Goal: Transaction & Acquisition: Purchase product/service

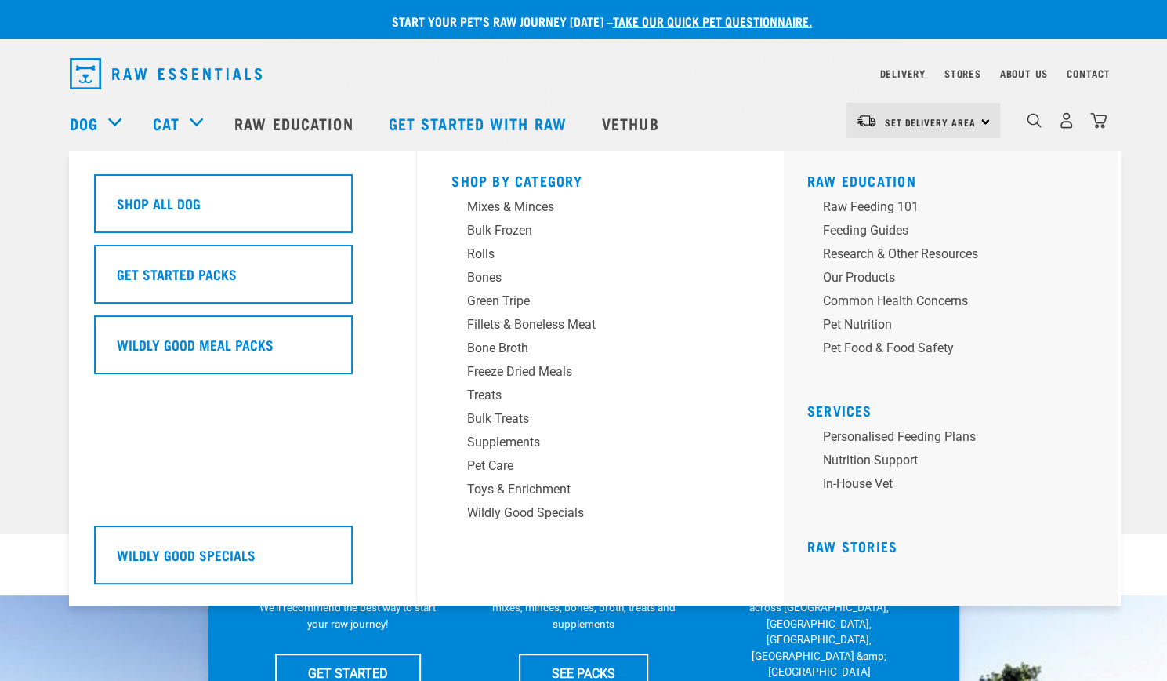
click at [116, 121] on div "Dog" at bounding box center [103, 123] width 67 height 63
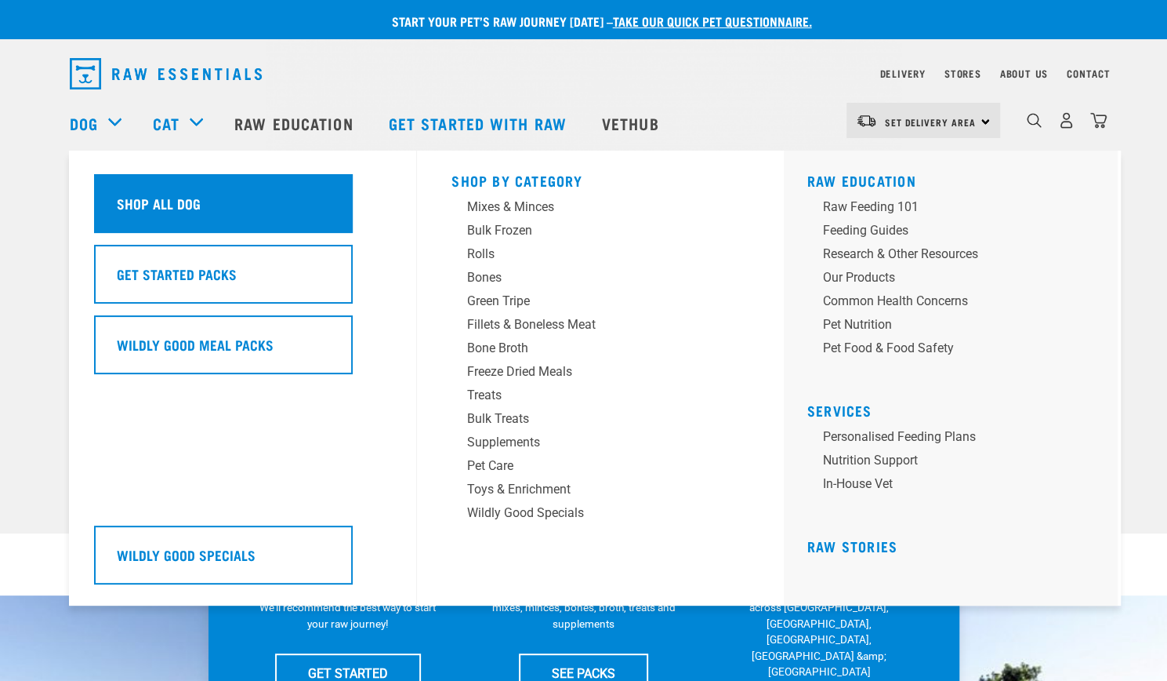
click at [130, 197] on h5 "Shop All Dog" at bounding box center [159, 203] width 84 height 20
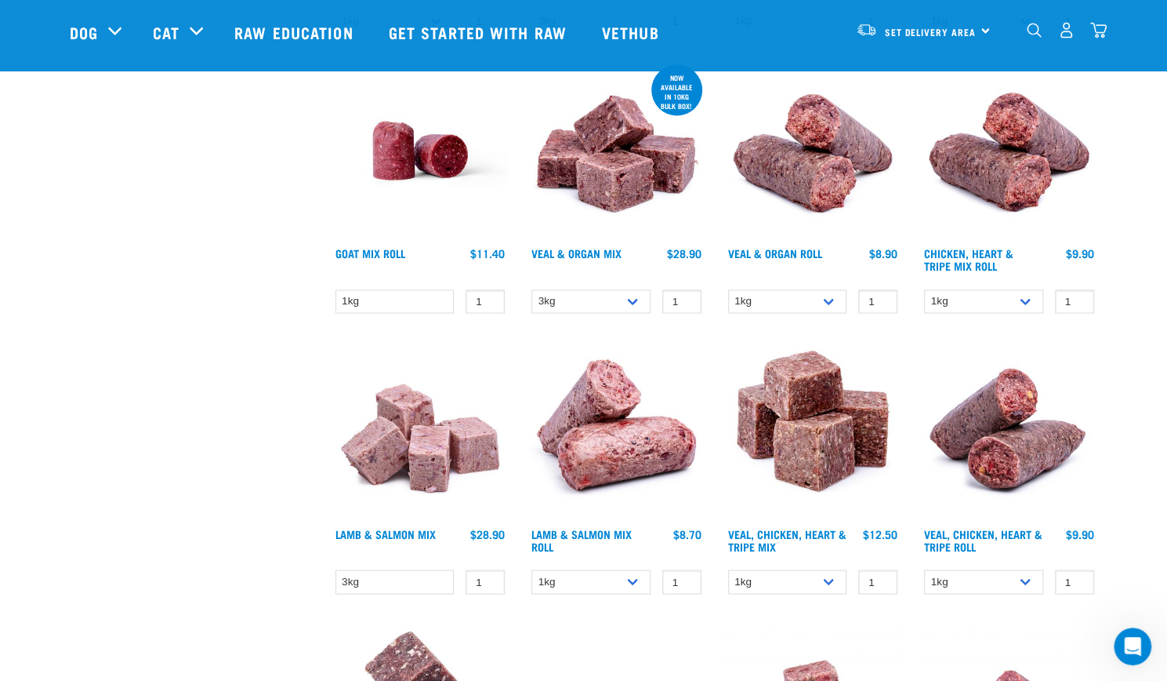
scroll to position [1411, 0]
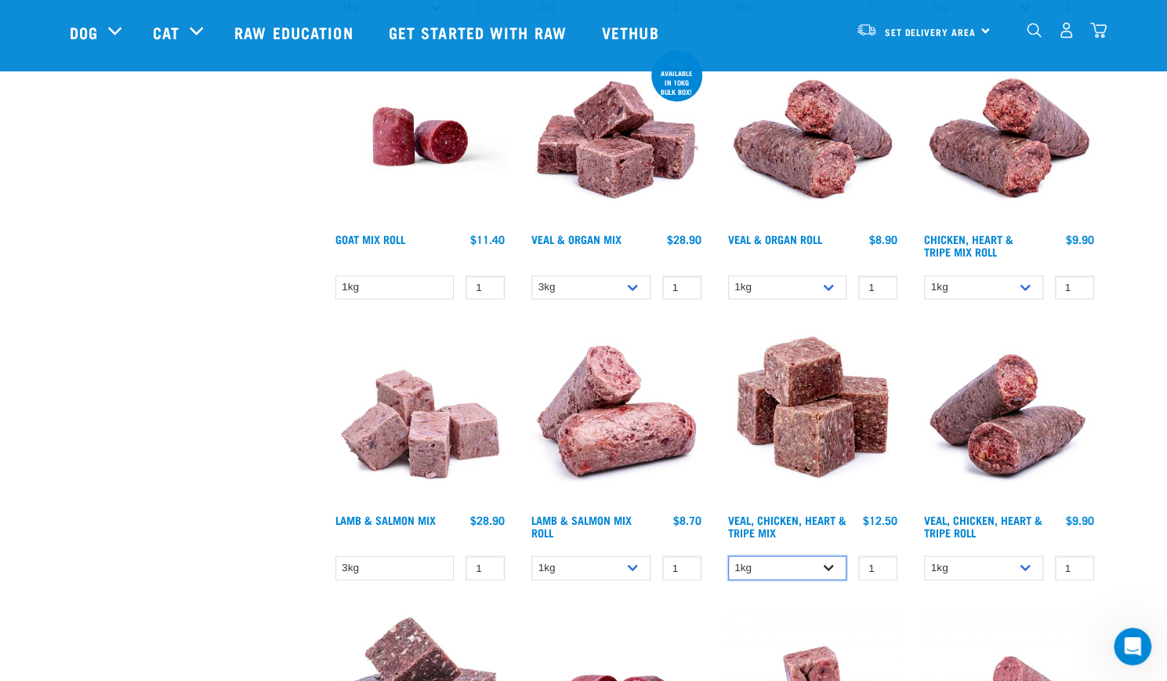
click at [829, 561] on select "1kg 3kg" at bounding box center [787, 567] width 119 height 24
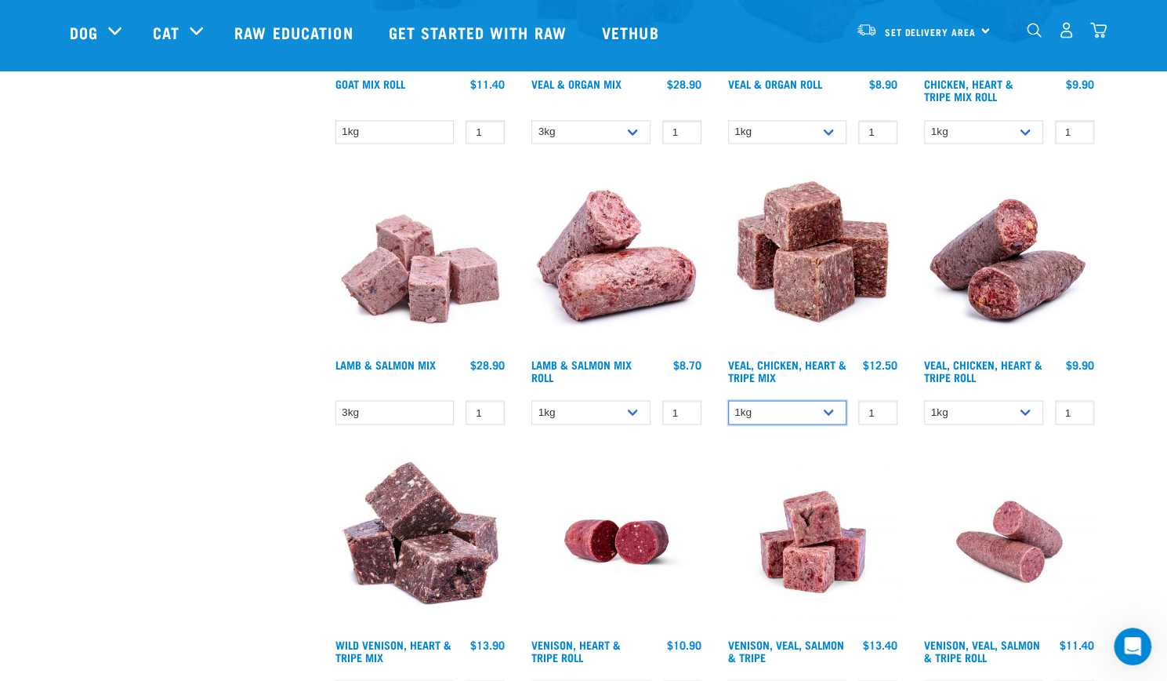
scroll to position [1568, 0]
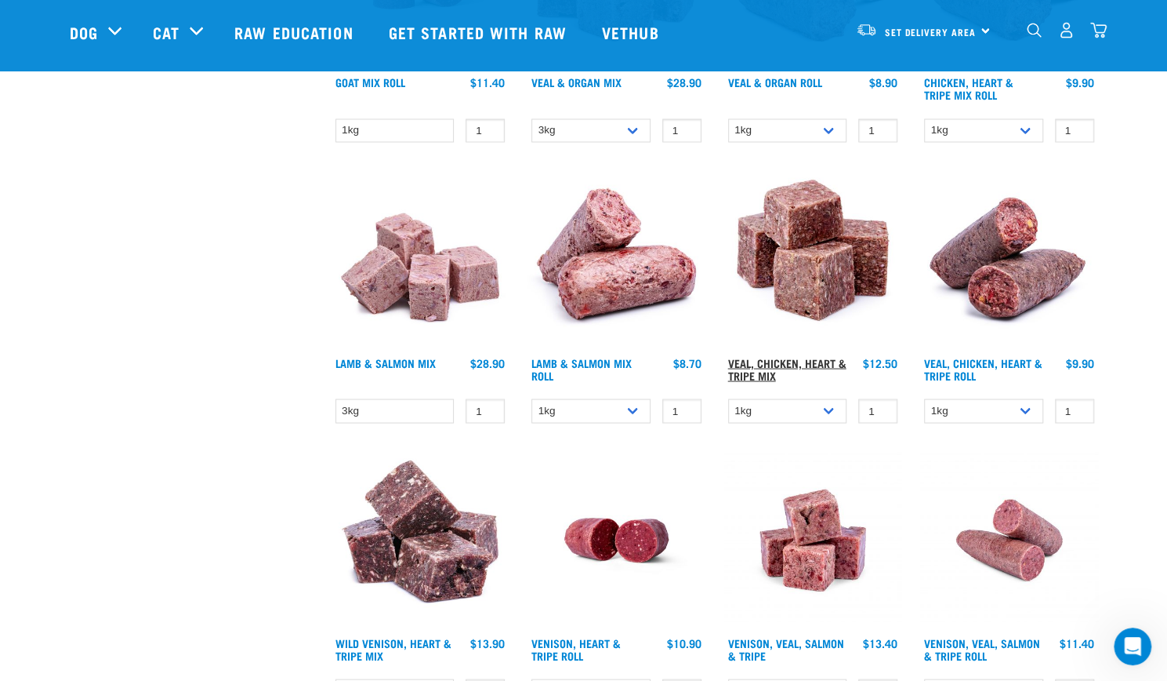
click at [775, 362] on link "Veal, Chicken, Heart & Tripe Mix" at bounding box center [787, 368] width 118 height 18
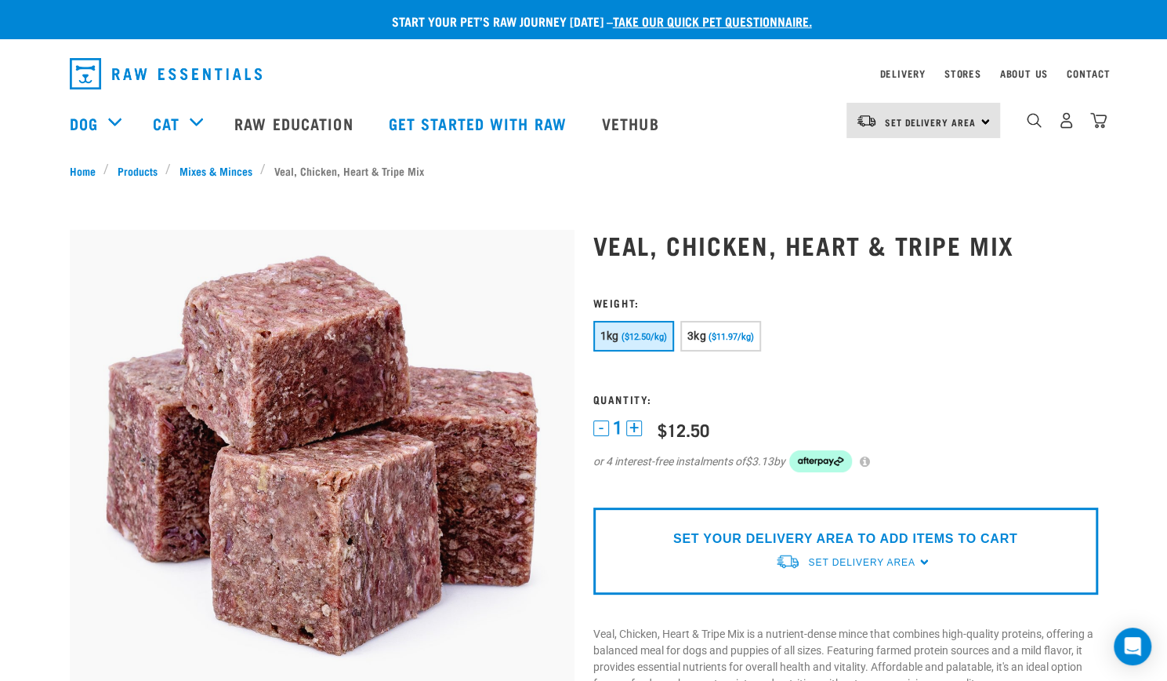
click at [632, 426] on button "+" at bounding box center [634, 428] width 16 height 16
click at [597, 422] on button "-" at bounding box center [601, 428] width 16 height 16
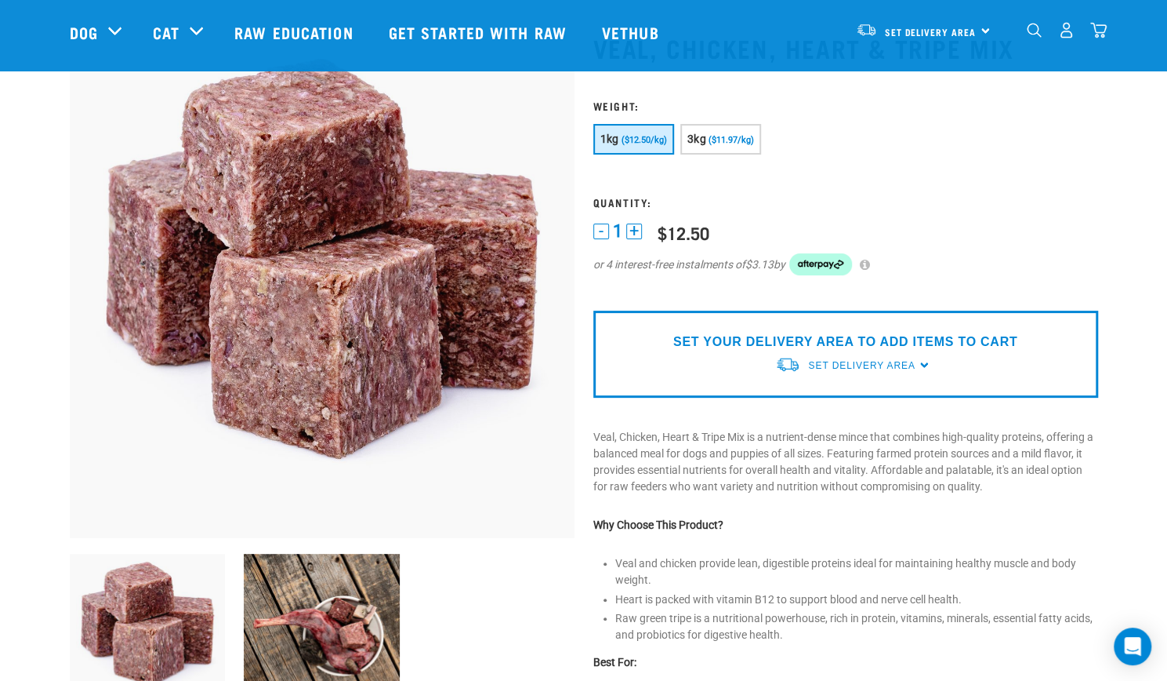
scroll to position [157, 0]
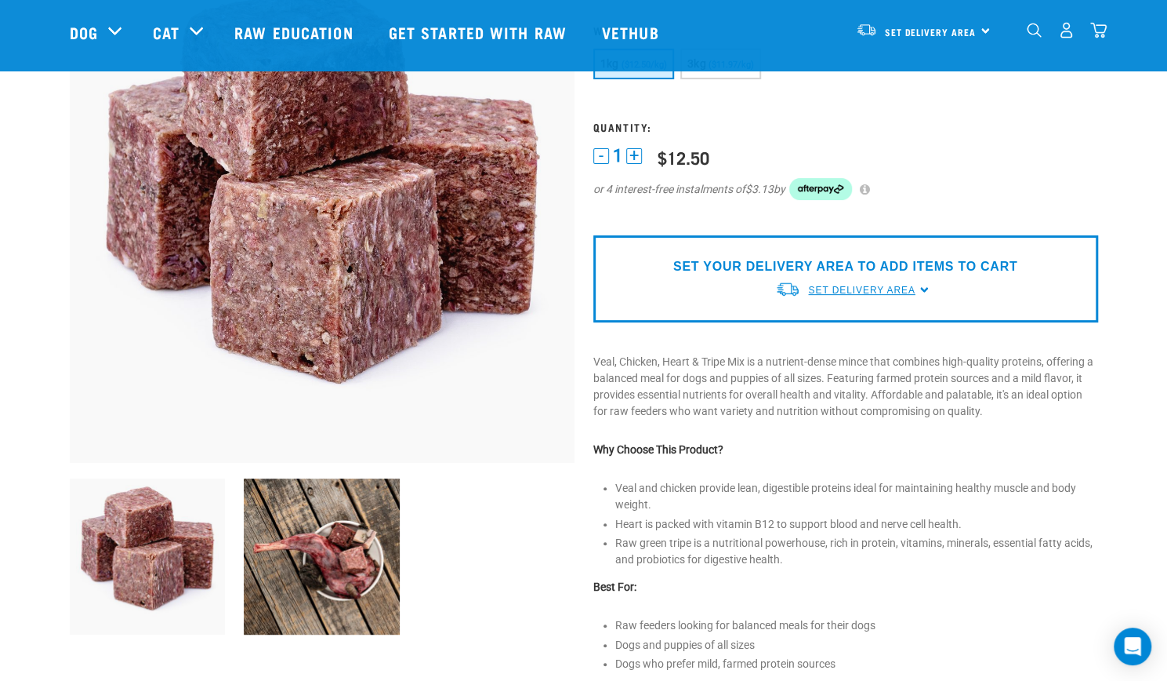
click at [839, 285] on span "Set Delivery Area" at bounding box center [861, 290] width 107 height 11
click at [808, 352] on link "[GEOGRAPHIC_DATA]" at bounding box center [853, 352] width 156 height 26
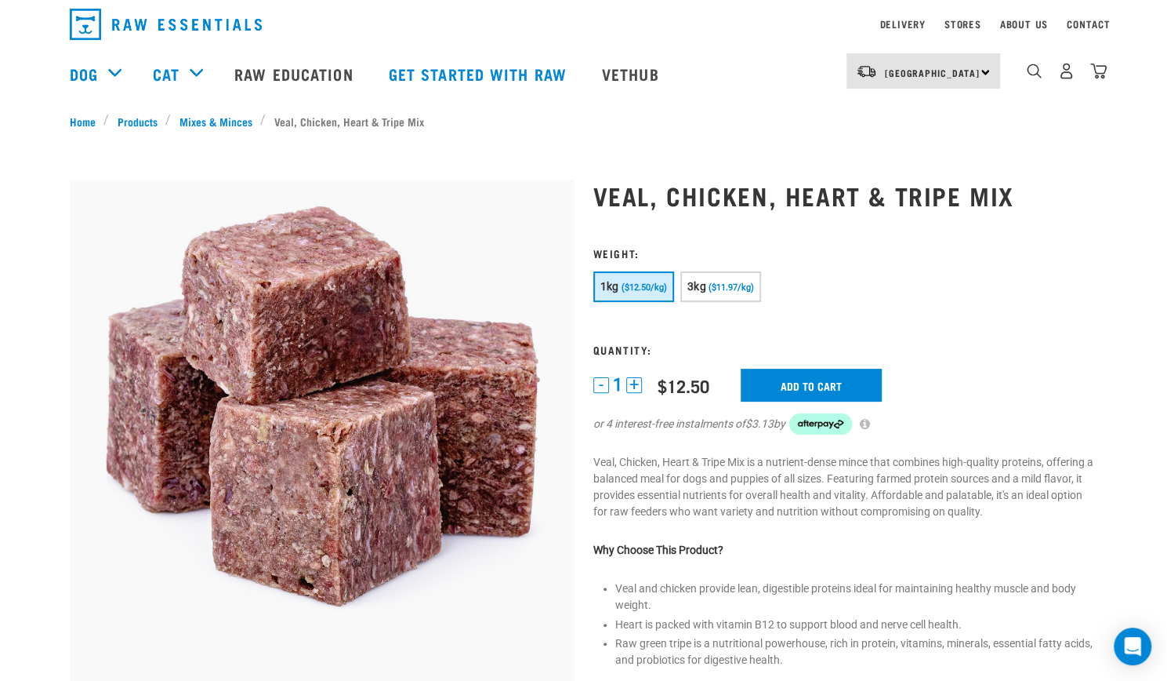
scroll to position [36, 0]
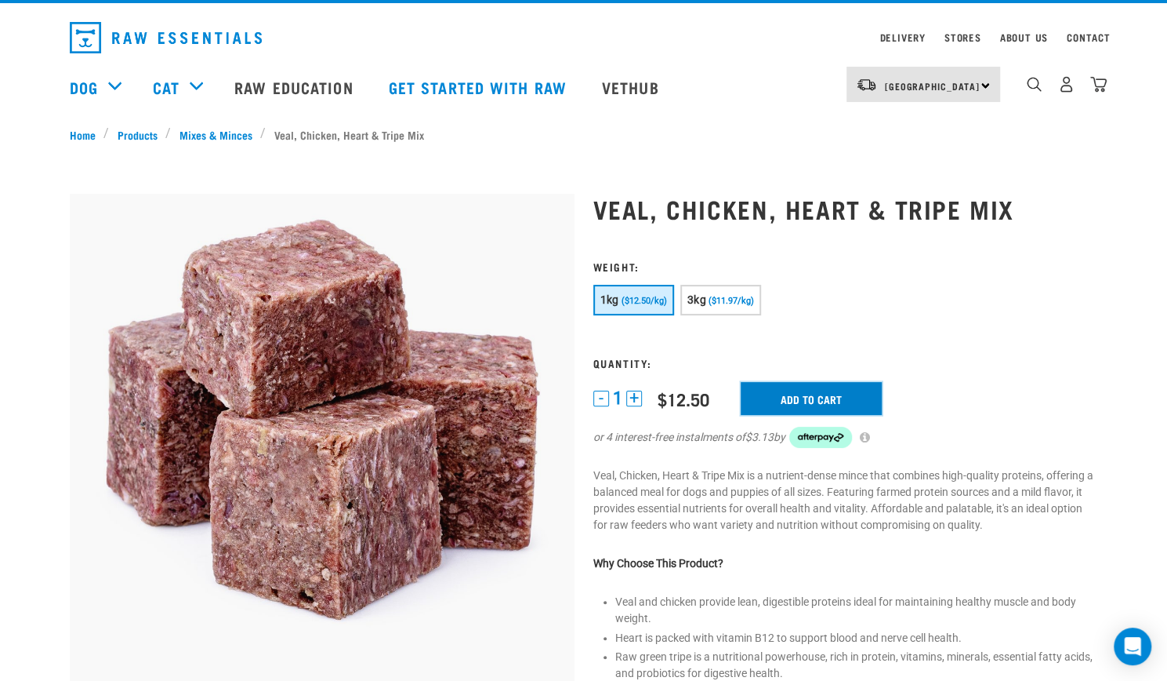
click at [826, 390] on input "Add to cart" at bounding box center [811, 398] width 141 height 33
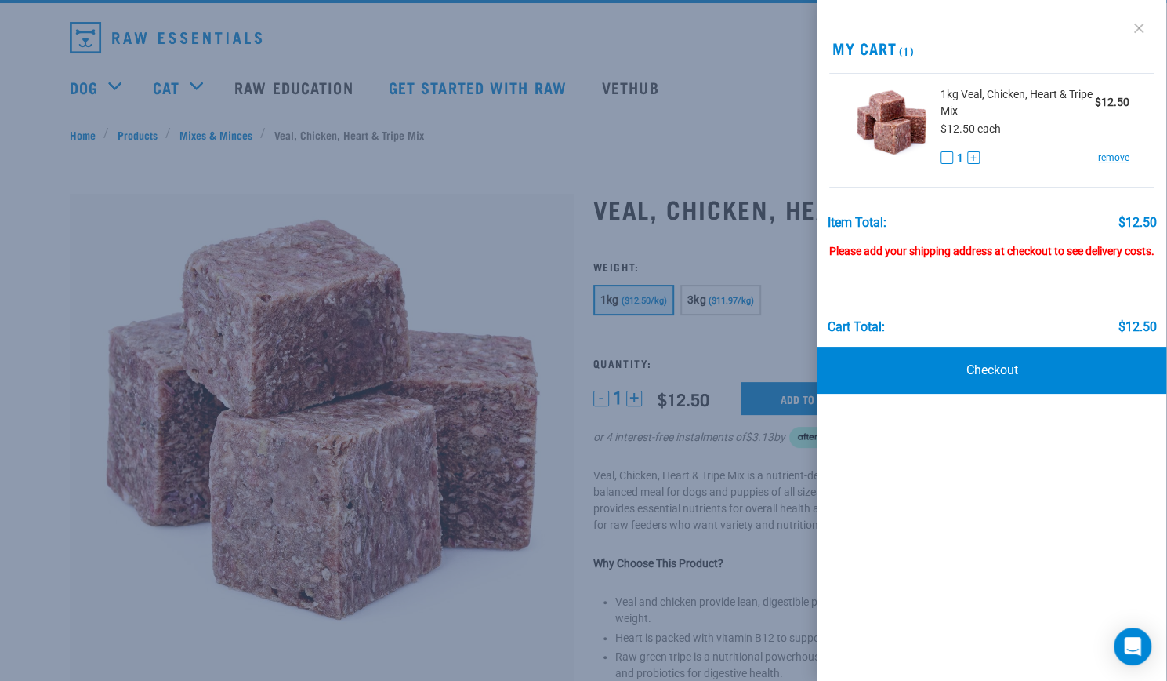
click at [1136, 27] on link at bounding box center [1139, 28] width 25 height 25
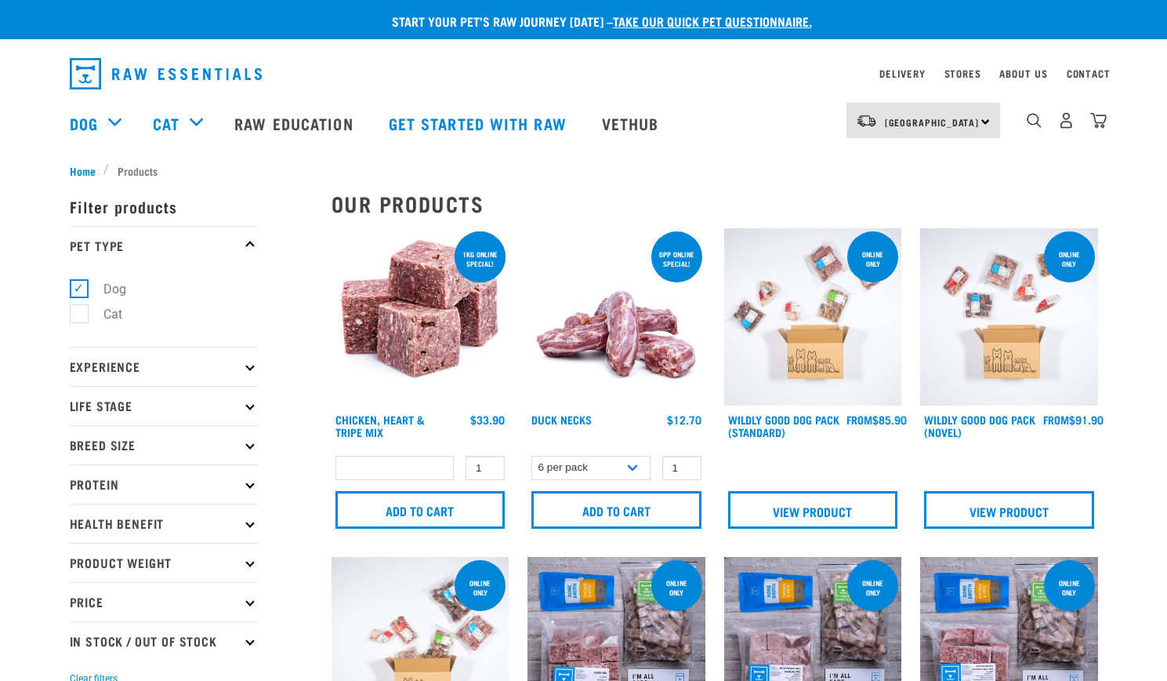
select select
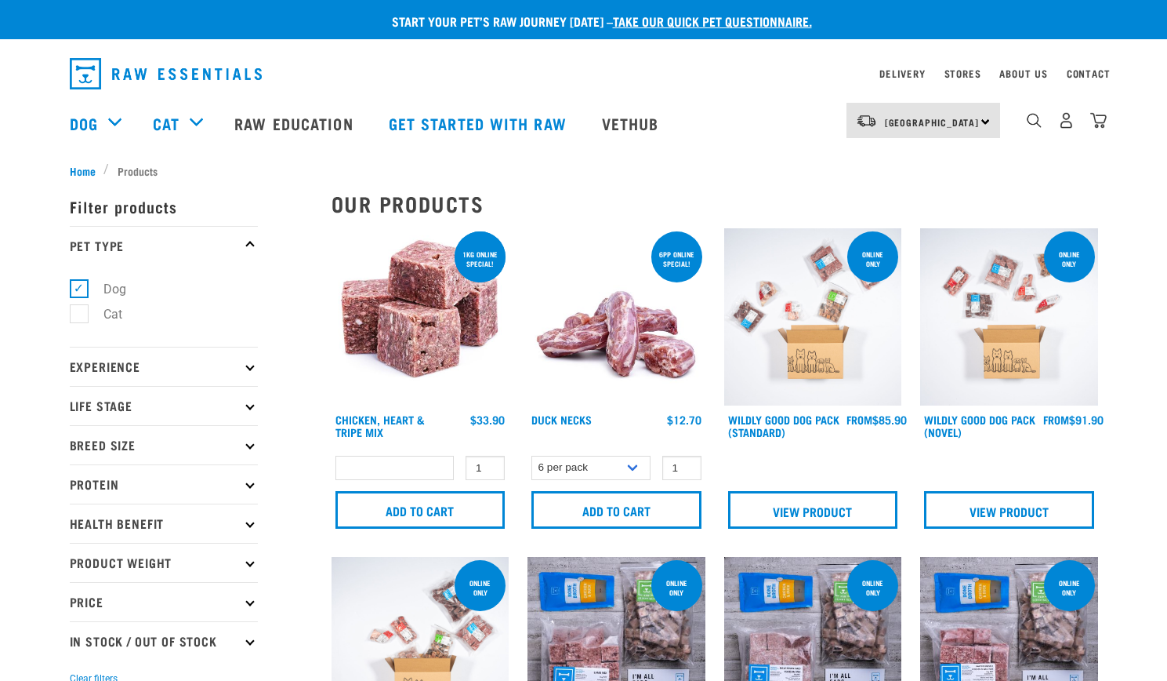
select select
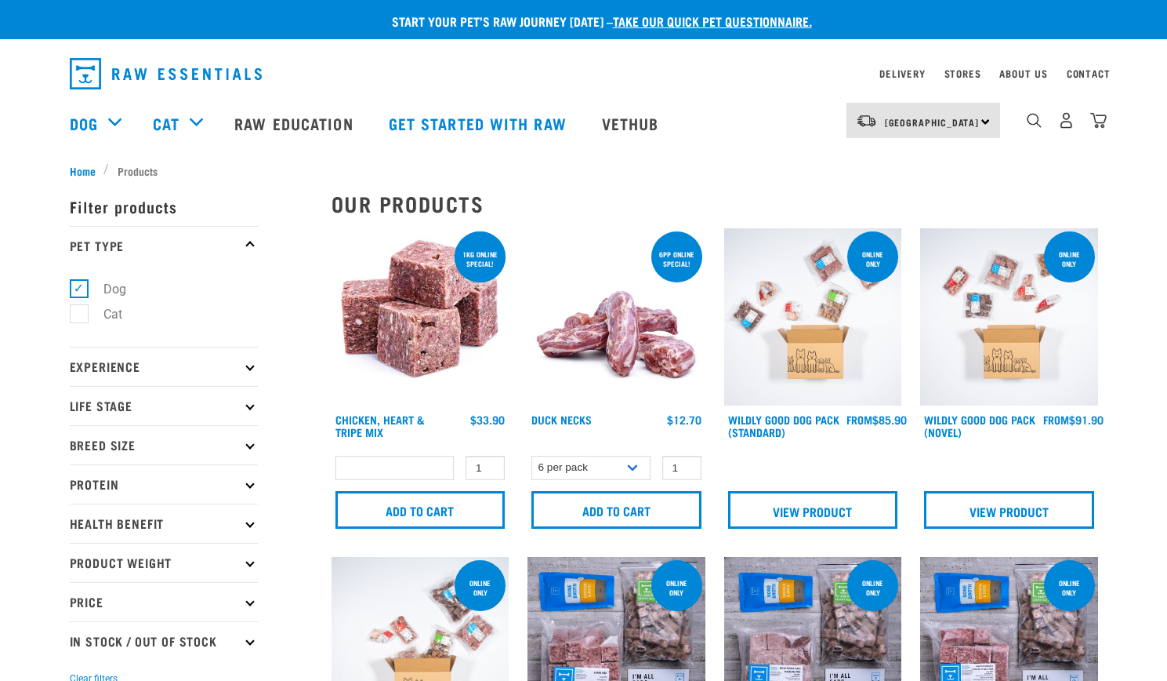
select select
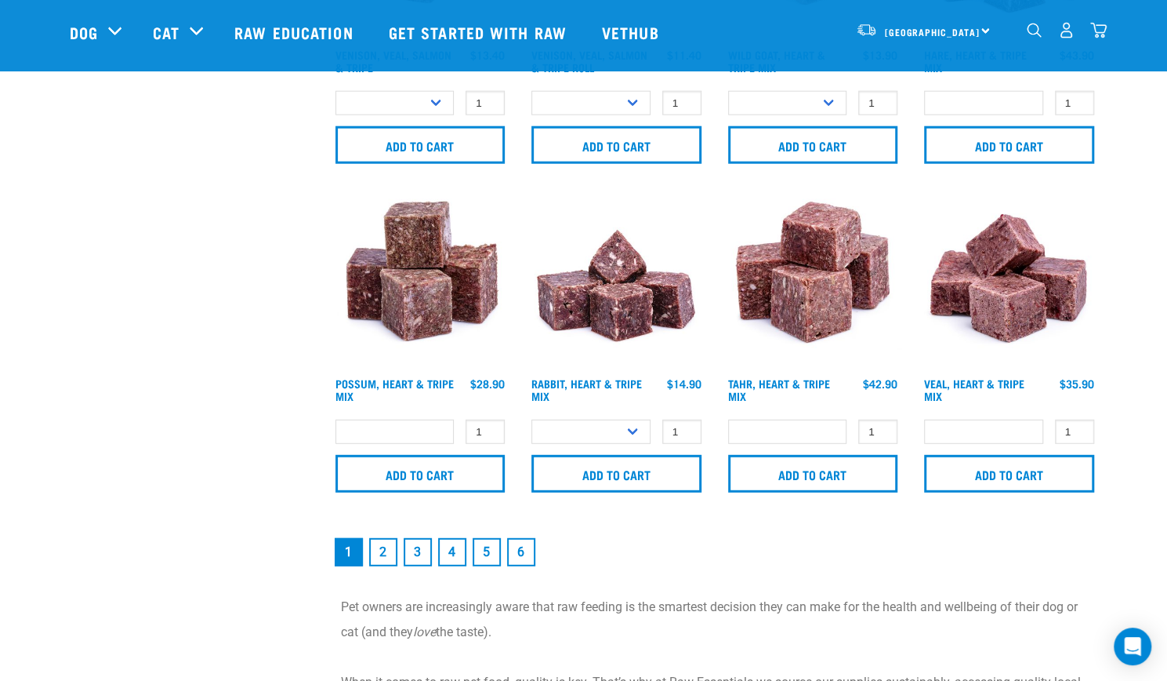
scroll to position [2231, 0]
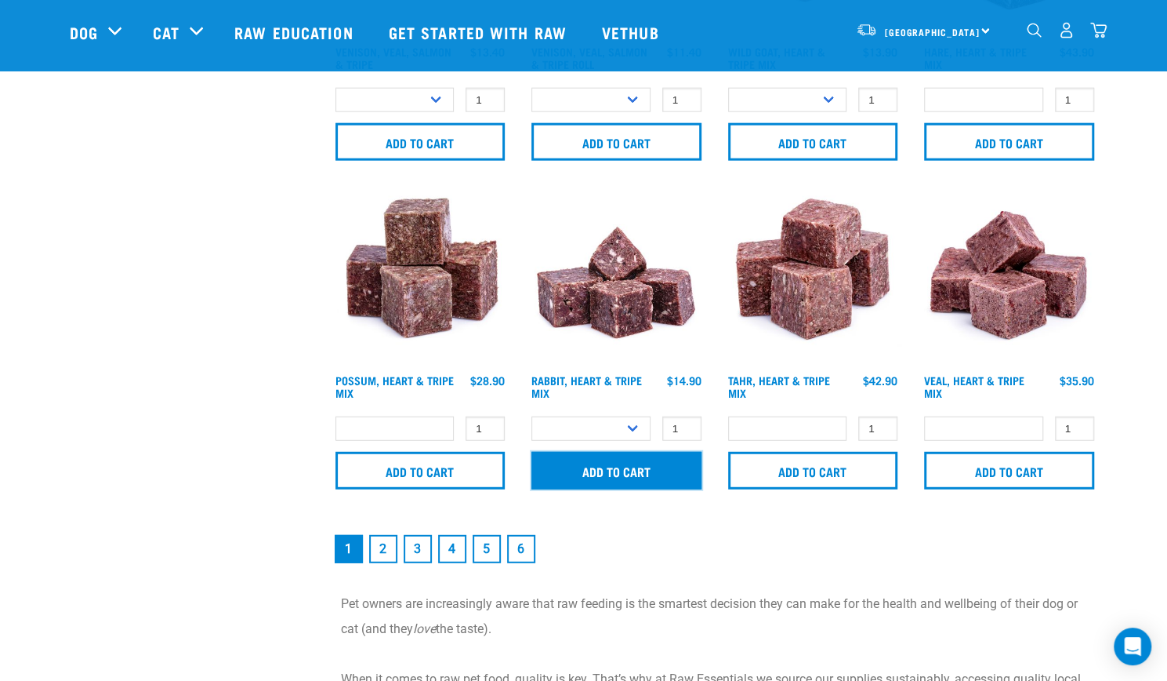
click at [608, 473] on input "Add to cart" at bounding box center [617, 471] width 170 height 38
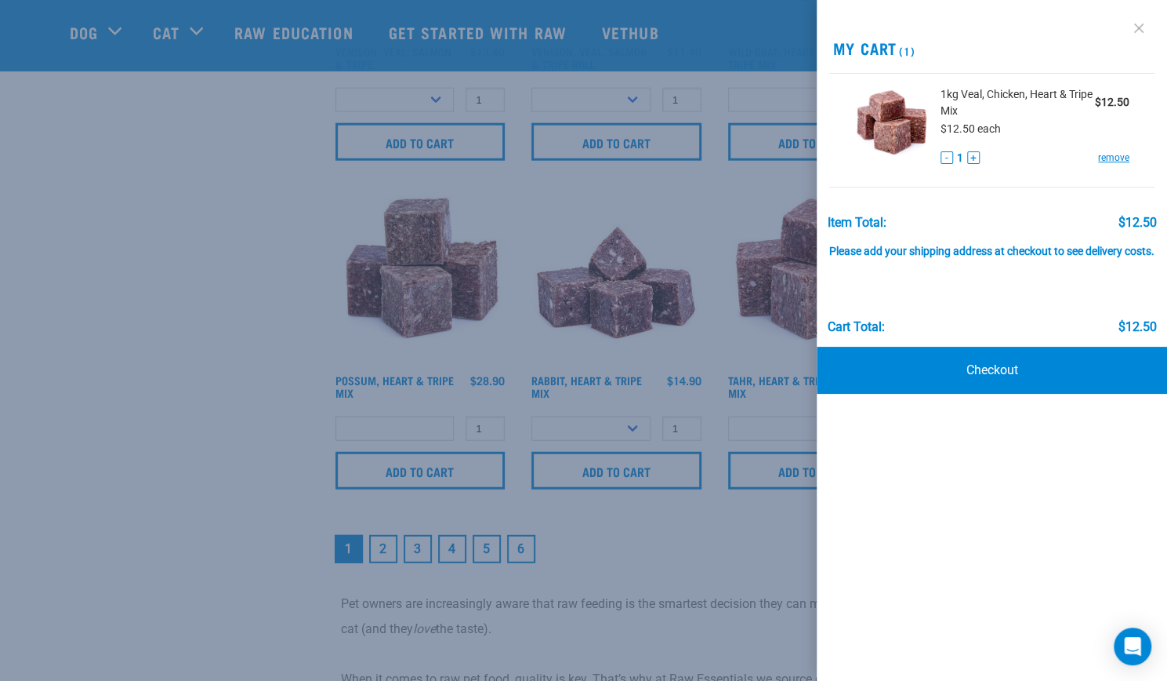
click at [1137, 26] on link at bounding box center [1139, 28] width 25 height 25
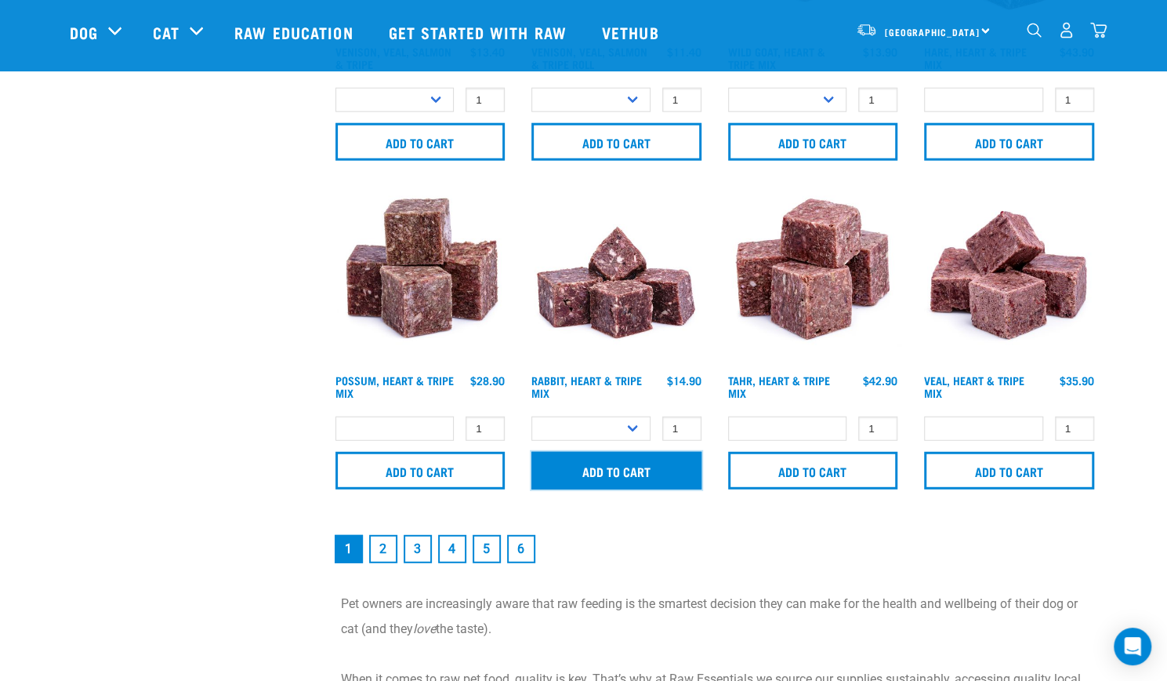
click at [590, 466] on input "Add to cart" at bounding box center [617, 471] width 170 height 38
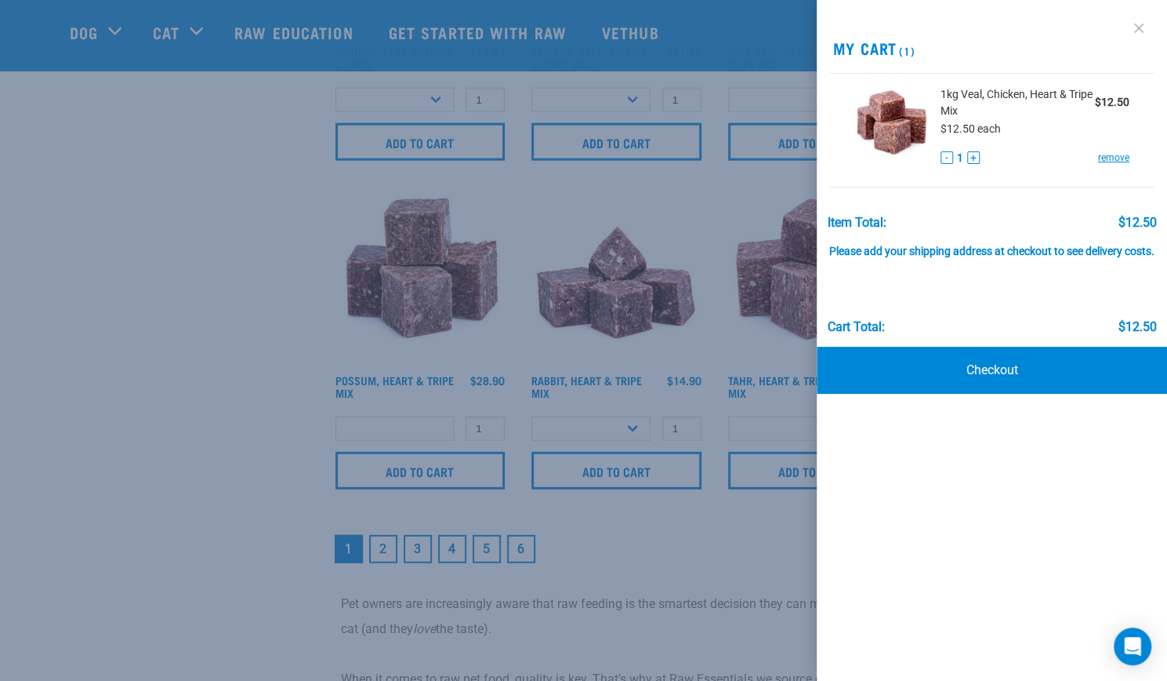
click at [1142, 23] on link at bounding box center [1139, 28] width 25 height 25
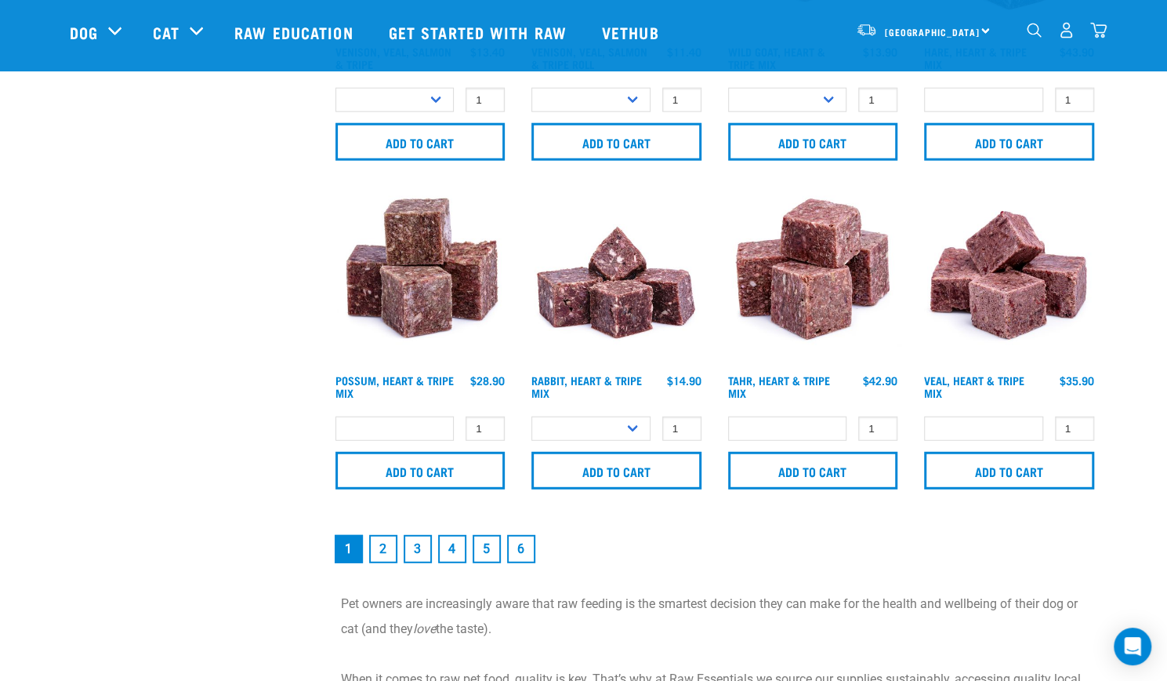
click at [1065, 30] on img "dropdown navigation" at bounding box center [1066, 30] width 16 height 16
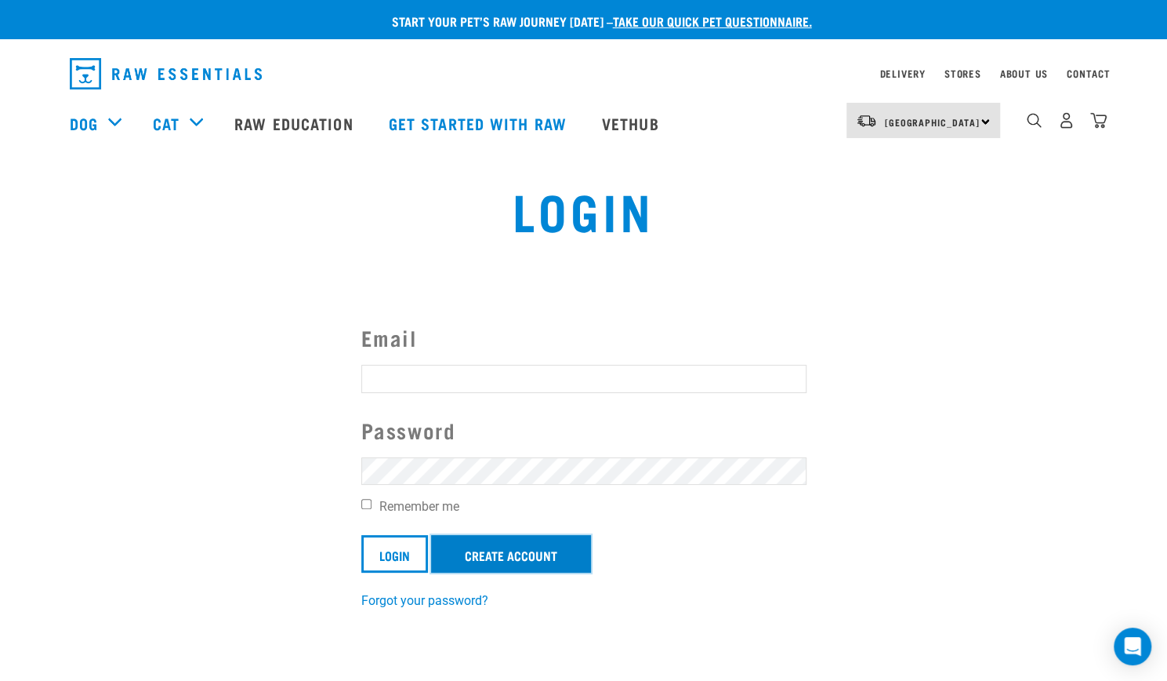
click at [481, 554] on link "Create Account" at bounding box center [511, 554] width 160 height 38
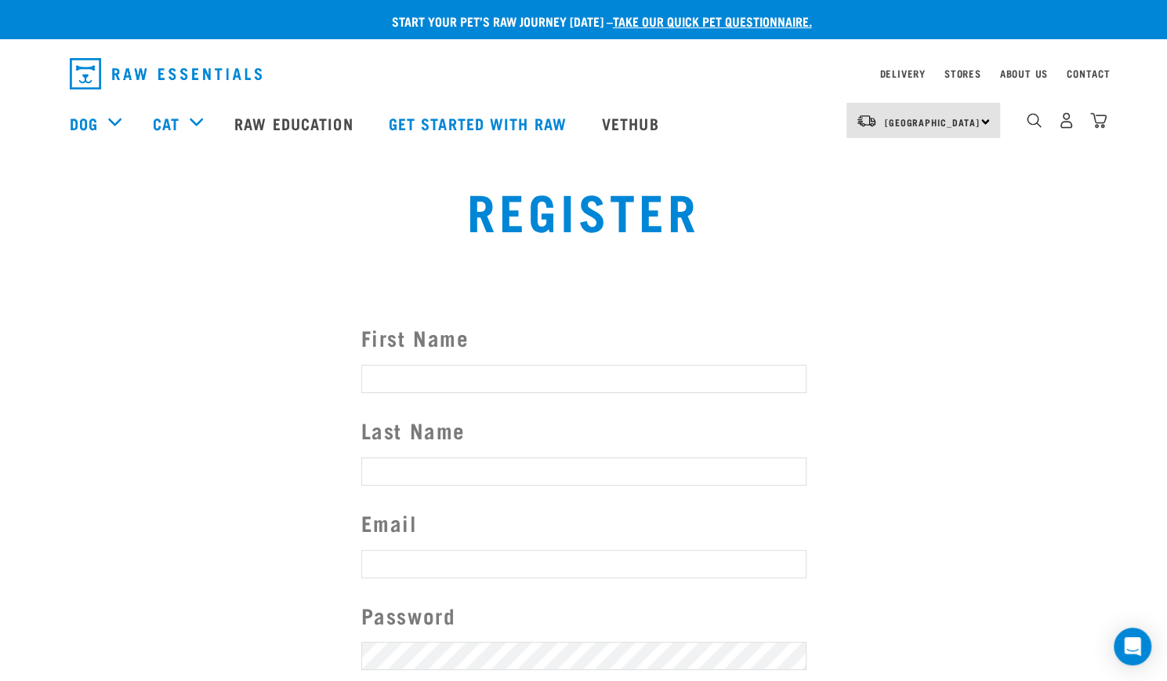
click at [499, 375] on input "First Name" at bounding box center [583, 379] width 445 height 28
type input "Clare"
type input "Fairbrother"
type input "nzclare@gmail.com"
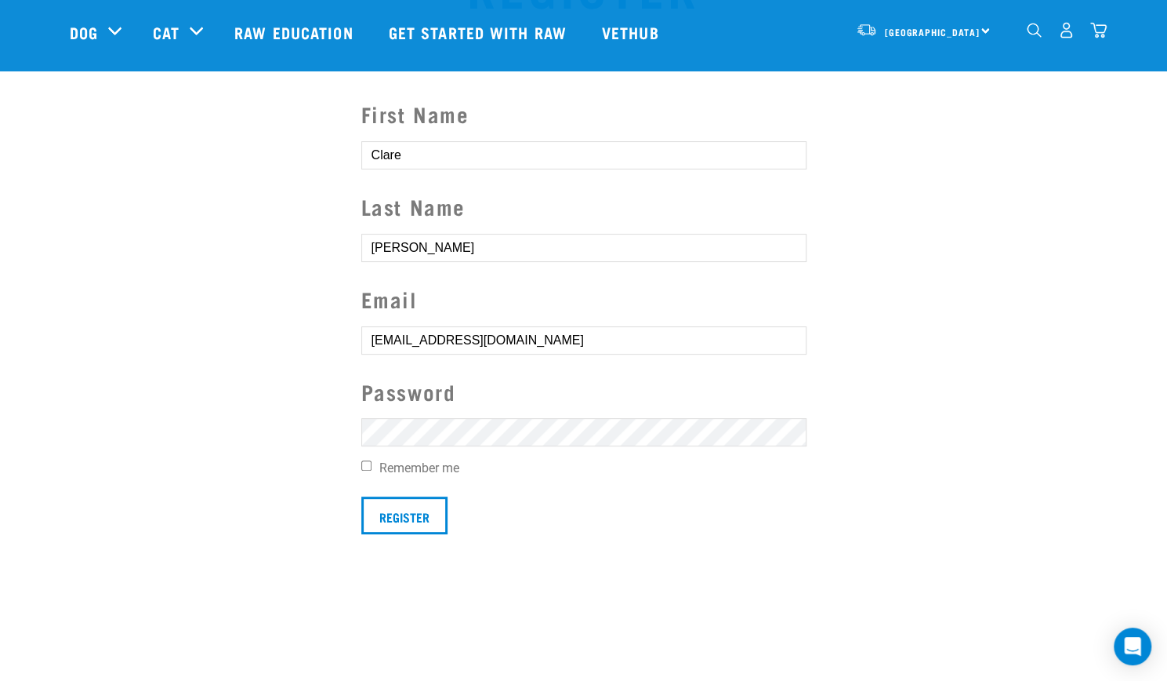
scroll to position [157, 0]
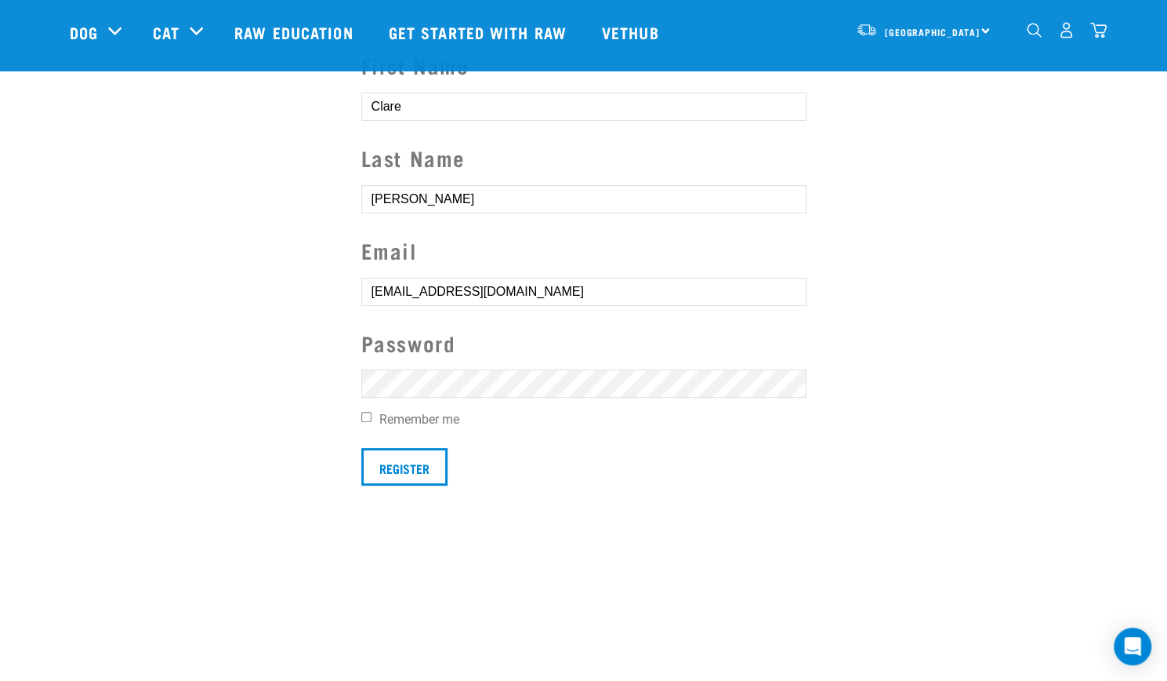
click at [361, 416] on input "Remember me" at bounding box center [366, 417] width 10 height 10
checkbox input "true"
click at [407, 460] on input "Register" at bounding box center [404, 467] width 86 height 38
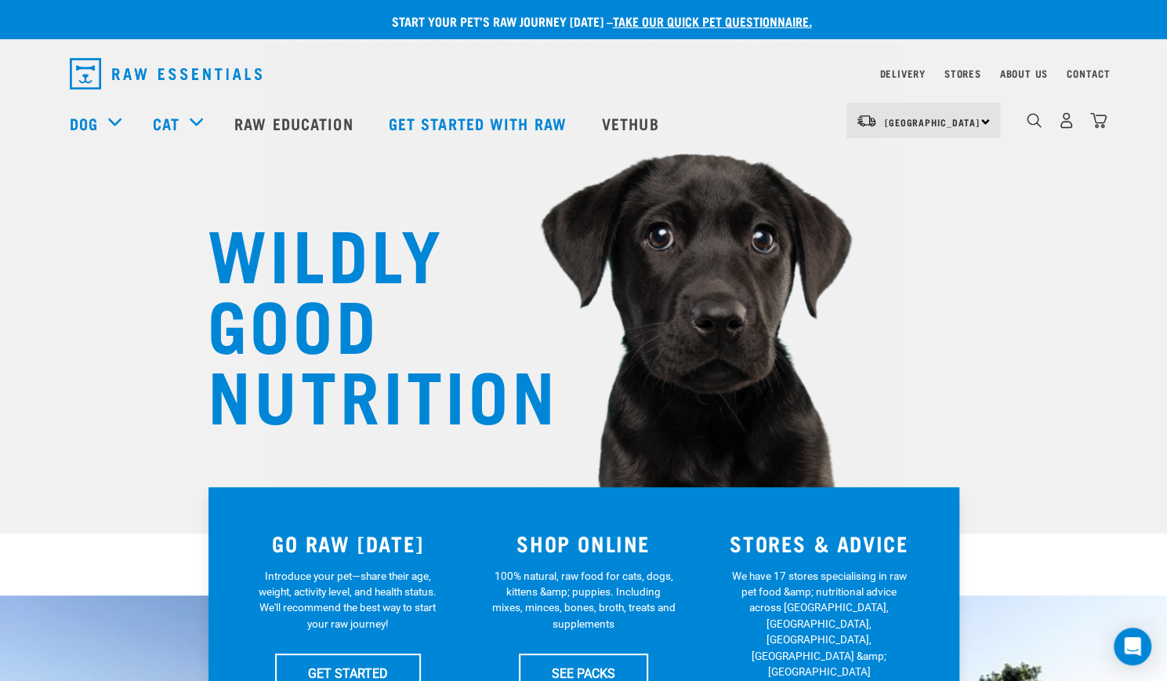
click at [985, 124] on div "[GEOGRAPHIC_DATA] [GEOGRAPHIC_DATA]" at bounding box center [924, 120] width 154 height 35
click at [900, 74] on link "Delivery" at bounding box center [902, 73] width 45 height 5
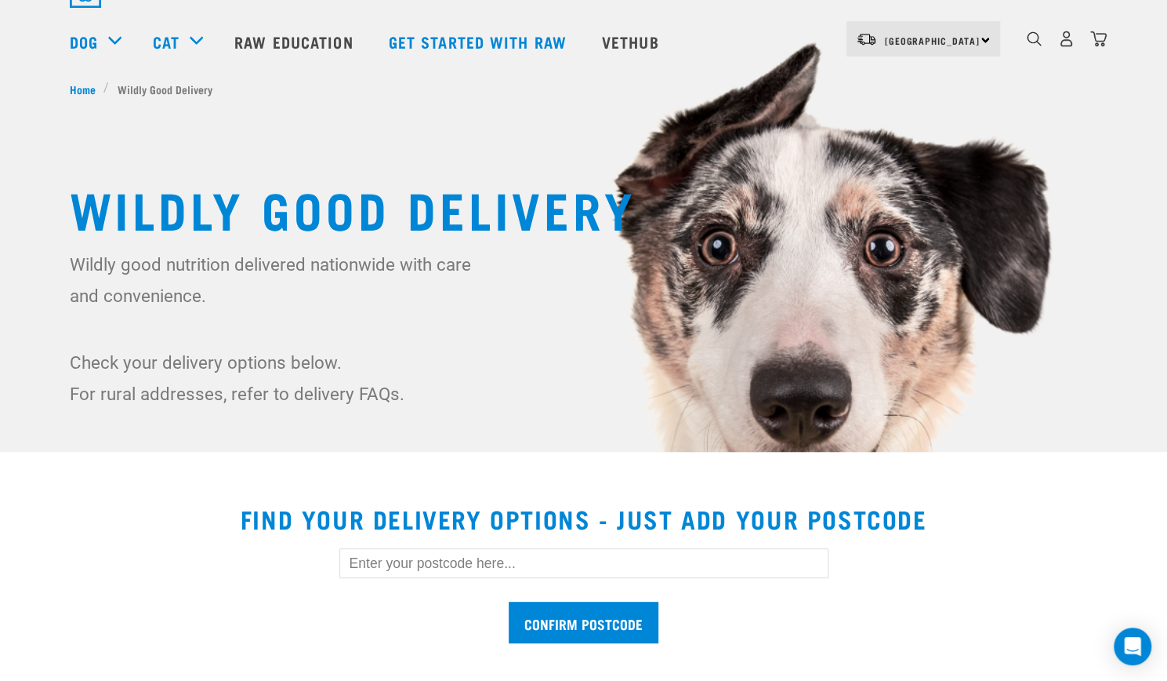
scroll to position [157, 0]
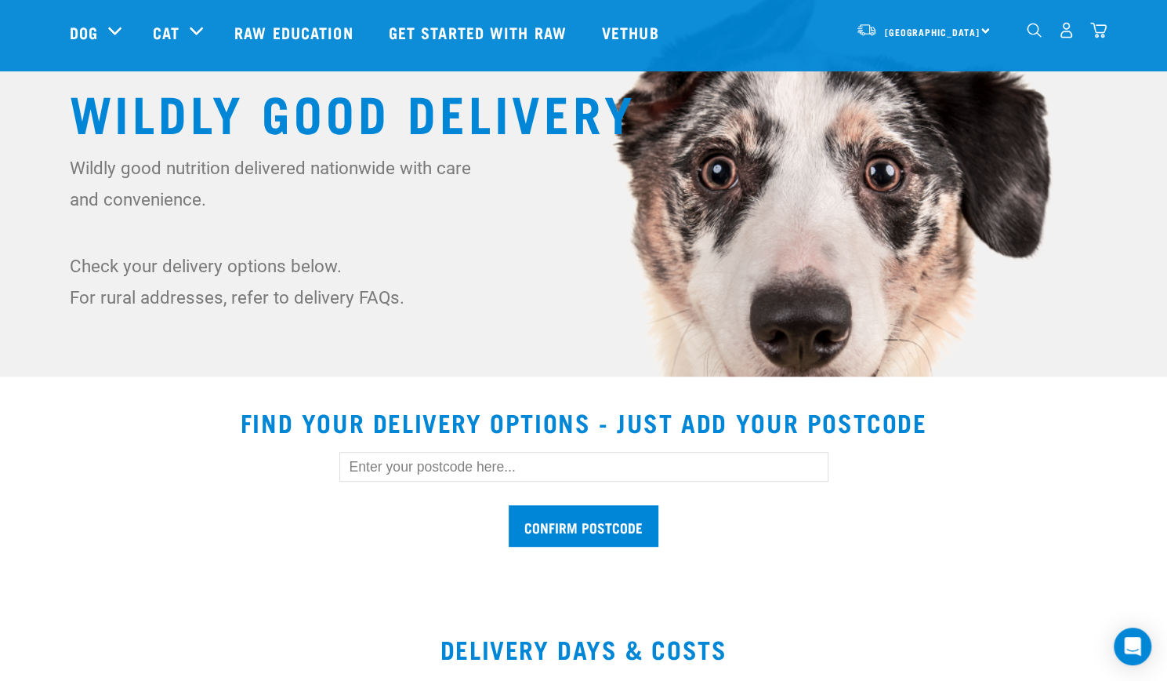
click at [561, 472] on input "text" at bounding box center [583, 467] width 489 height 30
type input "7010"
click at [568, 524] on input "Confirm postcode" at bounding box center [584, 526] width 150 height 42
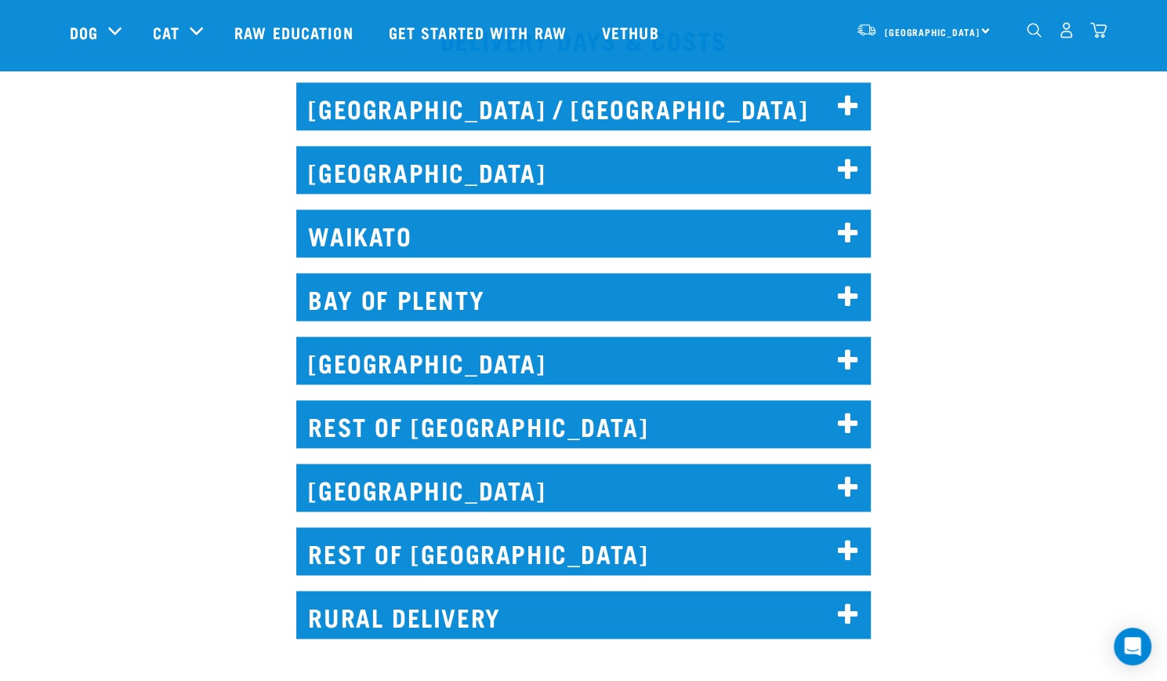
scroll to position [1098, 0]
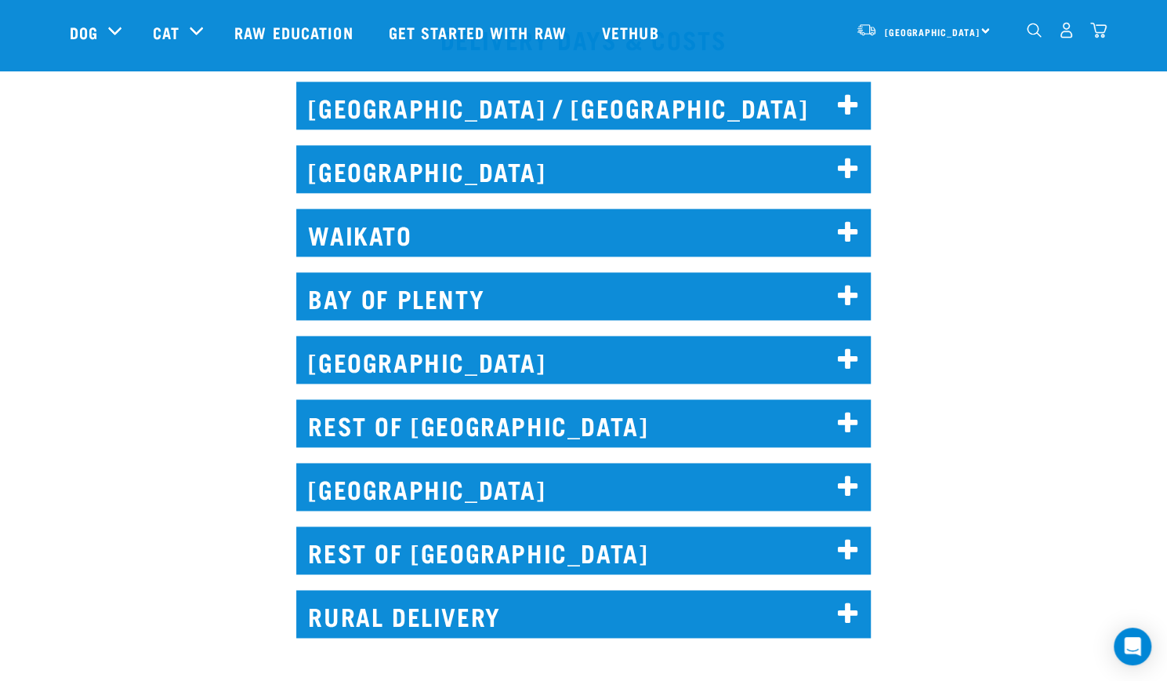
click at [854, 546] on icon at bounding box center [848, 550] width 21 height 25
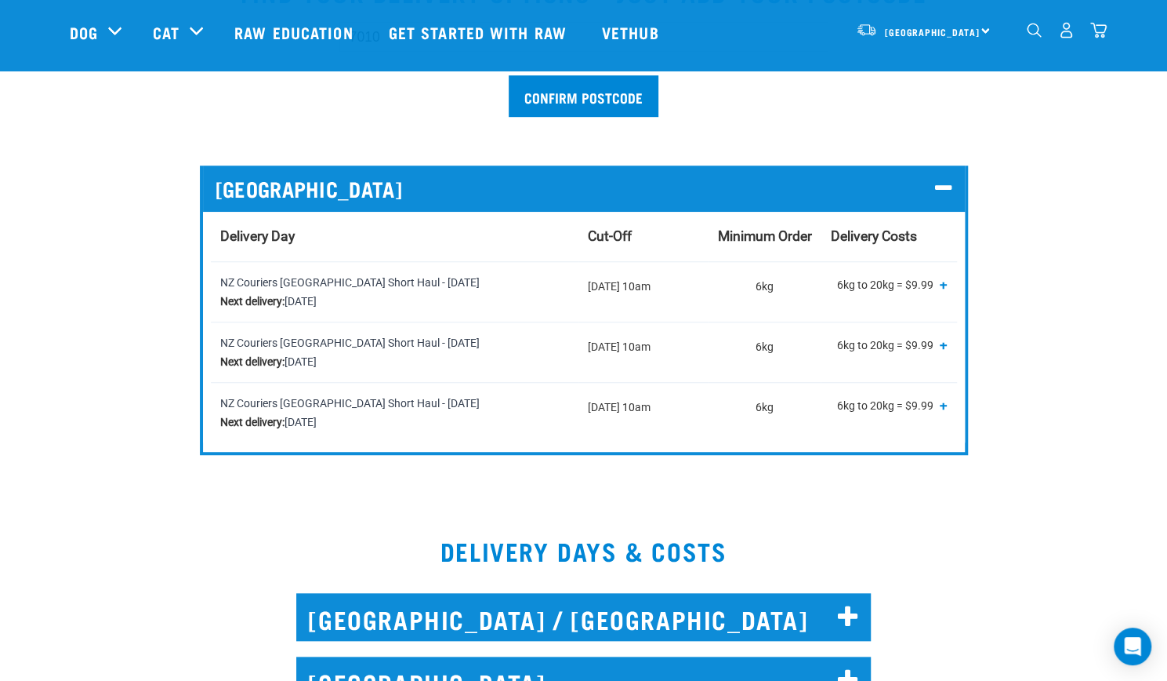
scroll to position [392, 0]
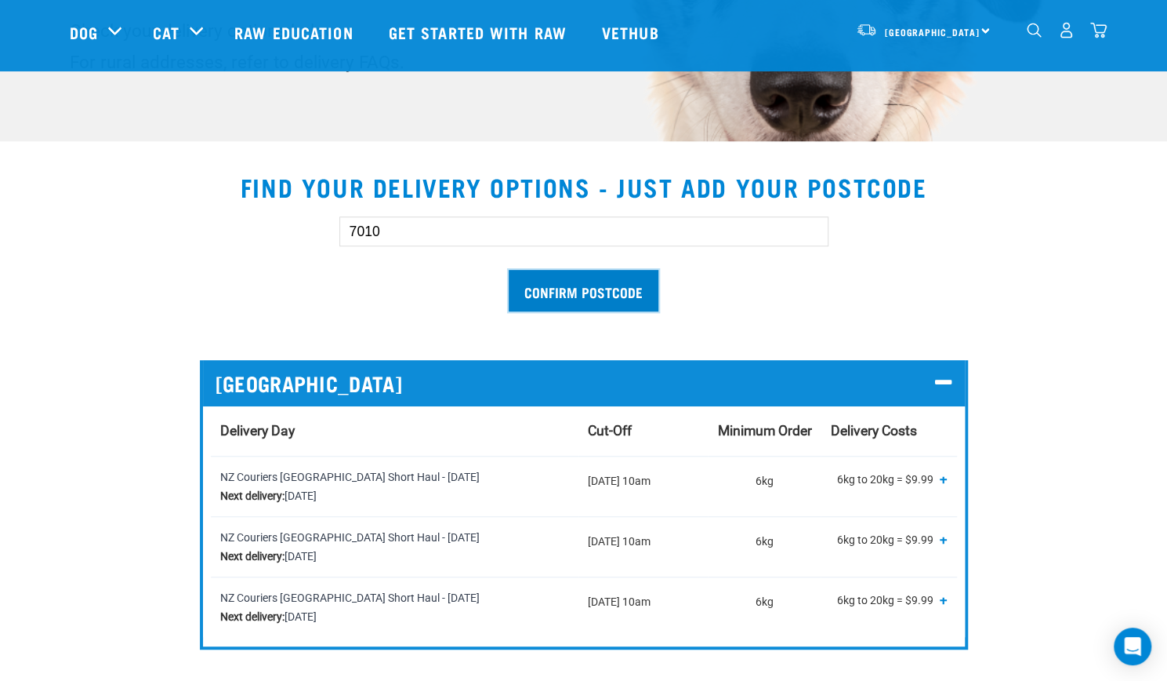
click at [583, 291] on input "Confirm postcode" at bounding box center [584, 291] width 150 height 42
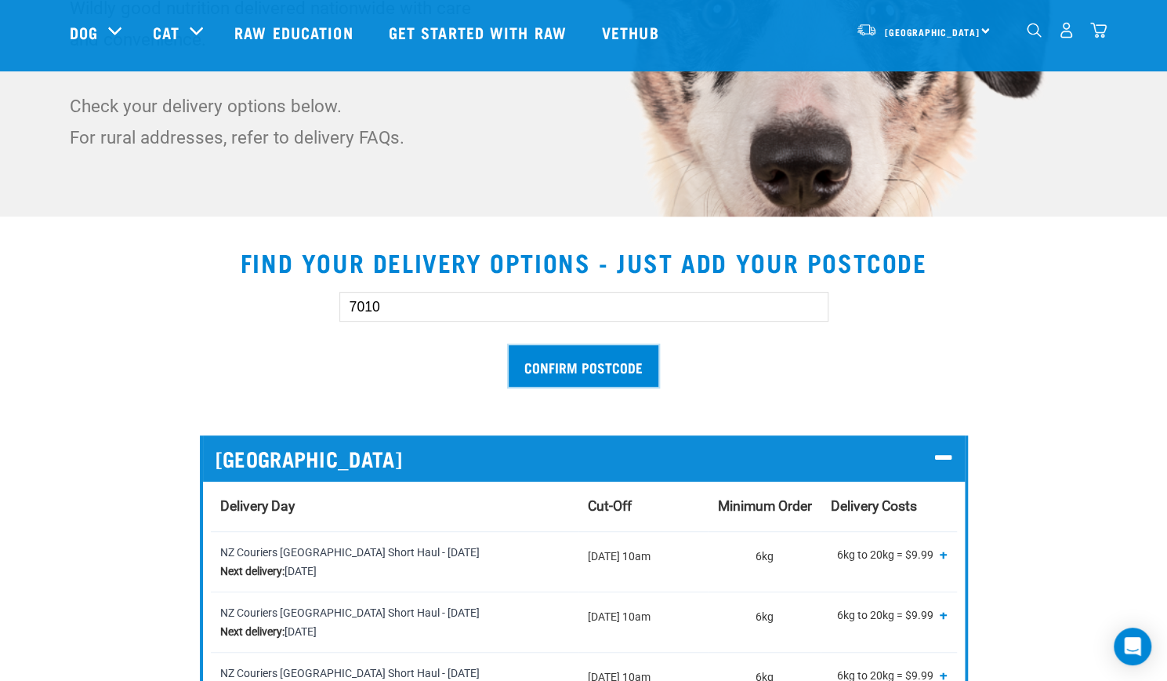
scroll to position [157, 0]
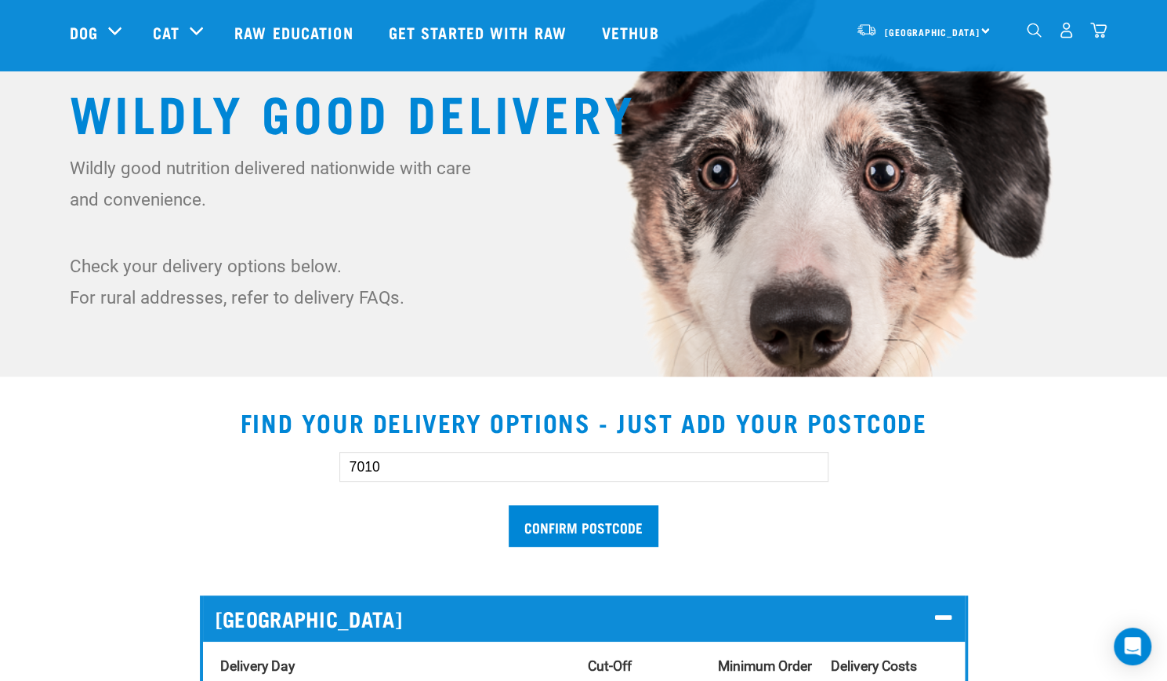
click at [1102, 35] on img "dropdown navigation" at bounding box center [1099, 30] width 16 height 16
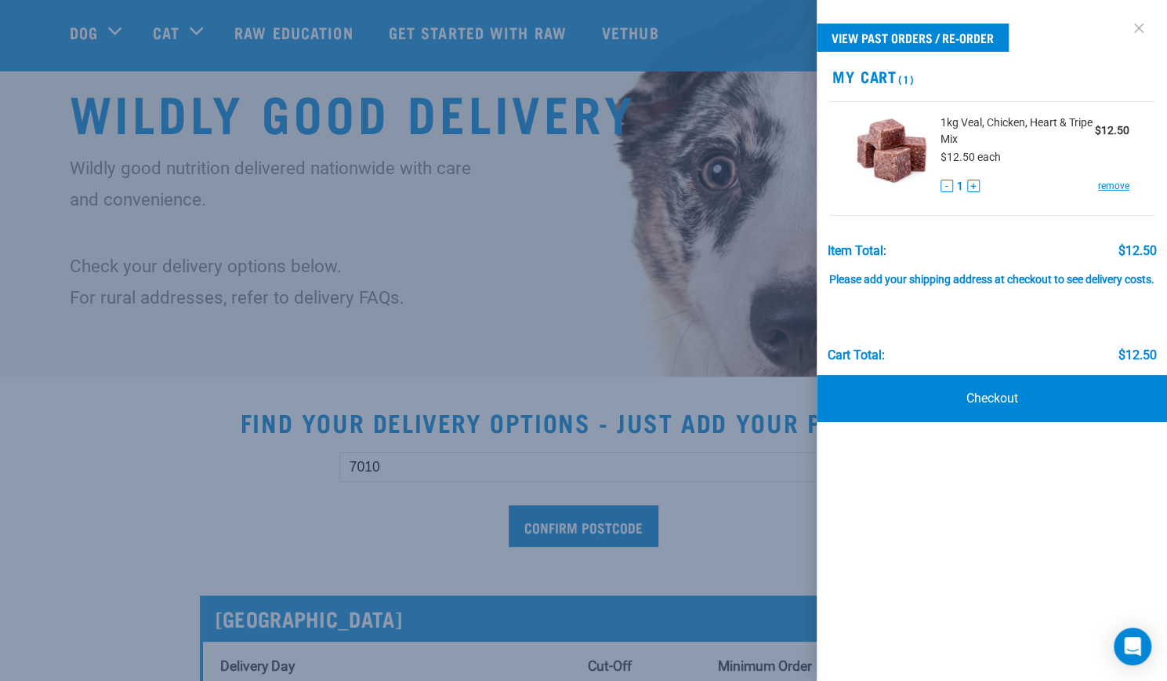
click at [1143, 24] on link at bounding box center [1139, 28] width 25 height 25
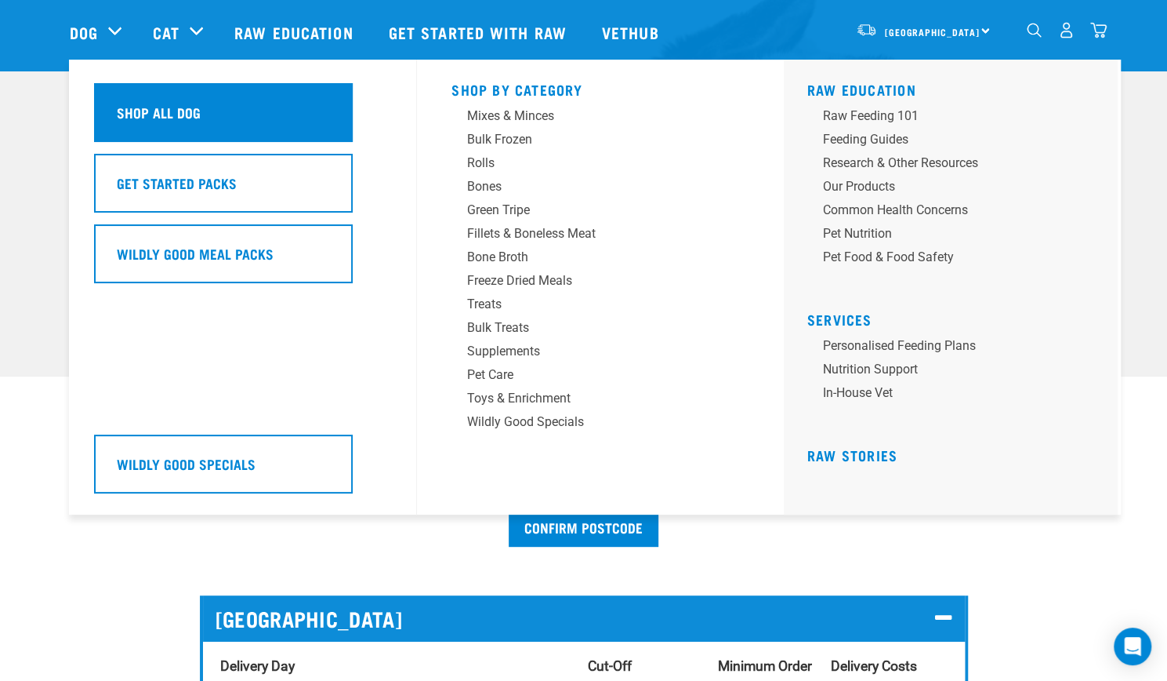
click at [151, 107] on h5 "Shop All Dog" at bounding box center [159, 112] width 84 height 20
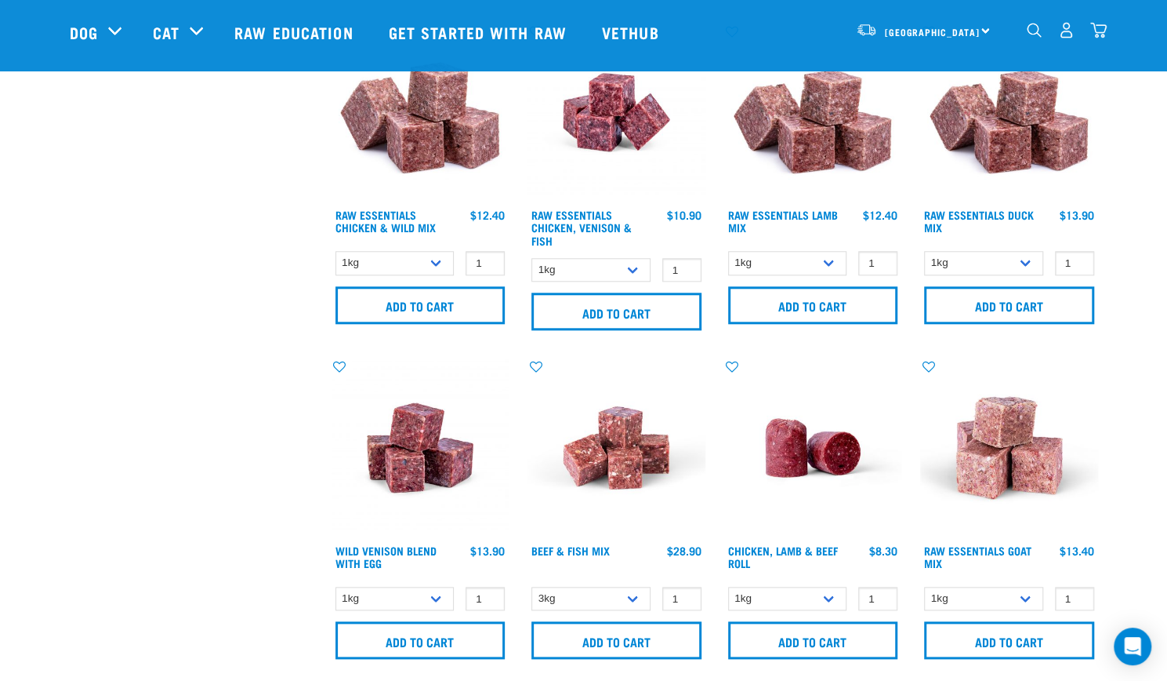
scroll to position [627, 0]
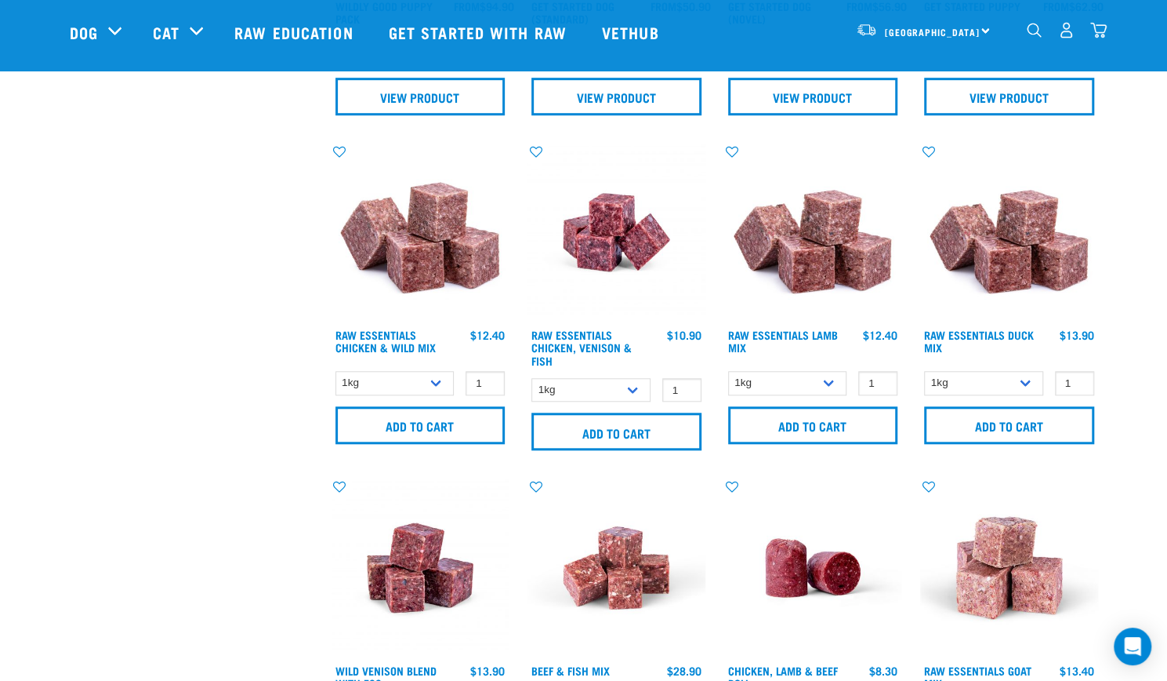
click at [1040, 33] on img "dropdown navigation" at bounding box center [1034, 30] width 15 height 15
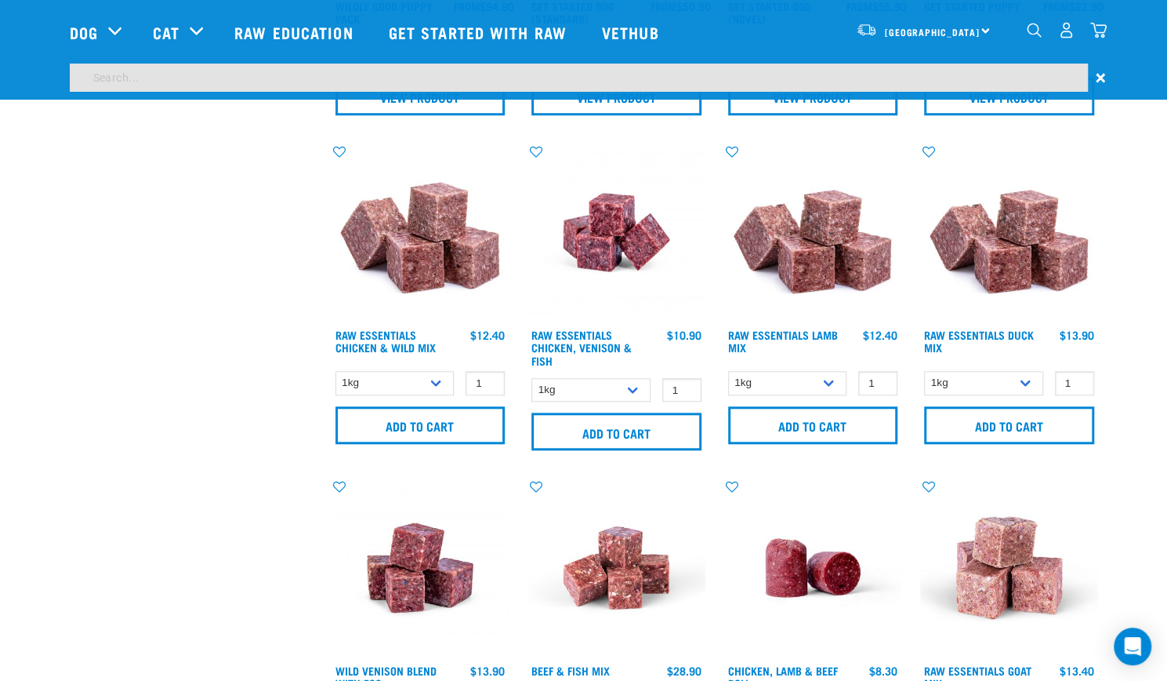
click at [163, 85] on input "search" at bounding box center [579, 78] width 1018 height 28
click at [124, 82] on input "search" at bounding box center [579, 78] width 1018 height 28
type input "rabbit venison"
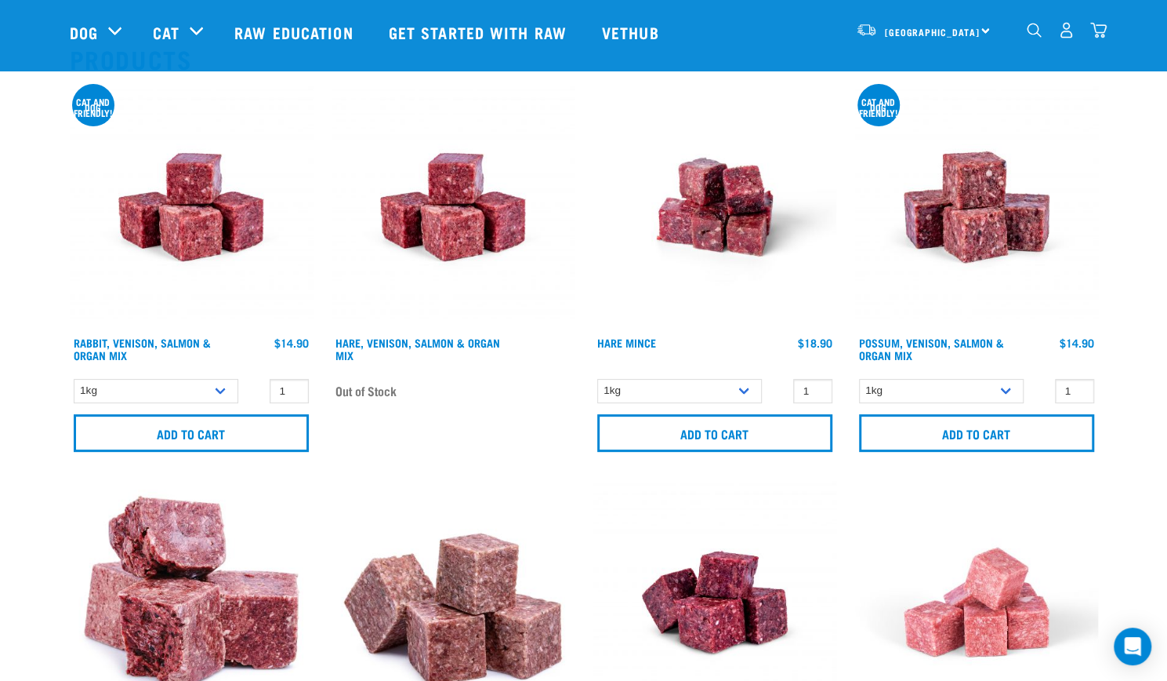
scroll to position [157, 0]
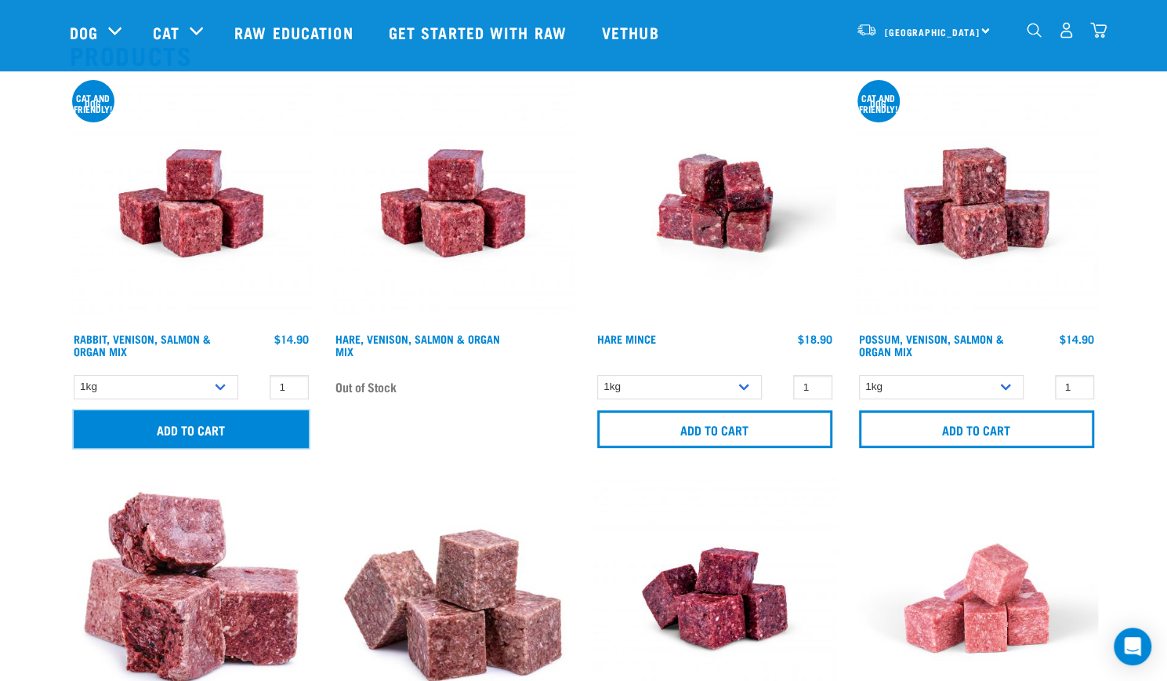
click at [198, 426] on input "Add to cart" at bounding box center [191, 429] width 235 height 38
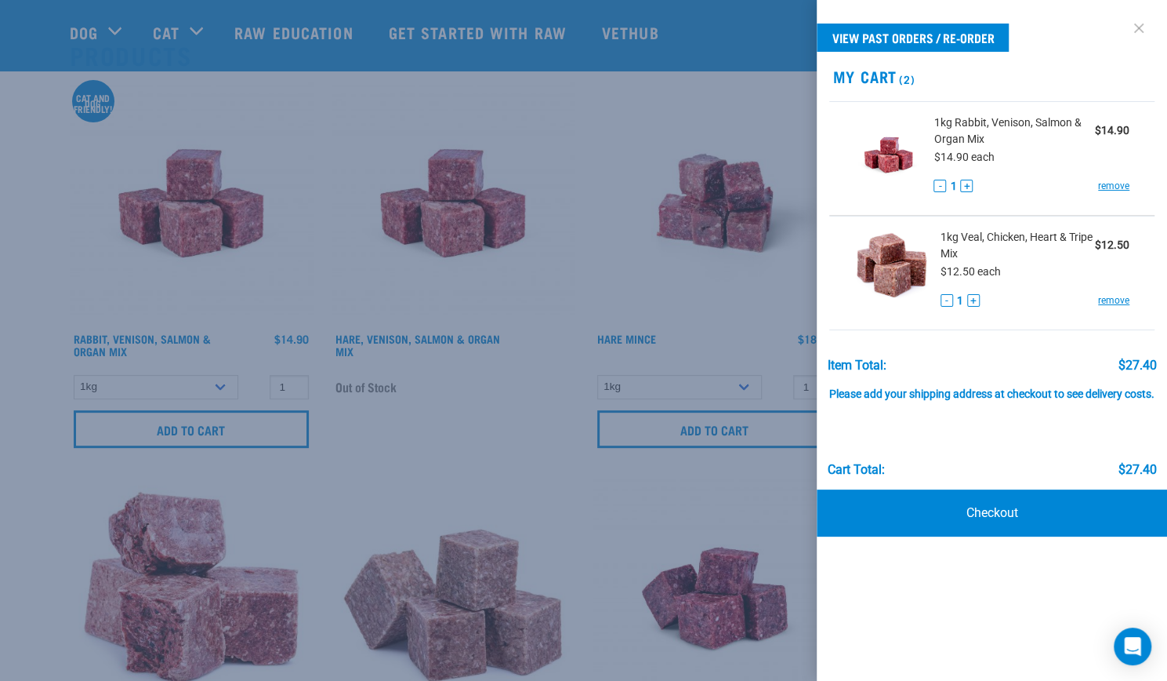
click at [1137, 26] on link at bounding box center [1139, 28] width 25 height 25
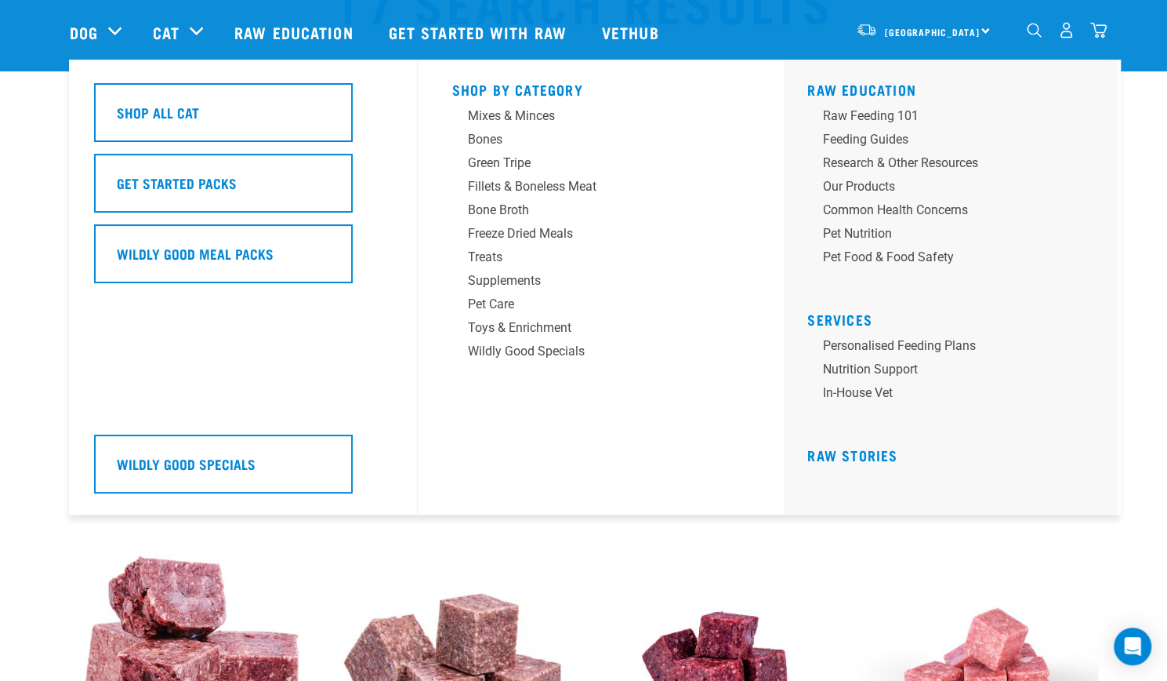
scroll to position [0, 0]
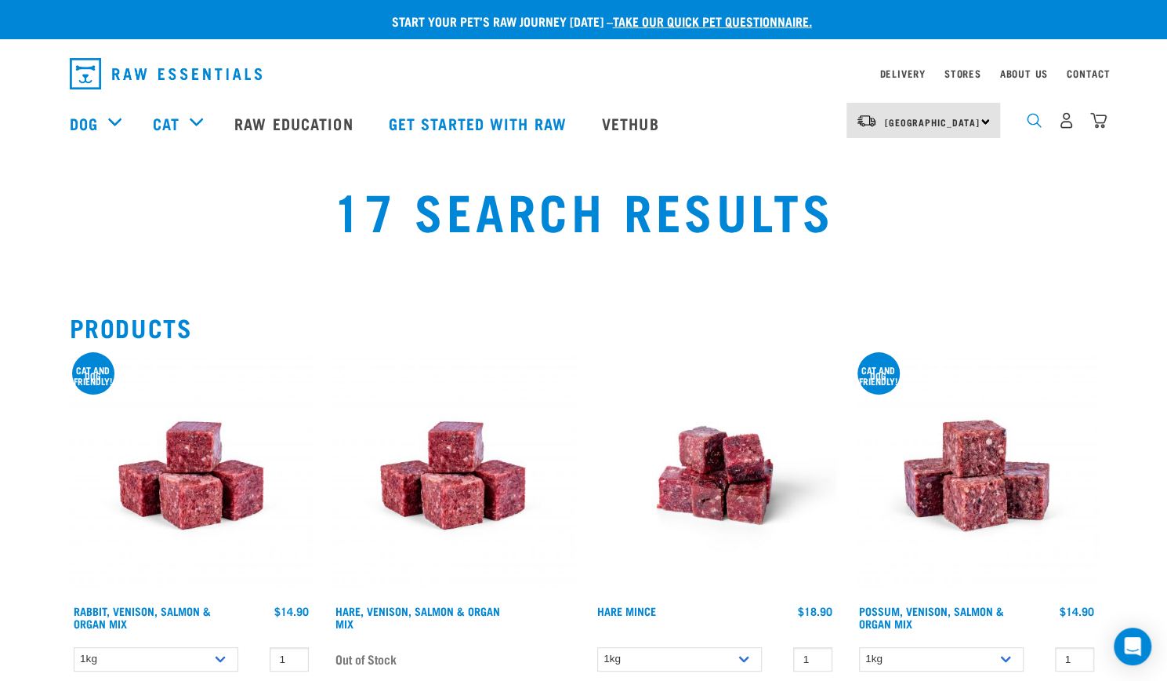
click at [1032, 122] on img "dropdown navigation" at bounding box center [1034, 120] width 15 height 15
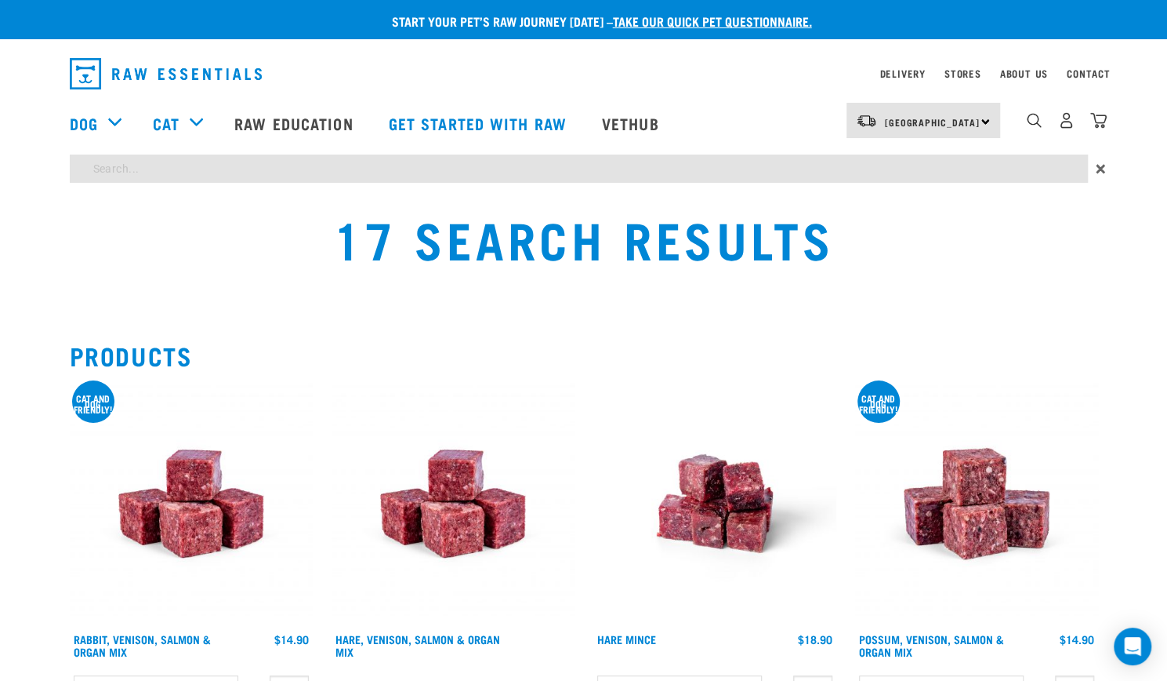
click at [778, 167] on input "search" at bounding box center [579, 168] width 1018 height 28
type input "wild venison"
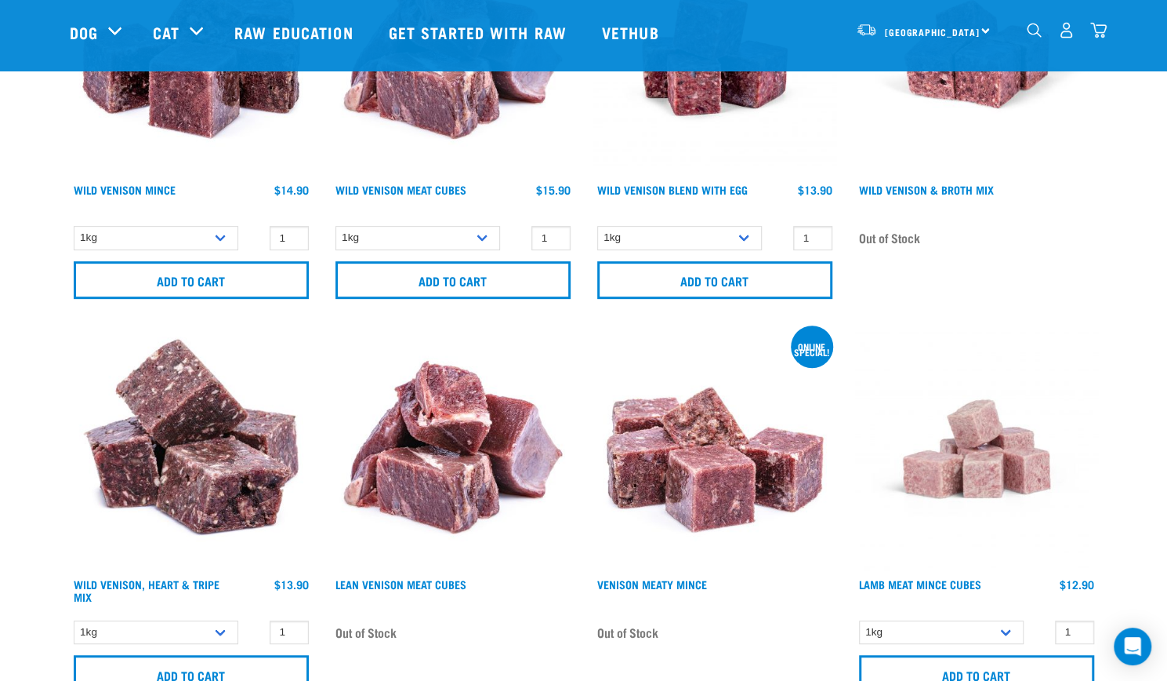
scroll to position [392, 0]
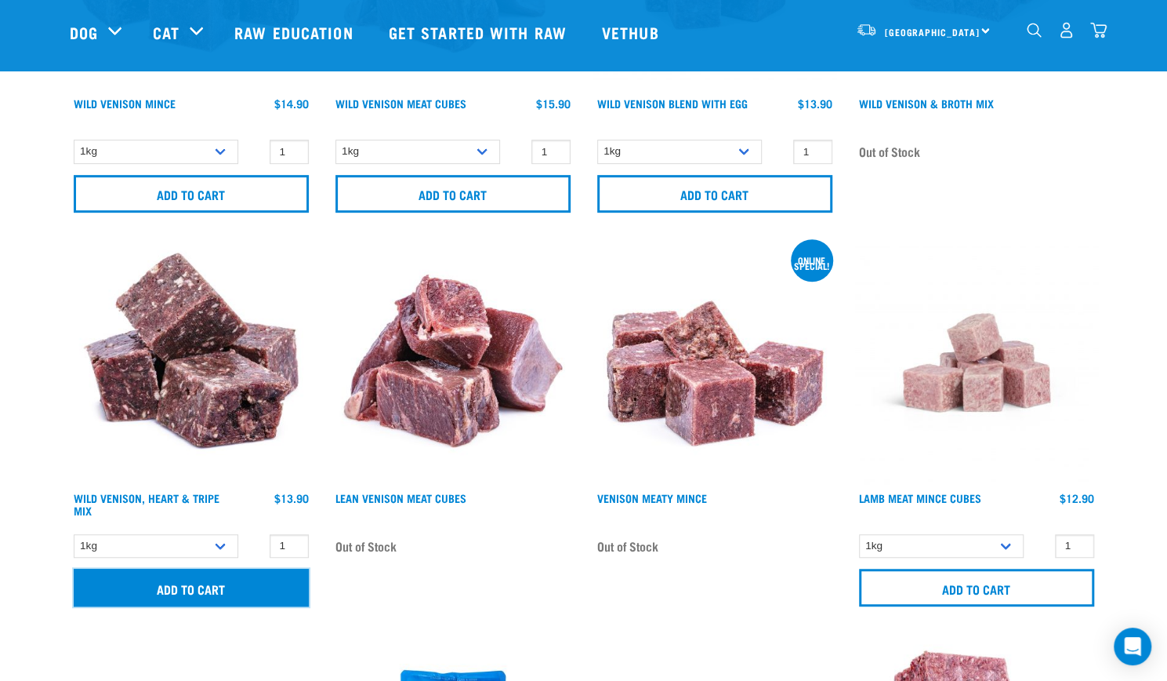
click at [243, 584] on input "Add to cart" at bounding box center [191, 587] width 235 height 38
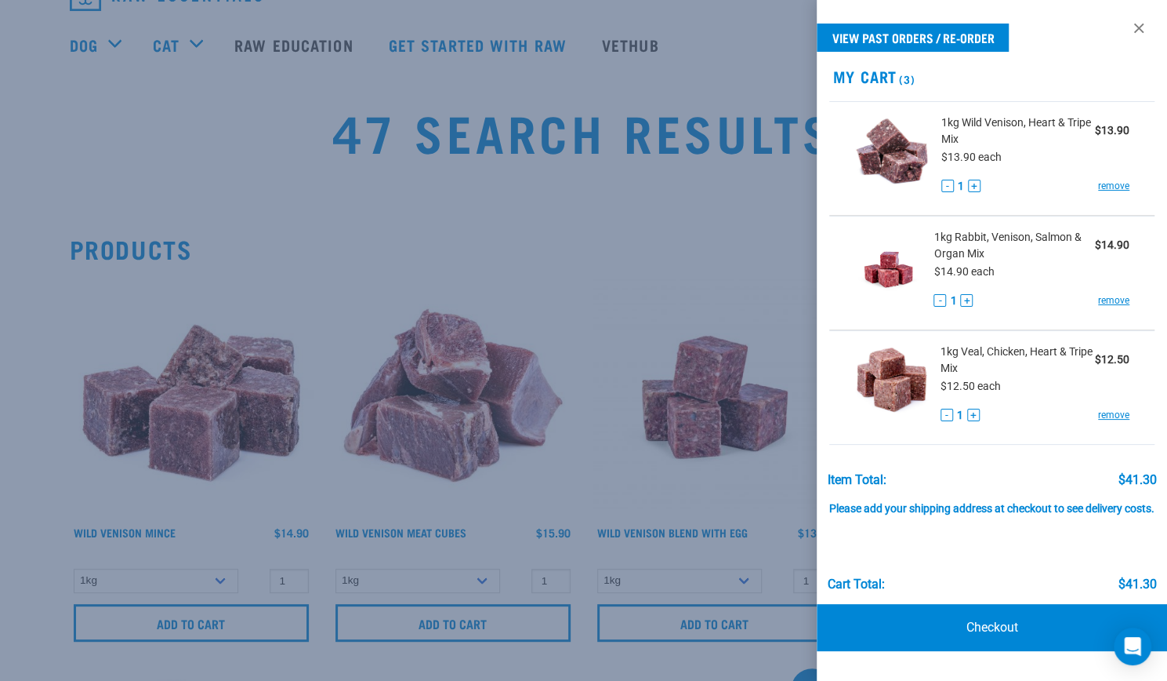
scroll to position [0, 0]
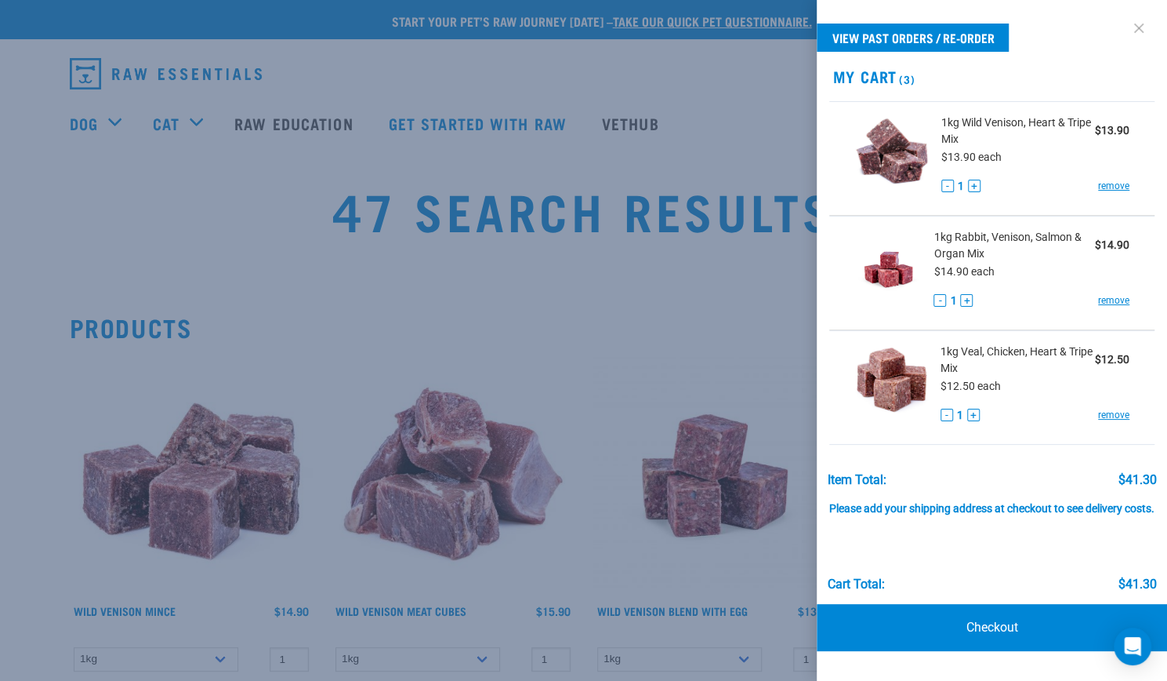
click at [1140, 26] on link at bounding box center [1139, 28] width 25 height 25
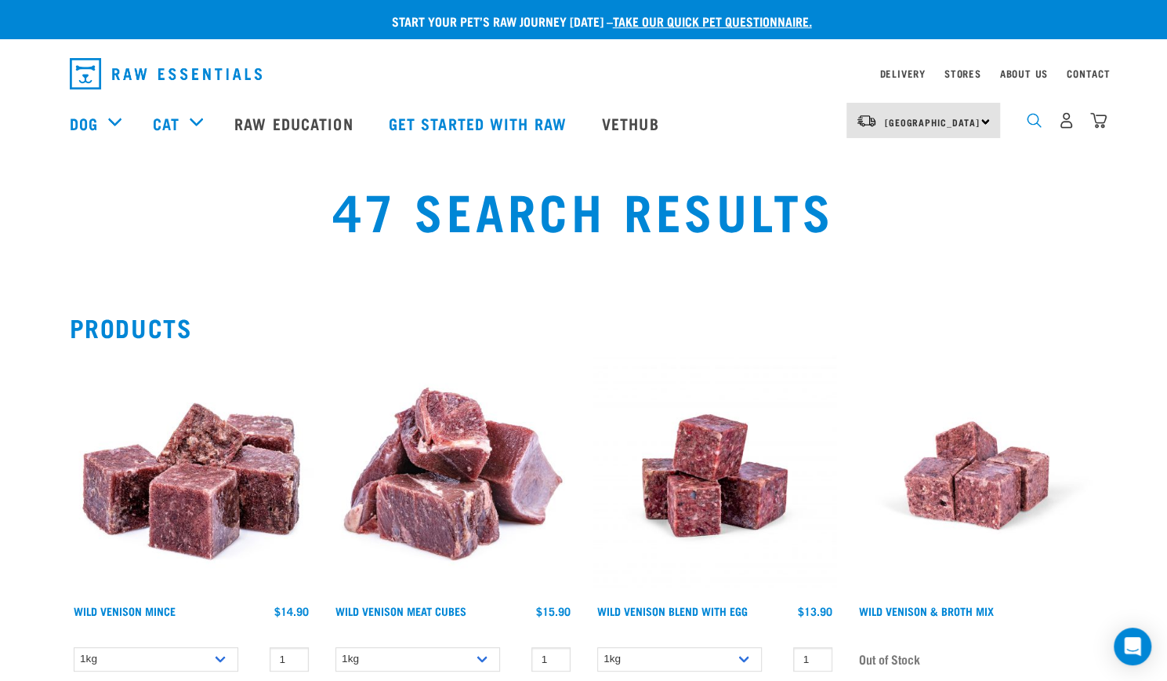
click at [1029, 123] on img "dropdown navigation" at bounding box center [1034, 120] width 15 height 15
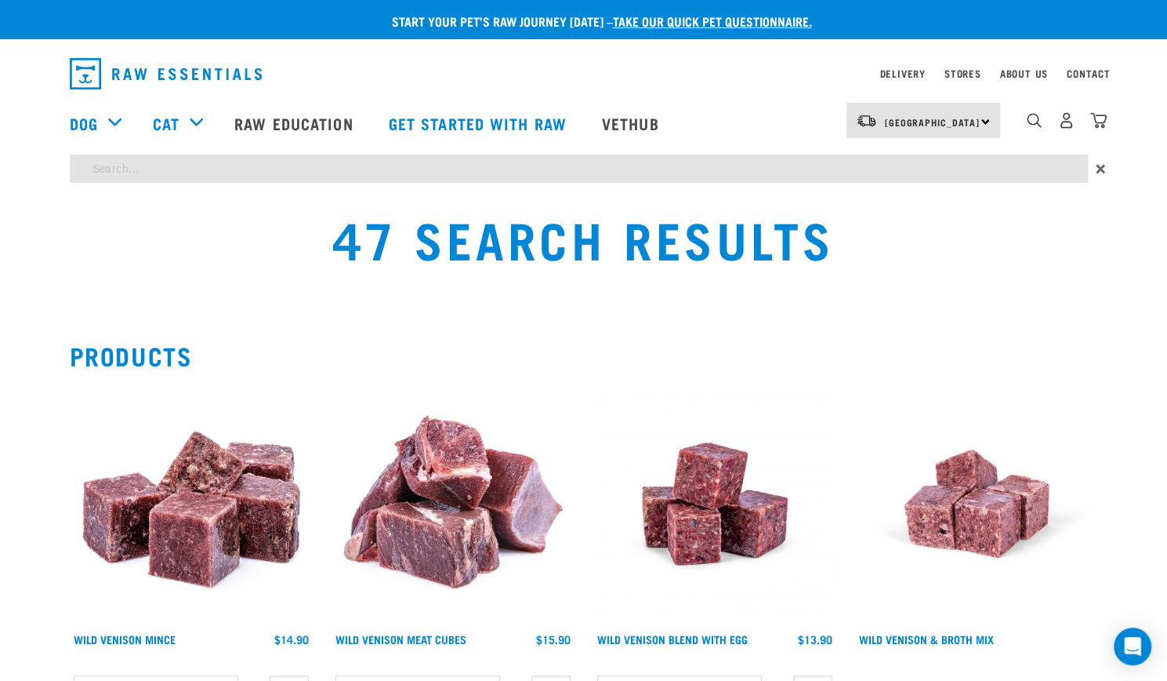
click at [139, 169] on input "search" at bounding box center [579, 168] width 1018 height 28
type input "goat mince"
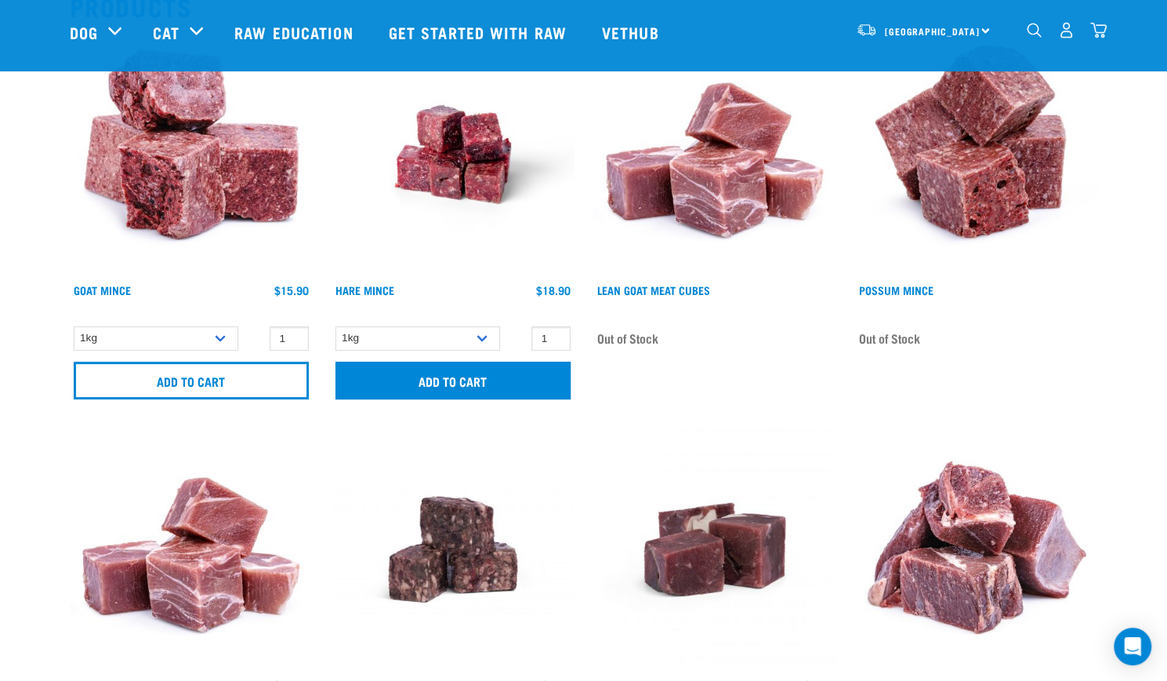
scroll to position [235, 0]
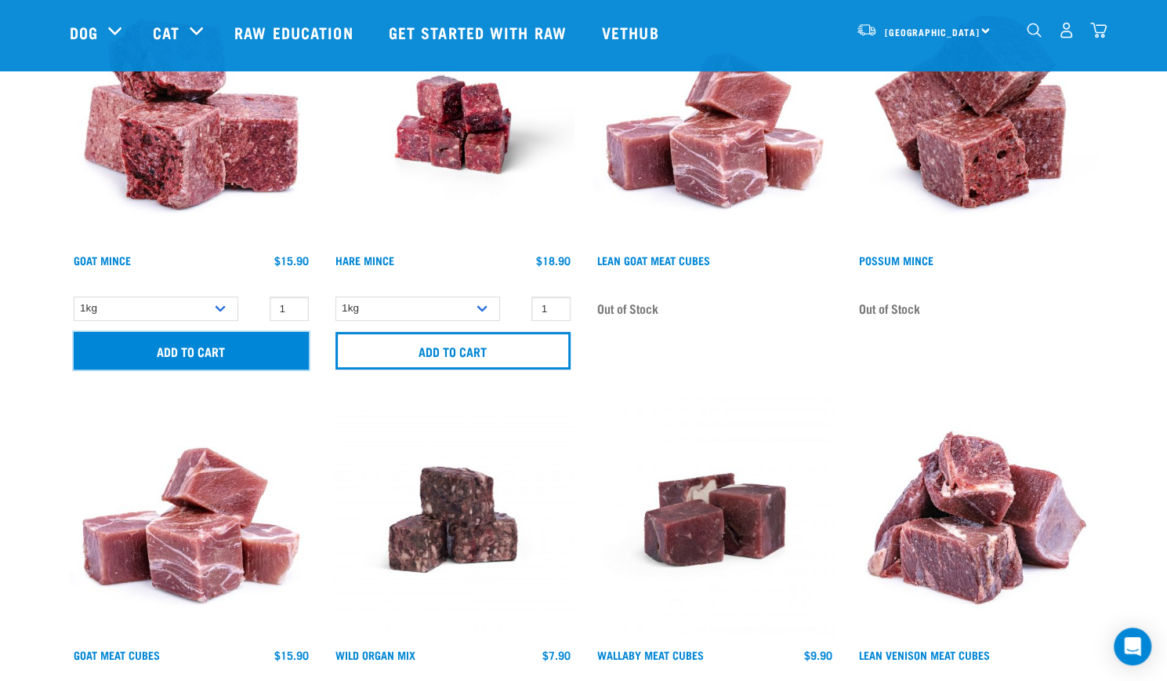
click at [274, 347] on input "Add to cart" at bounding box center [191, 351] width 235 height 38
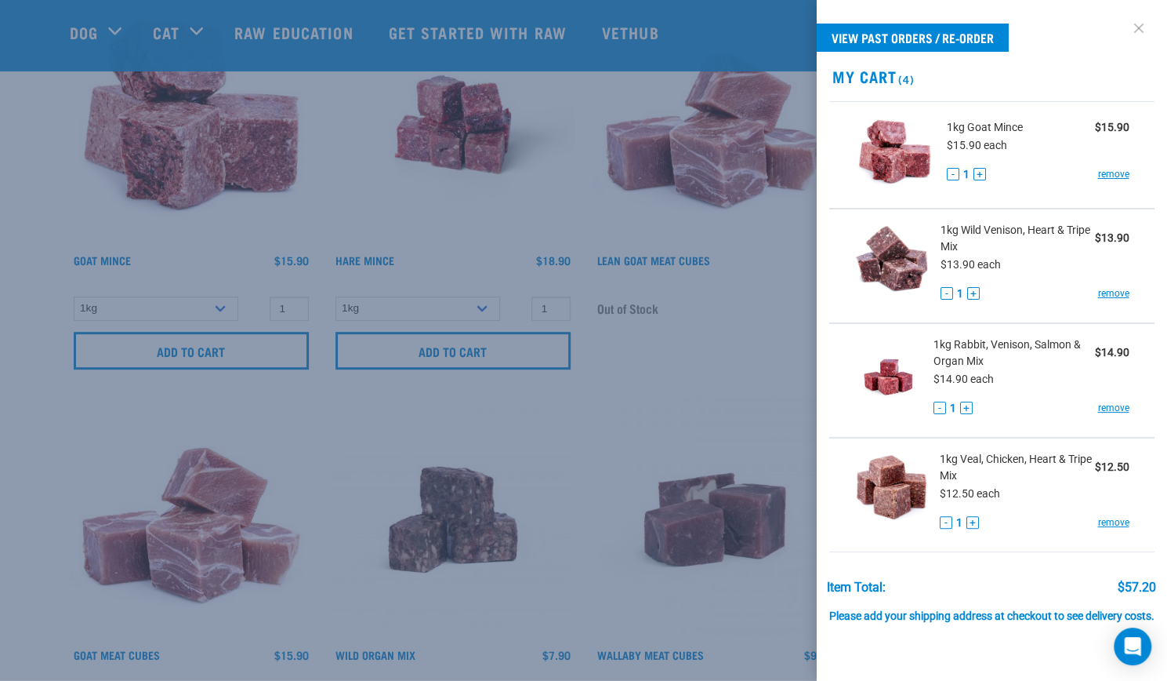
click at [1127, 28] on link at bounding box center [1139, 28] width 25 height 25
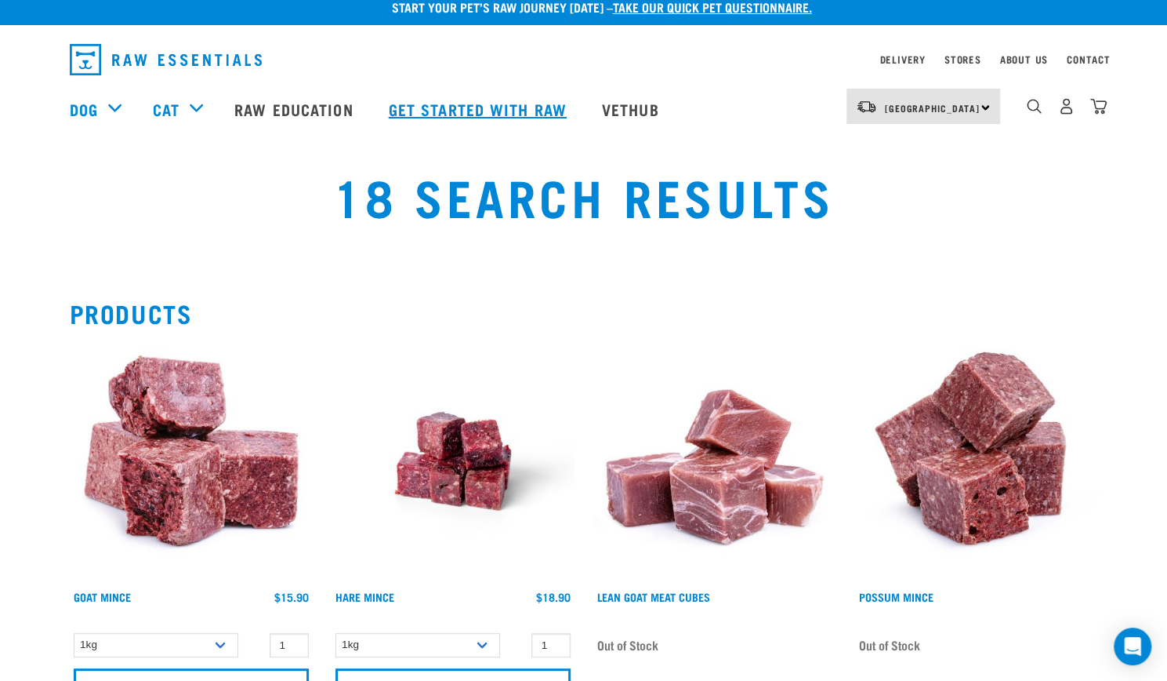
scroll to position [0, 0]
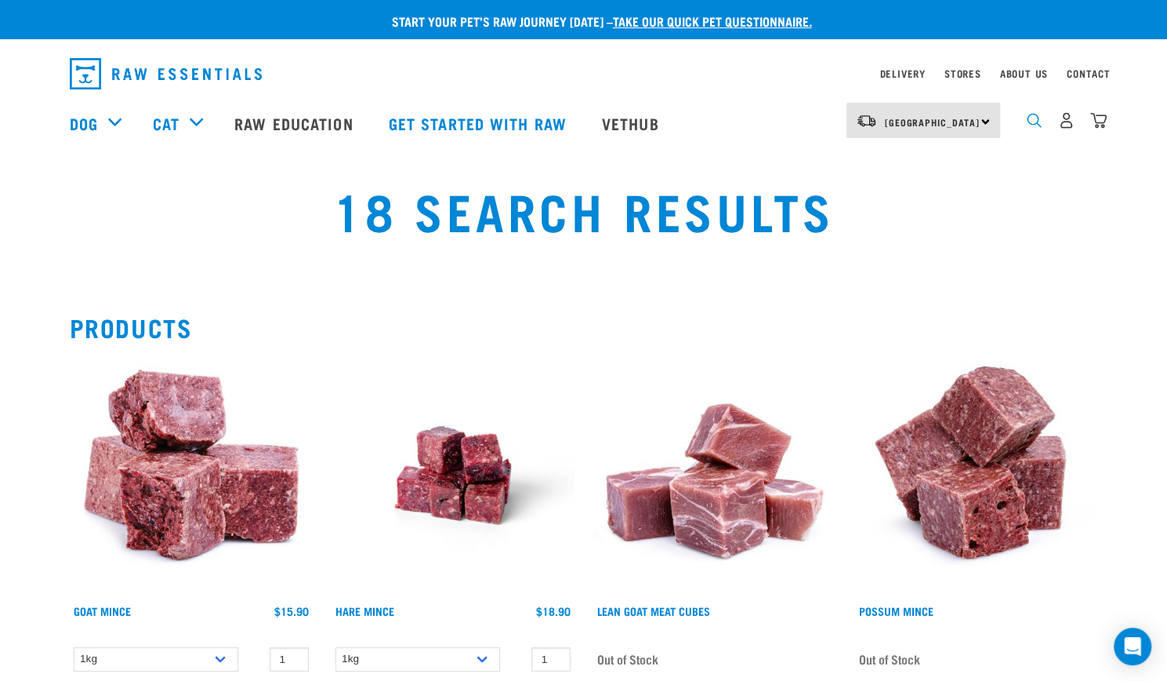
click at [1031, 122] on img "dropdown navigation" at bounding box center [1034, 120] width 15 height 15
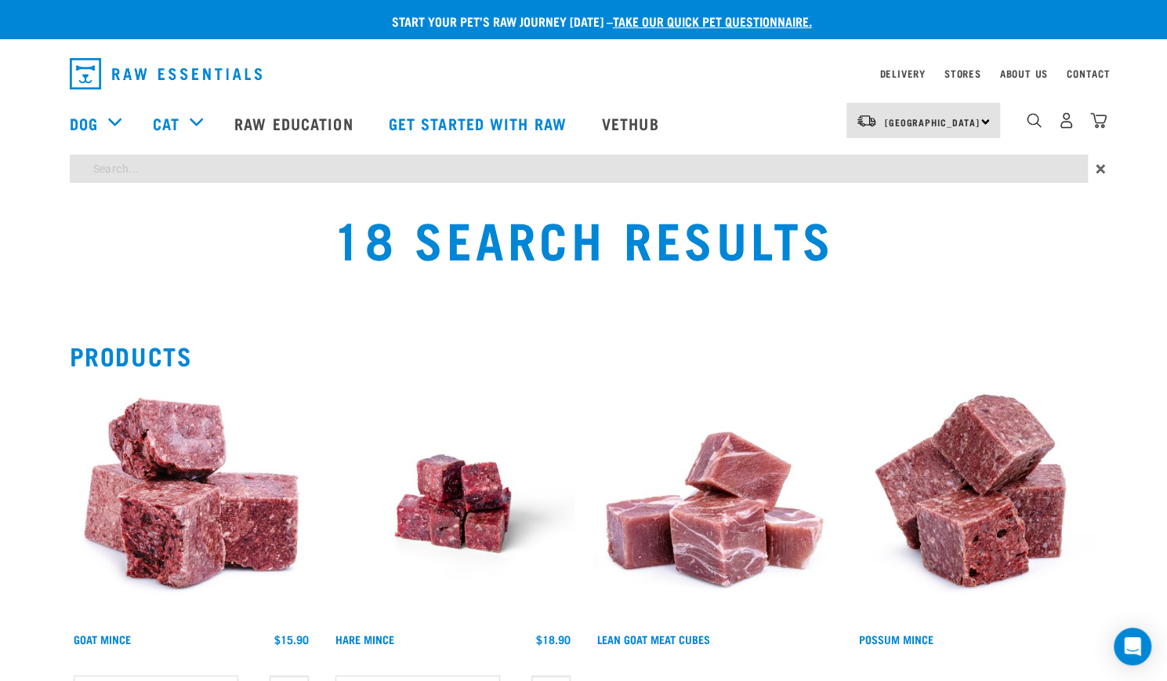
click at [334, 161] on input "search" at bounding box center [579, 168] width 1018 height 28
type input "hare mince"
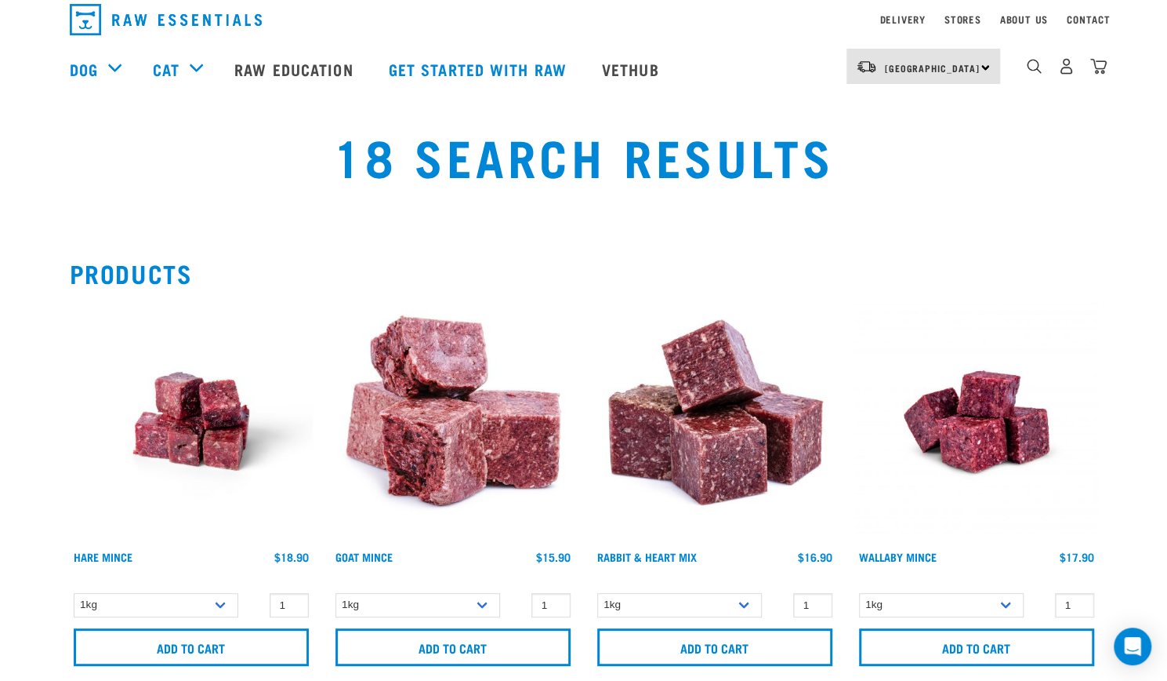
scroll to position [78, 0]
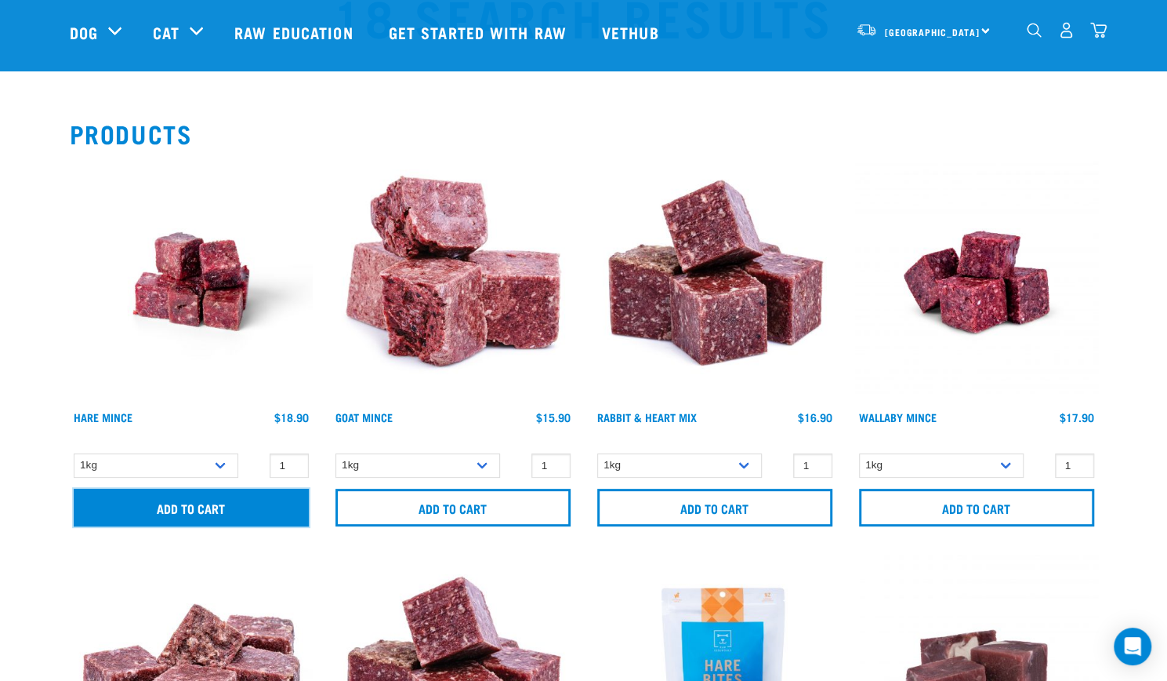
click at [212, 506] on input "Add to cart" at bounding box center [191, 507] width 235 height 38
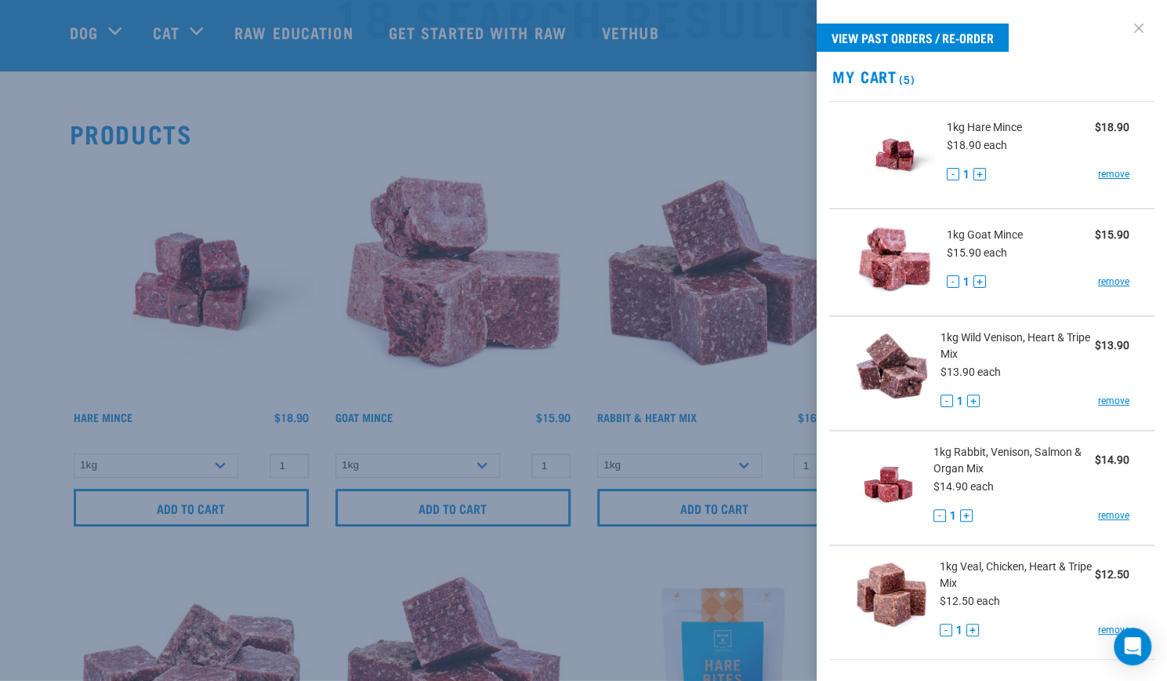
click at [1127, 24] on link at bounding box center [1139, 28] width 25 height 25
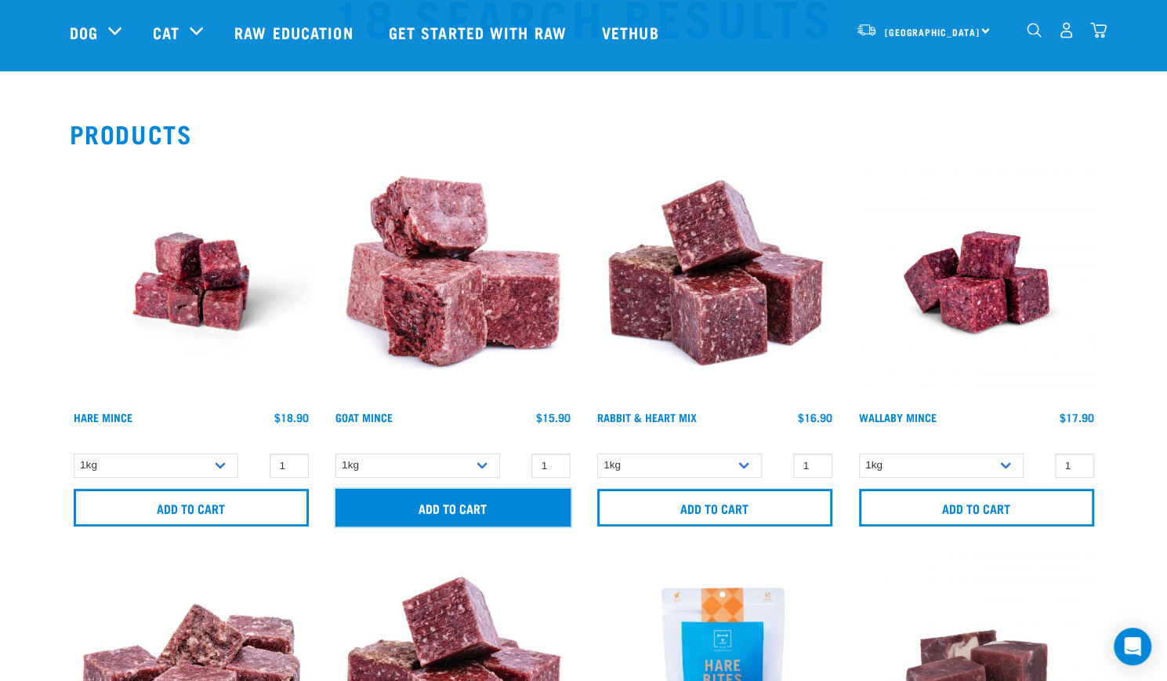
click at [379, 501] on input "Add to cart" at bounding box center [453, 507] width 235 height 38
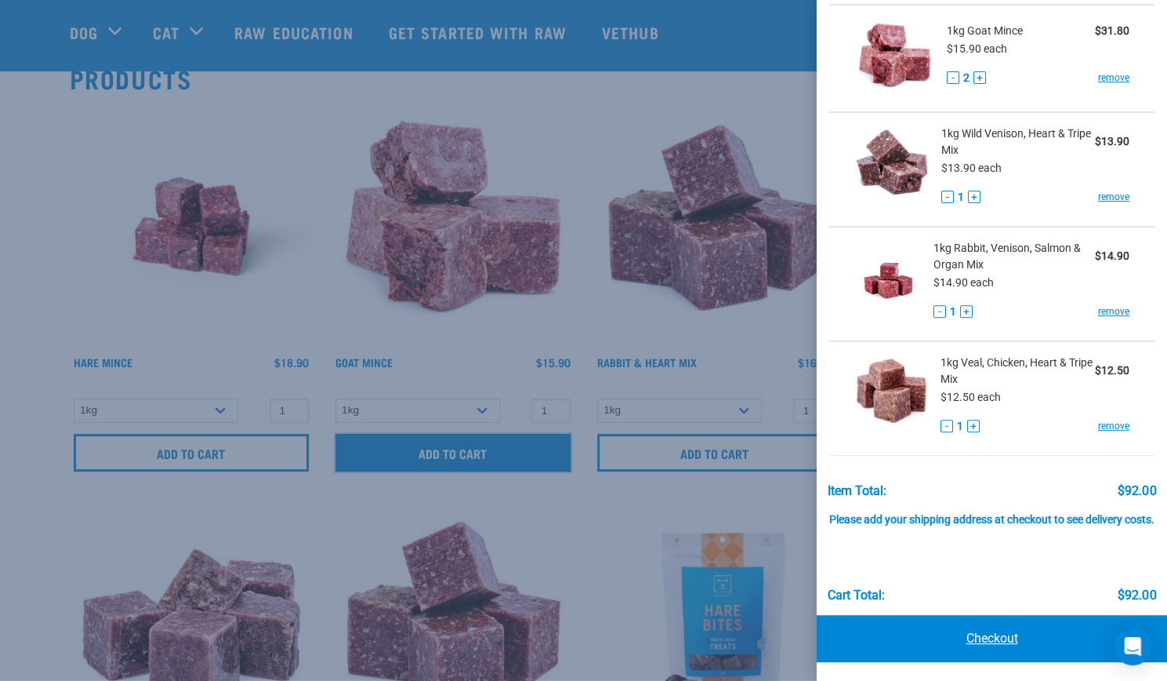
scroll to position [157, 0]
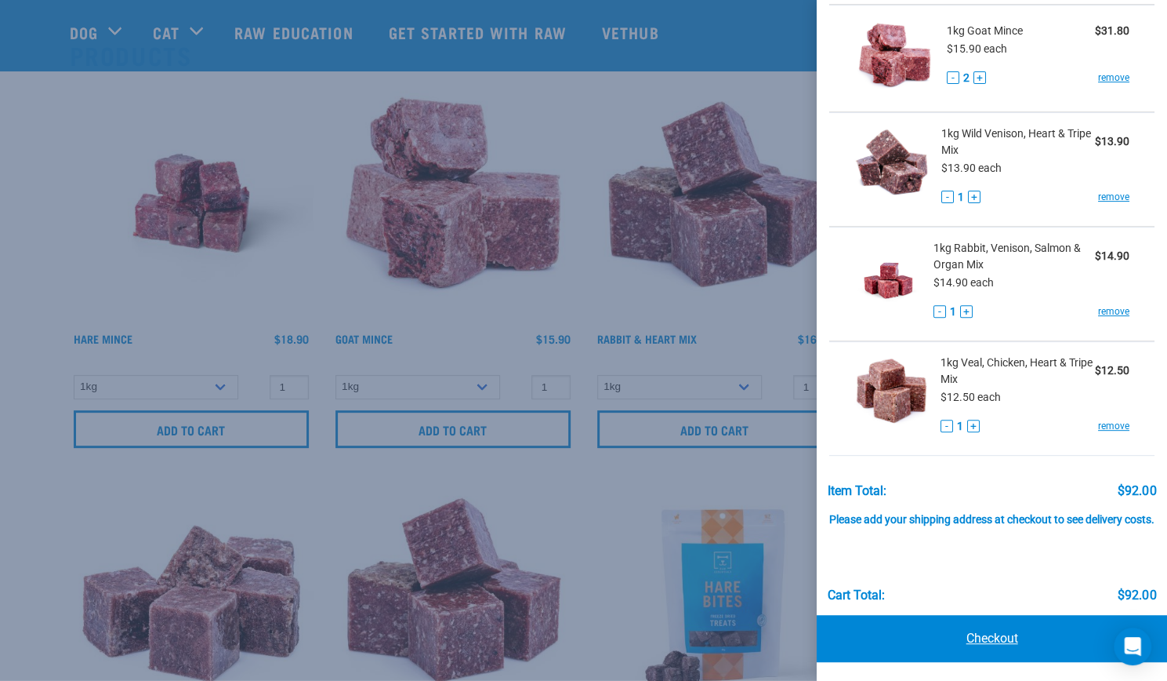
click at [1046, 649] on link "Checkout" at bounding box center [992, 638] width 350 height 47
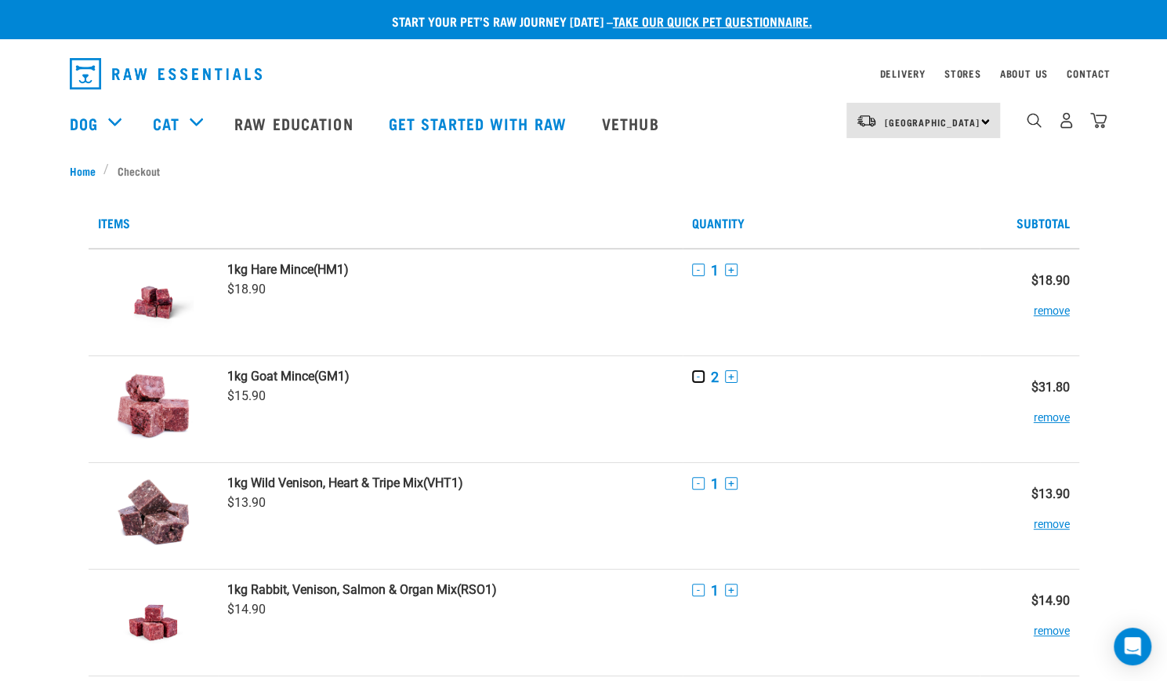
click at [703, 376] on button "-" at bounding box center [698, 376] width 13 height 13
click at [1036, 128] on img "dropdown navigation" at bounding box center [1034, 120] width 15 height 15
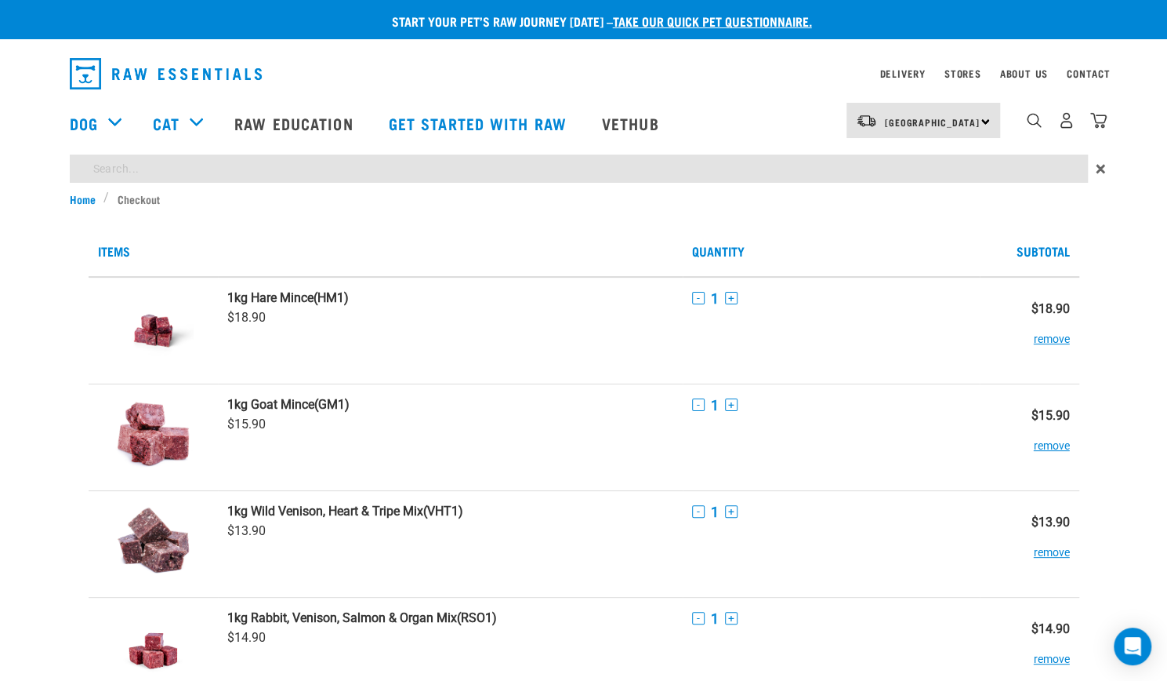
click at [273, 174] on input "search" at bounding box center [579, 168] width 1018 height 28
type input "rabbit mince bites"
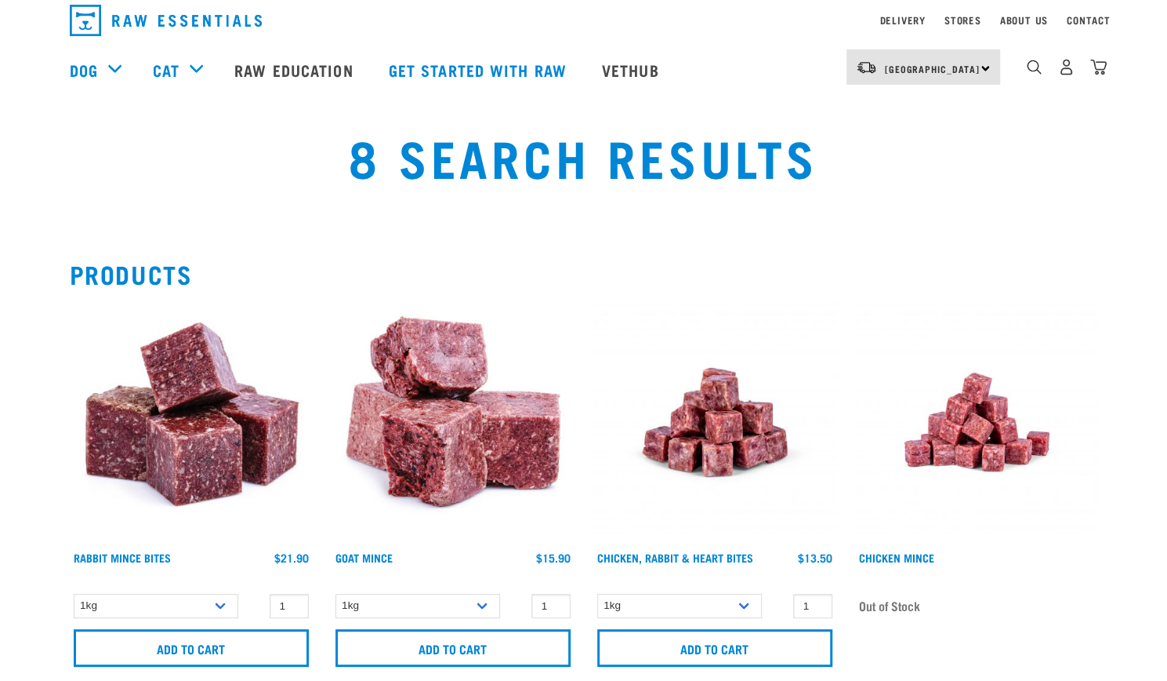
scroll to position [78, 0]
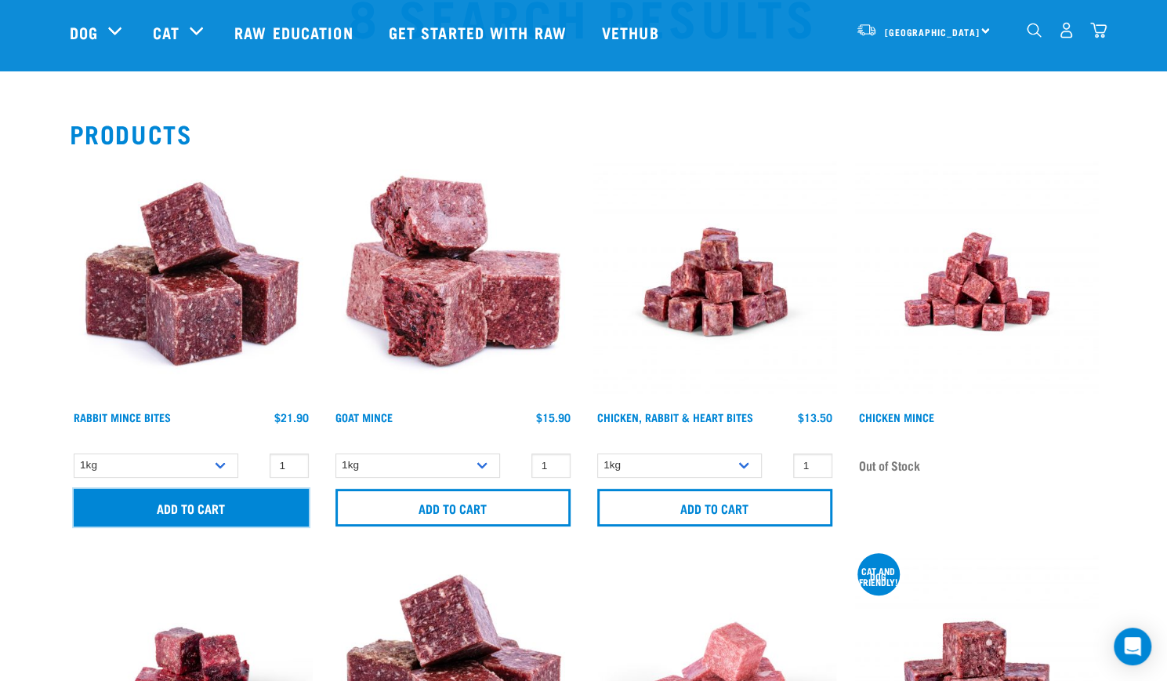
click at [197, 509] on input "Add to cart" at bounding box center [191, 507] width 235 height 38
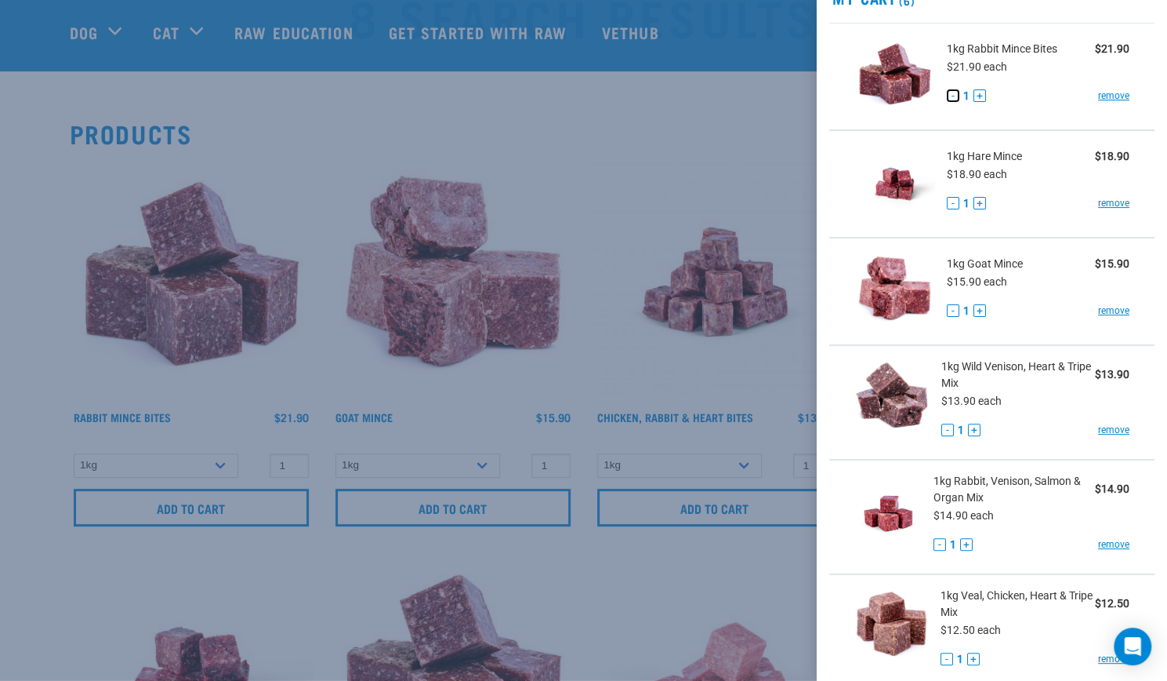
click at [954, 90] on button "-" at bounding box center [953, 95] width 13 height 13
click at [971, 430] on button "+" at bounding box center [974, 429] width 13 height 13
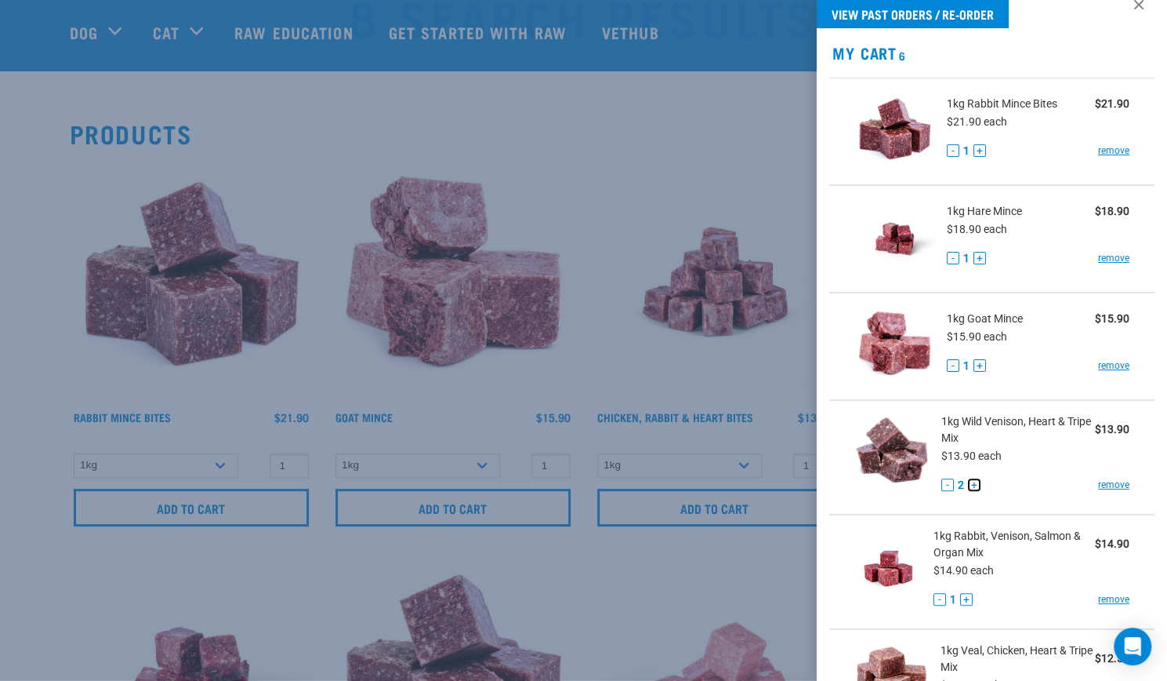
scroll to position [0, 0]
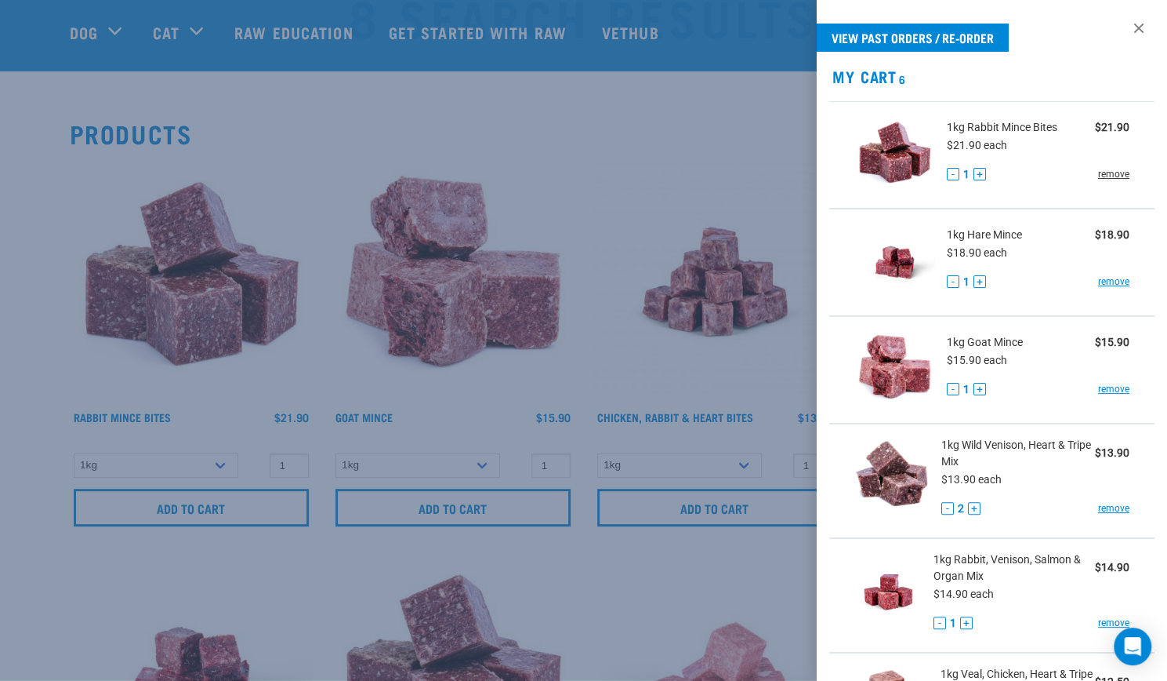
click at [1109, 172] on link "remove" at bounding box center [1113, 174] width 31 height 14
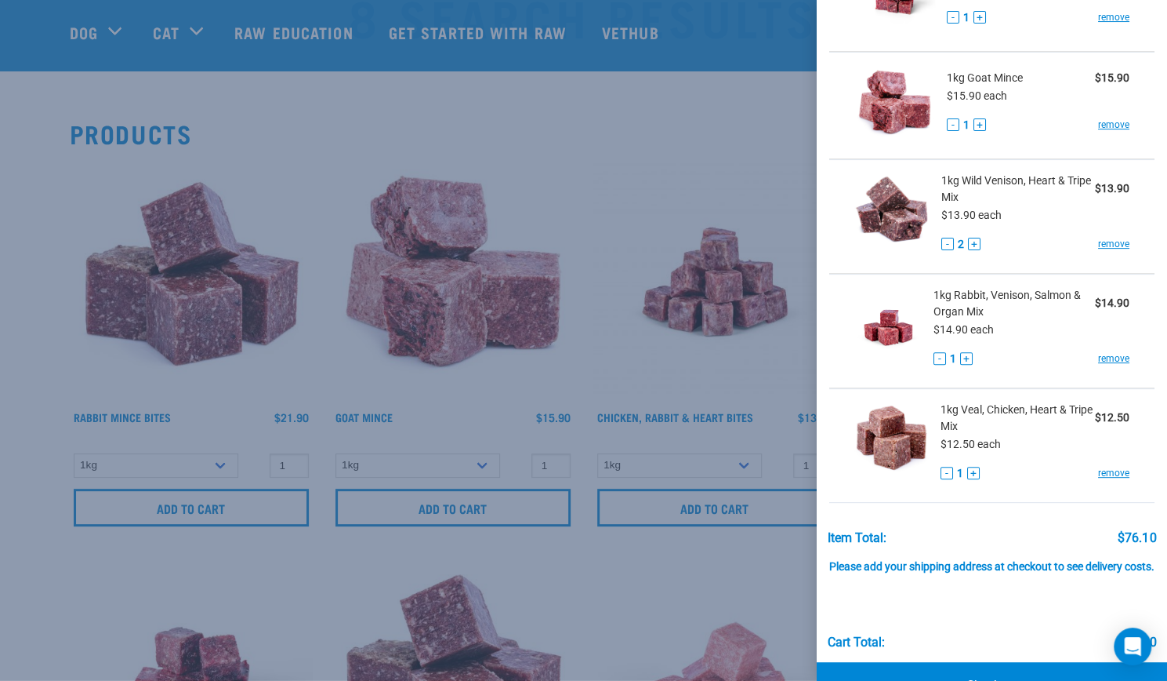
scroll to position [213, 0]
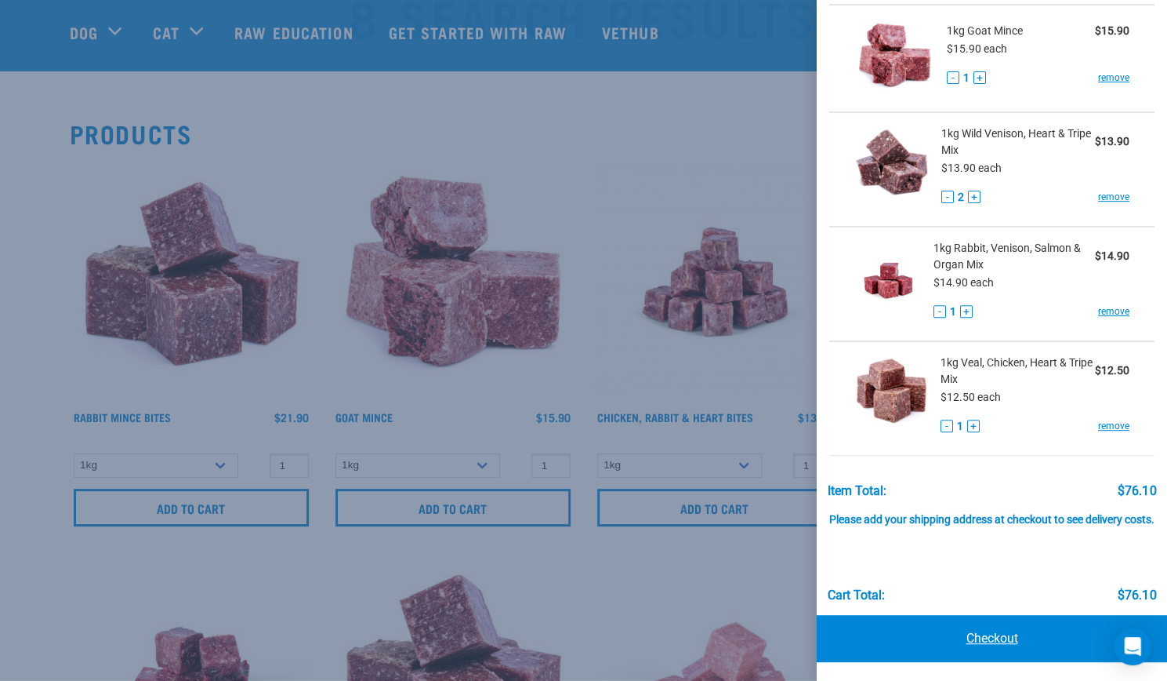
click at [977, 632] on link "Checkout" at bounding box center [992, 638] width 350 height 47
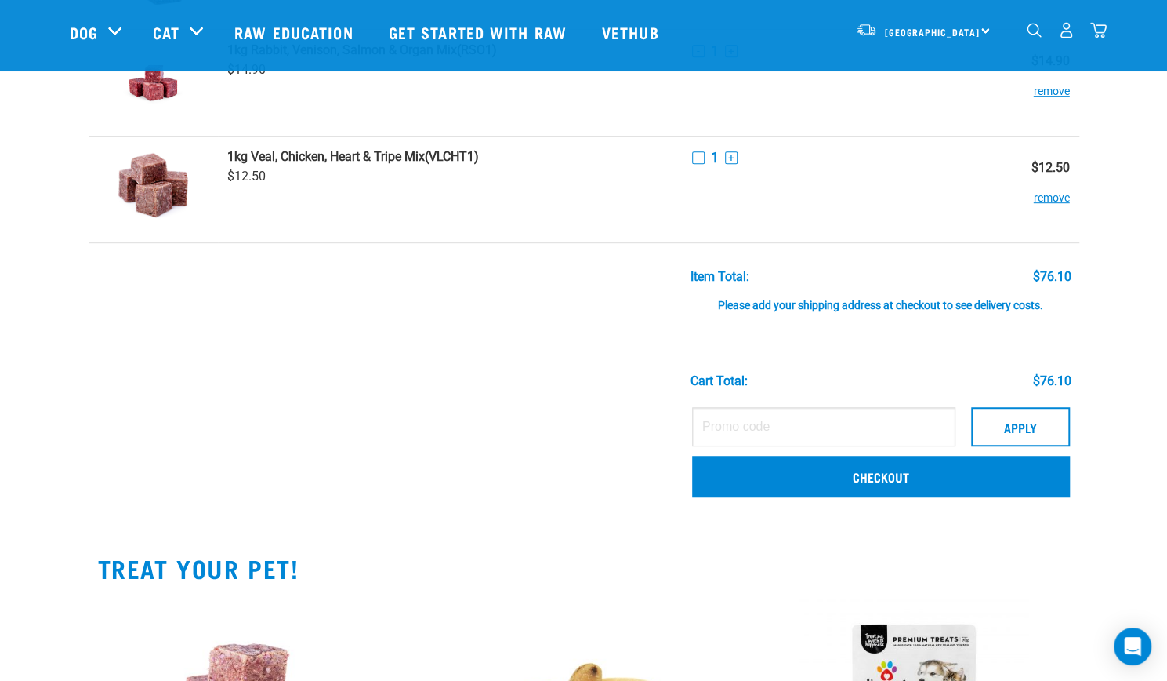
scroll to position [470, 0]
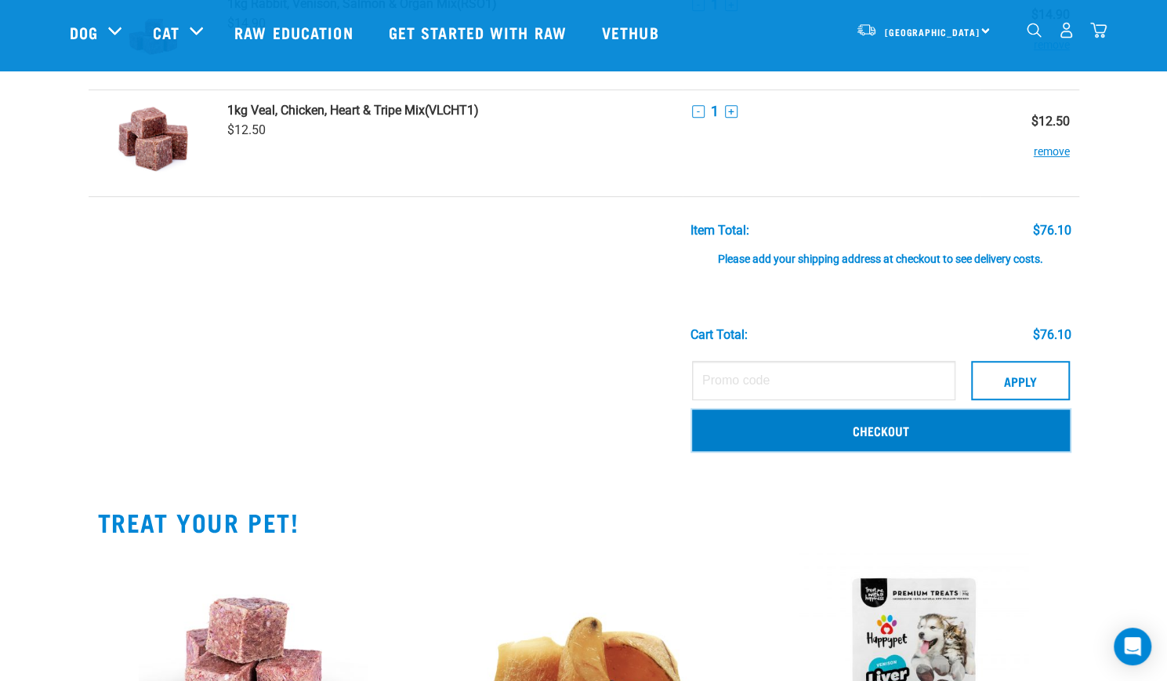
click at [840, 429] on link "Checkout" at bounding box center [881, 429] width 378 height 41
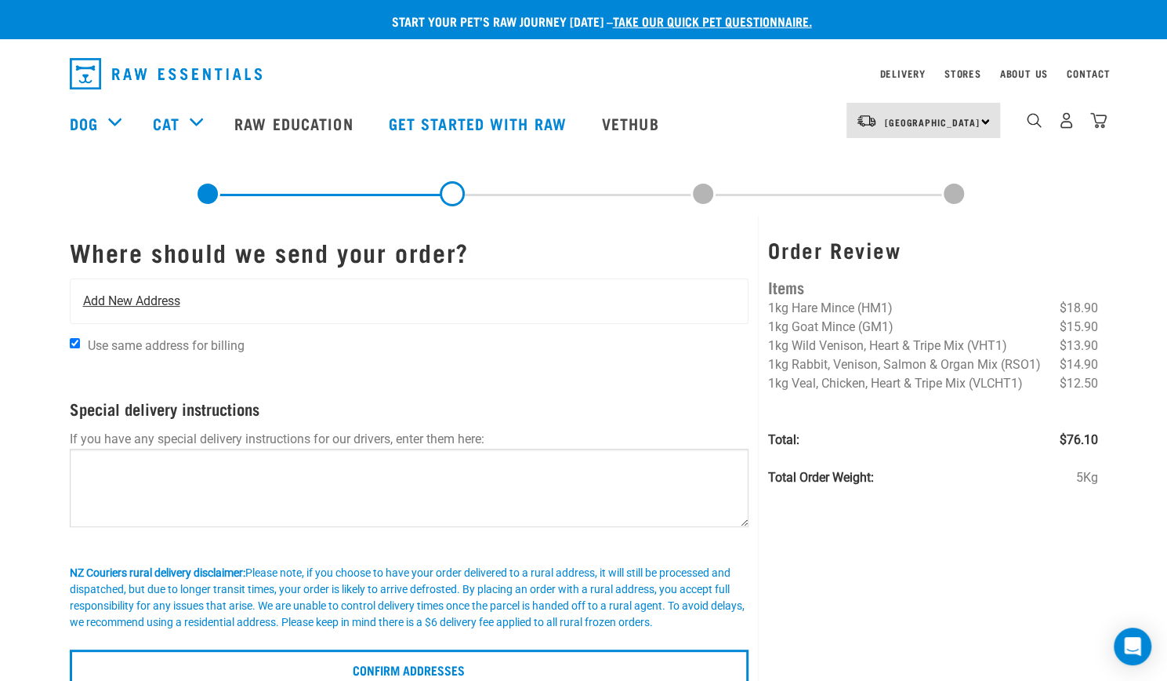
scroll to position [78, 0]
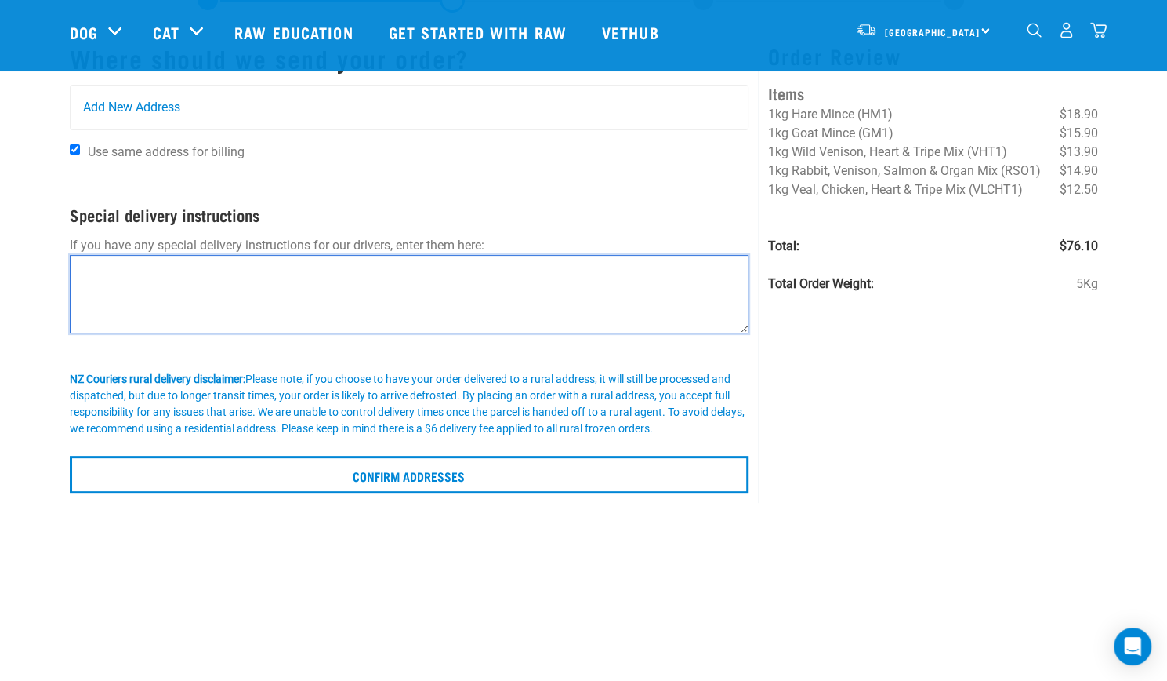
click at [116, 286] on textarea at bounding box center [410, 294] width 680 height 78
click at [296, 269] on textarea "Please put down side of house in shade - to the right of house as looking at it." at bounding box center [410, 294] width 680 height 78
type textarea "Please put down side of house in shade on bark - to the right of house as looki…"
click at [583, 269] on textarea "Please put down side of house in shade on bark - to the right of house as looki…" at bounding box center [410, 294] width 680 height 78
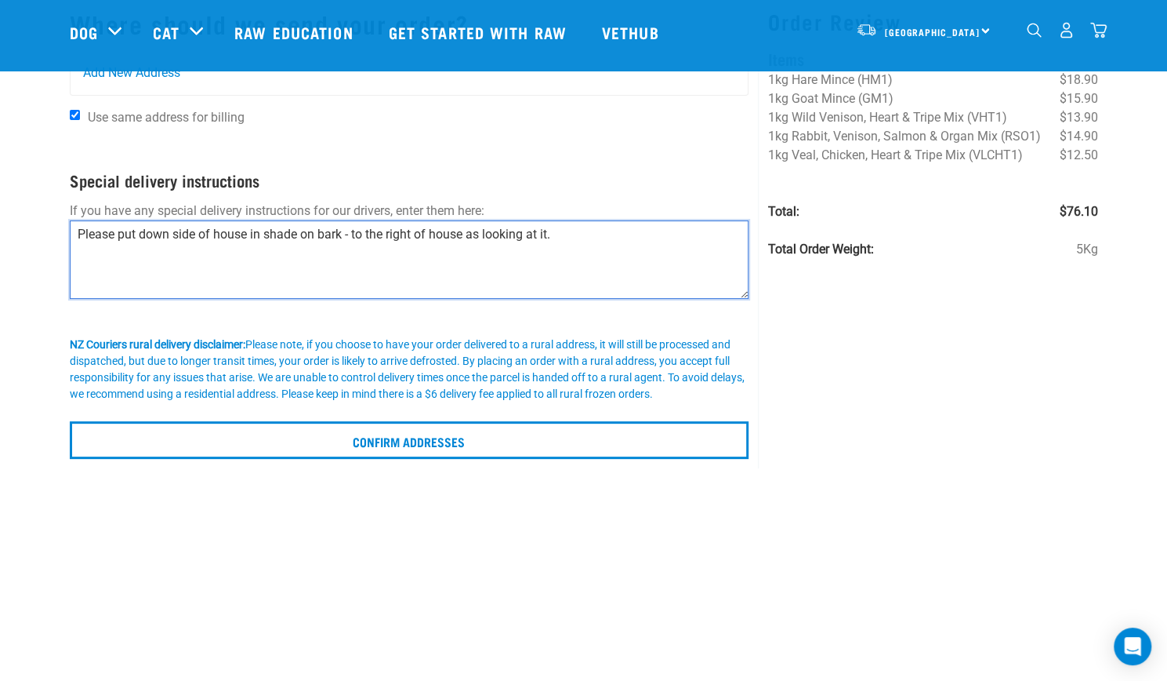
scroll to position [0, 0]
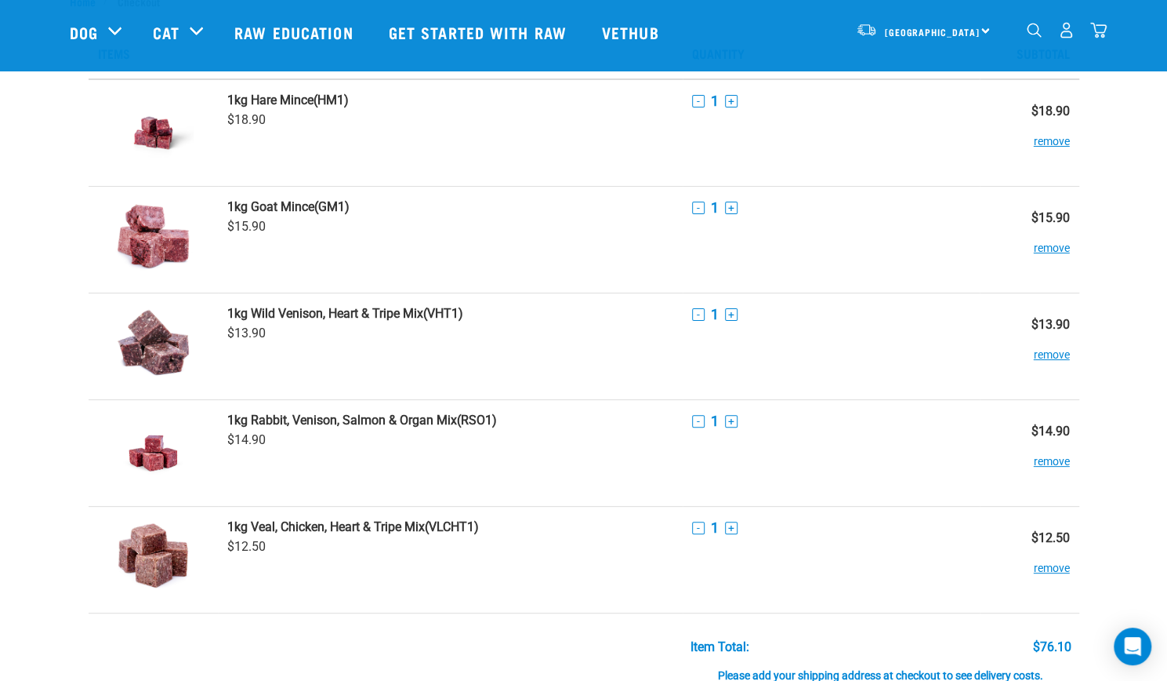
scroll to position [78, 0]
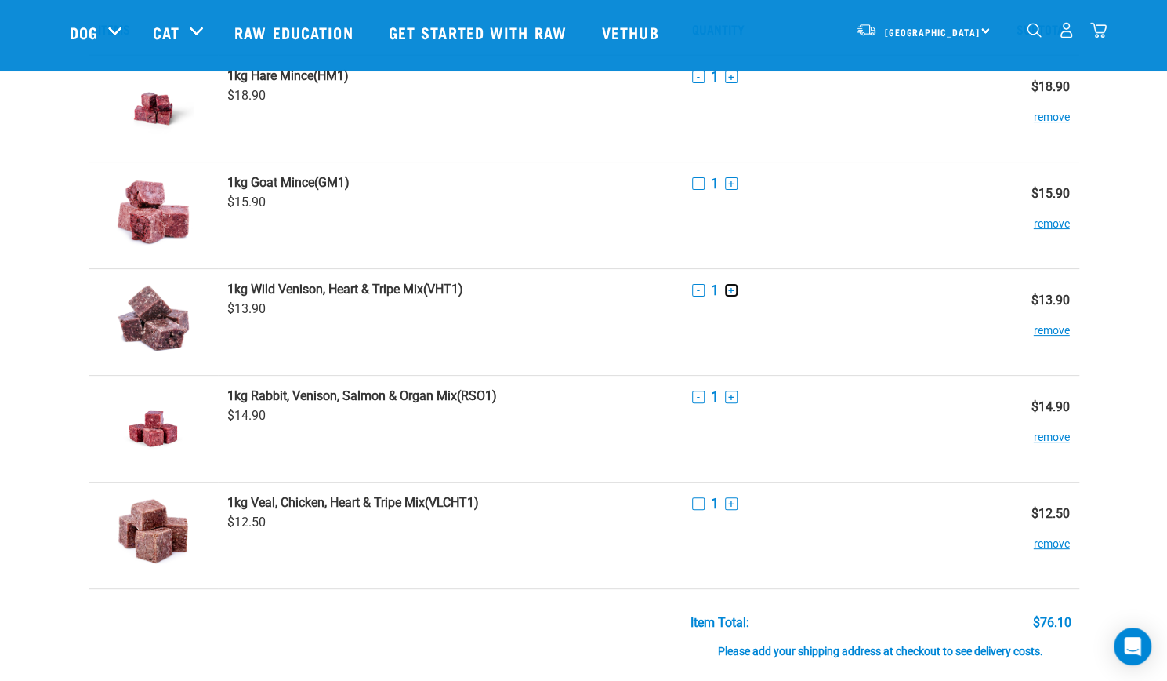
click at [732, 289] on button "+" at bounding box center [731, 290] width 13 height 13
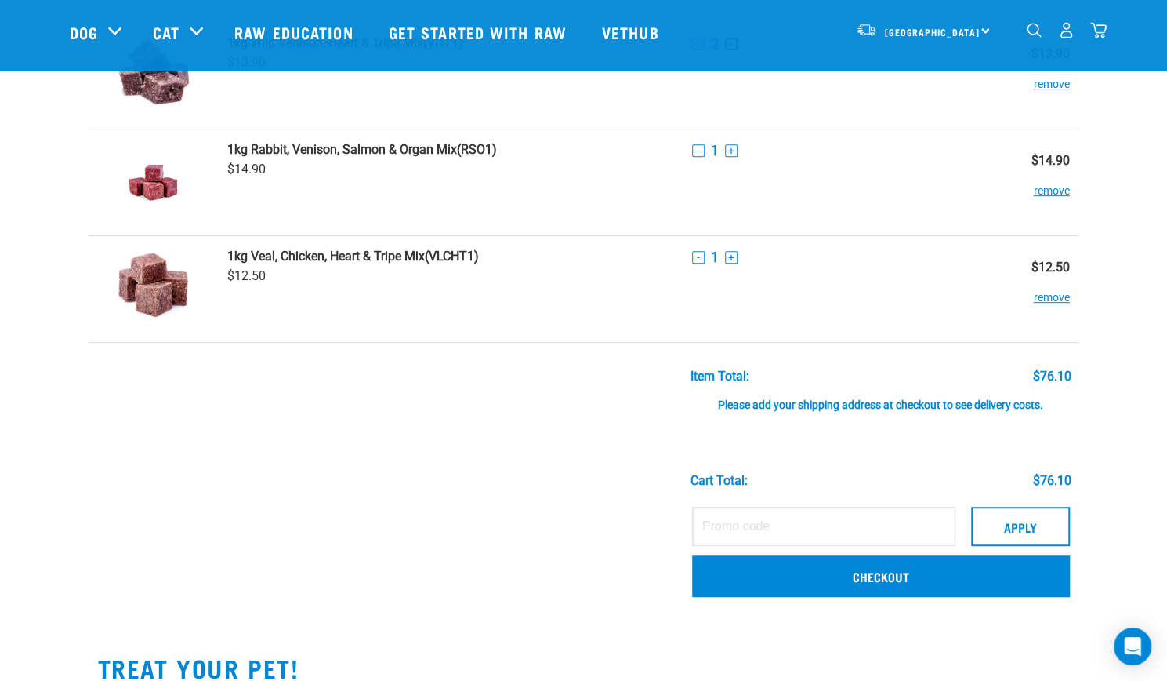
scroll to position [470, 0]
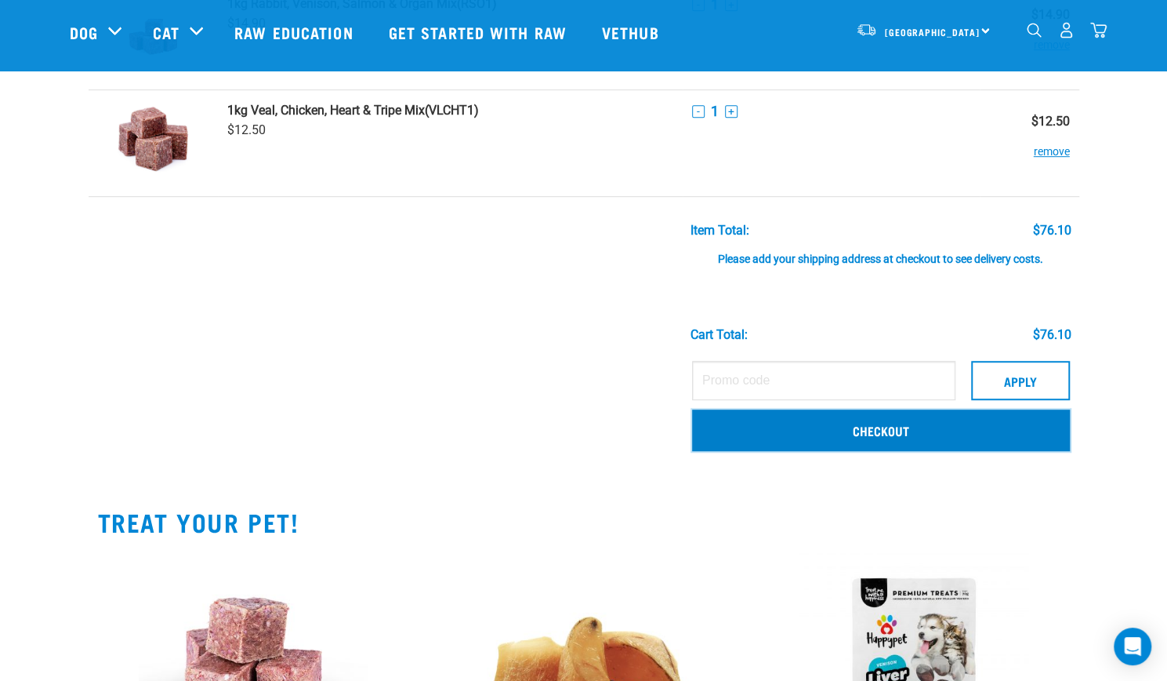
click at [906, 434] on link "Checkout" at bounding box center [881, 429] width 378 height 41
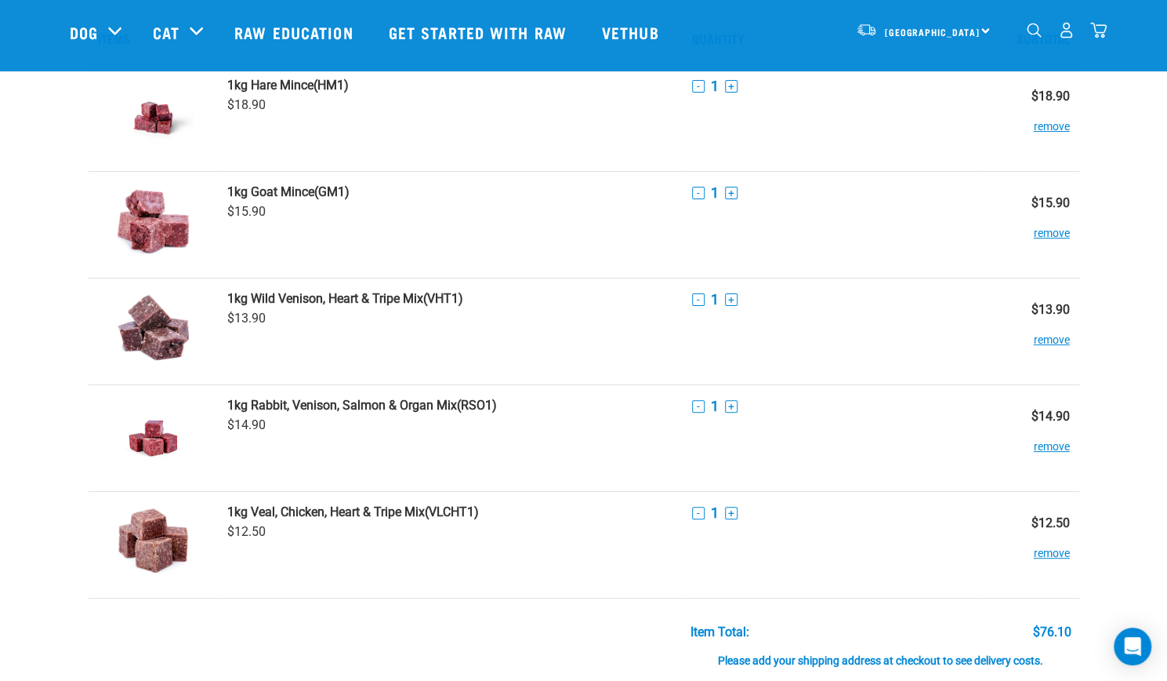
scroll to position [157, 0]
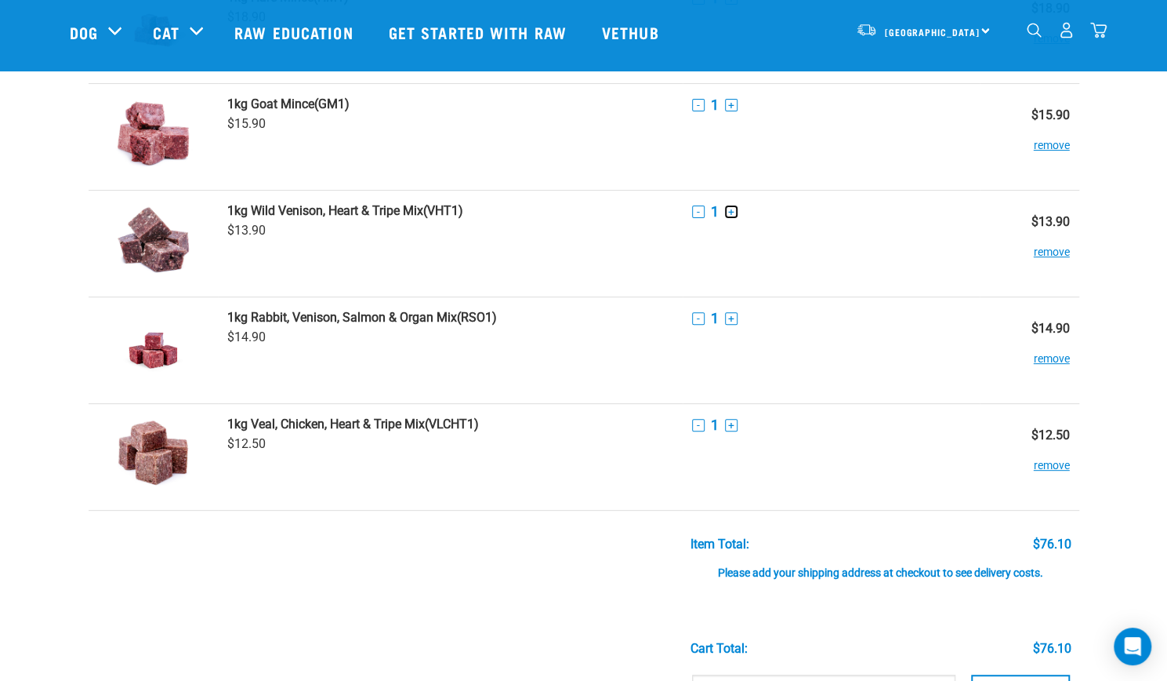
click at [730, 209] on button "+" at bounding box center [731, 211] width 13 height 13
click at [383, 208] on strong "1kg Wild Venison, Heart & Tripe Mix" at bounding box center [325, 210] width 196 height 15
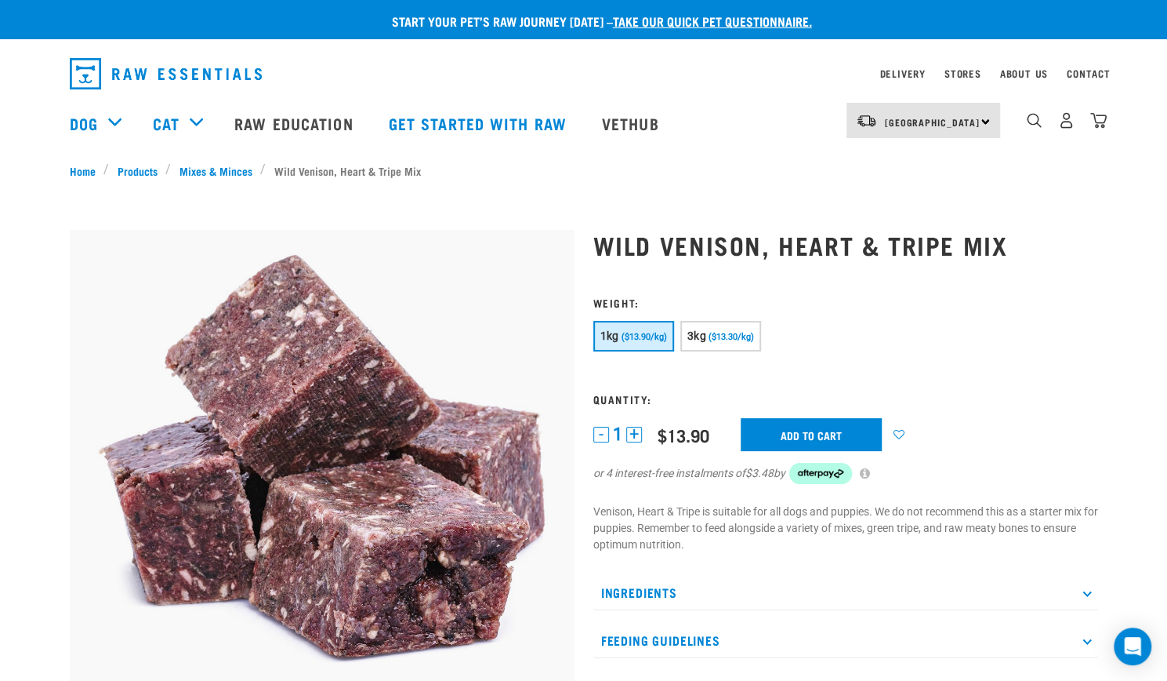
click at [633, 434] on button "+" at bounding box center [634, 434] width 16 height 16
click at [830, 430] on input "Add to cart" at bounding box center [811, 434] width 141 height 33
click at [807, 436] on input "Add to cart" at bounding box center [811, 434] width 141 height 33
click at [63, 342] on button "delete" at bounding box center [55, 340] width 16 height 16
click at [604, 434] on button "-" at bounding box center [601, 434] width 16 height 16
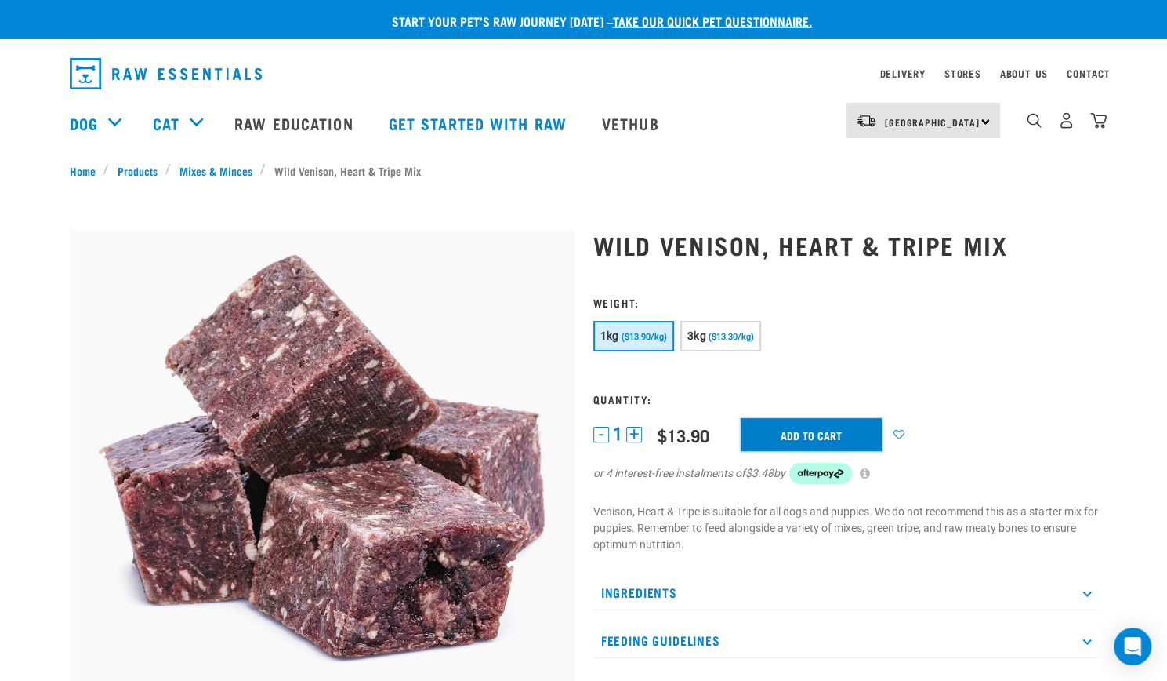
click at [832, 434] on input "Add to cart" at bounding box center [811, 434] width 141 height 33
click at [63, 338] on button "delete" at bounding box center [55, 340] width 16 height 16
click at [1104, 126] on img "dropdown navigation" at bounding box center [1099, 120] width 16 height 16
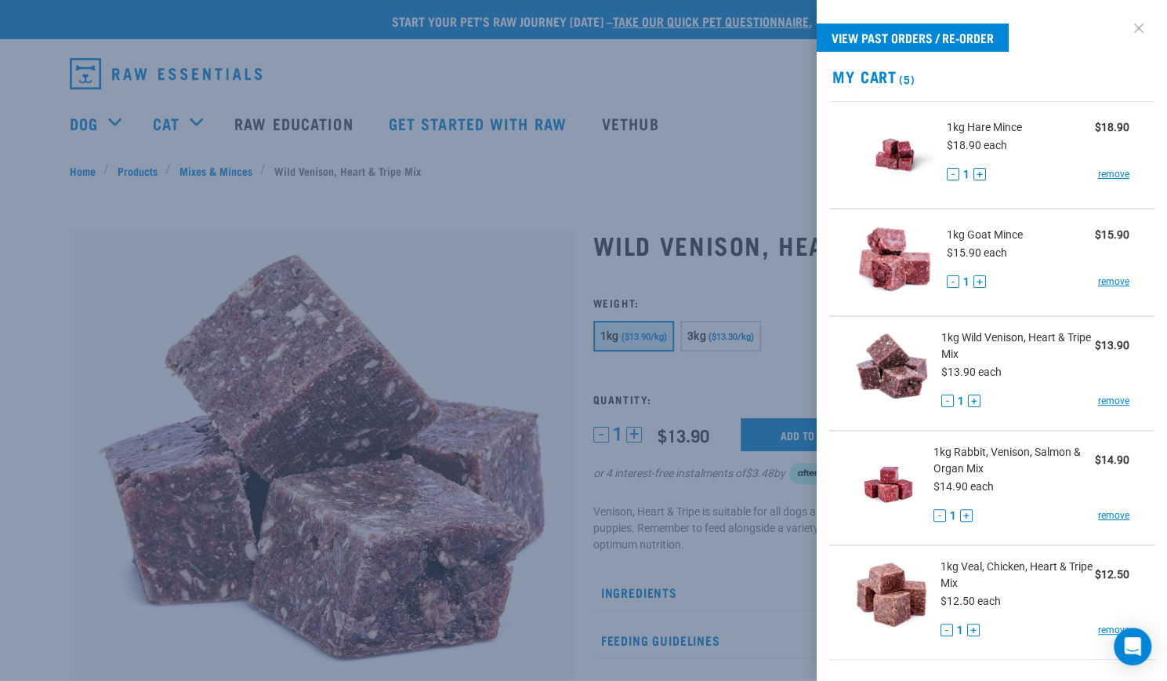
click at [1129, 24] on link at bounding box center [1139, 28] width 25 height 25
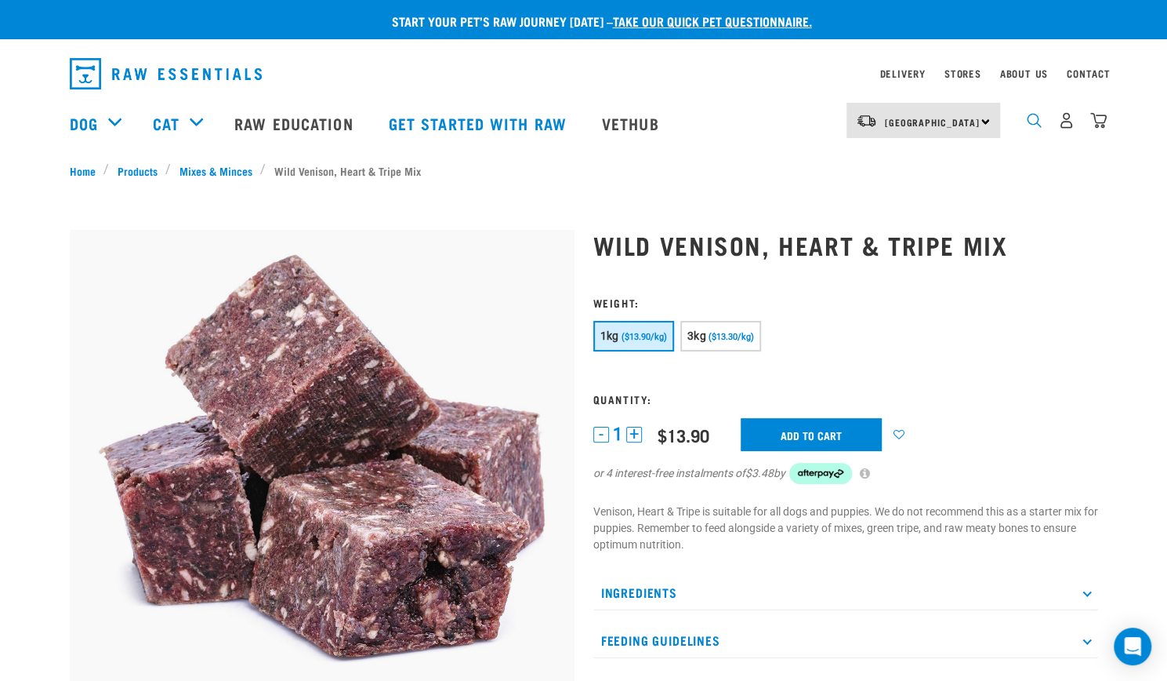
click at [1036, 123] on img "dropdown navigation" at bounding box center [1034, 120] width 15 height 15
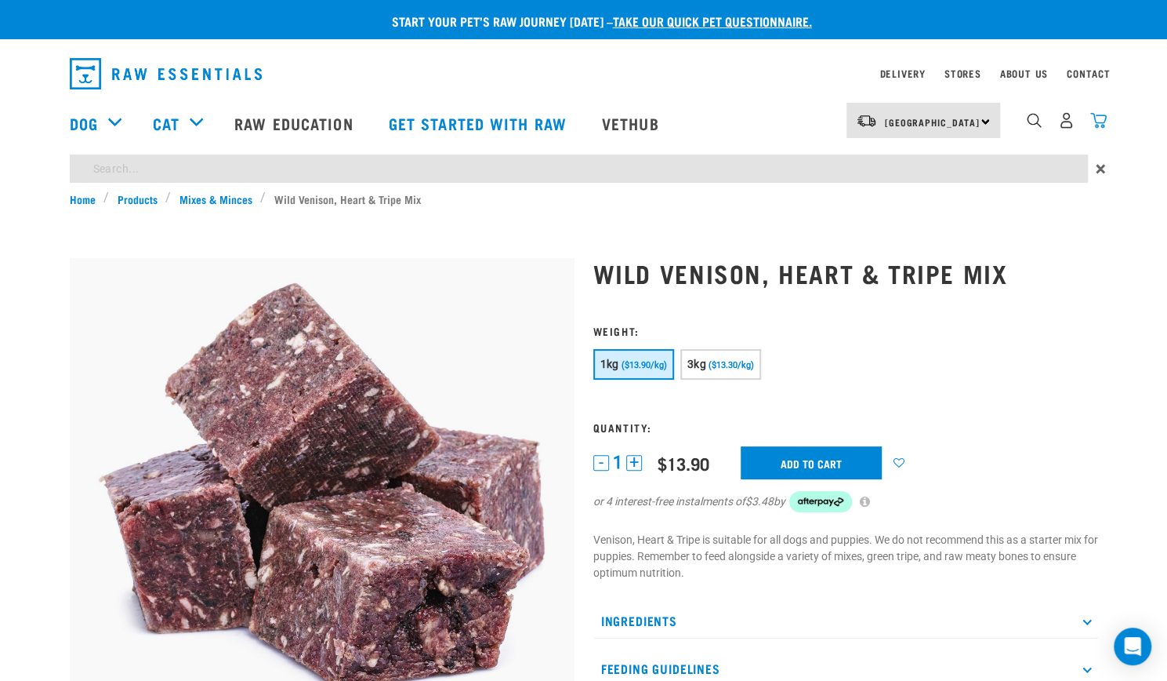
click at [1102, 125] on img "dropdown navigation" at bounding box center [1099, 120] width 16 height 16
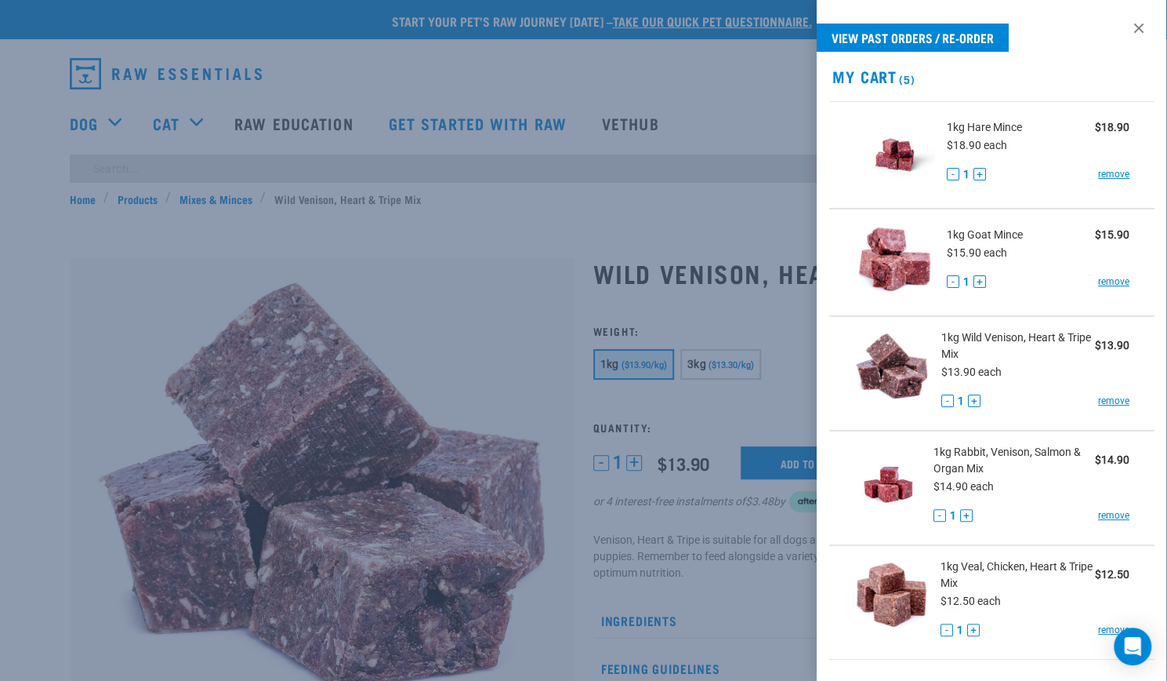
click at [962, 514] on button "+" at bounding box center [966, 515] width 13 height 13
click at [965, 446] on span "1kg Rabbit, Venison, Salmon & Organ Mix" at bounding box center [1015, 460] width 162 height 33
click at [1051, 452] on span "1kg Rabbit, Venison, Salmon & Organ Mix" at bounding box center [1015, 460] width 162 height 33
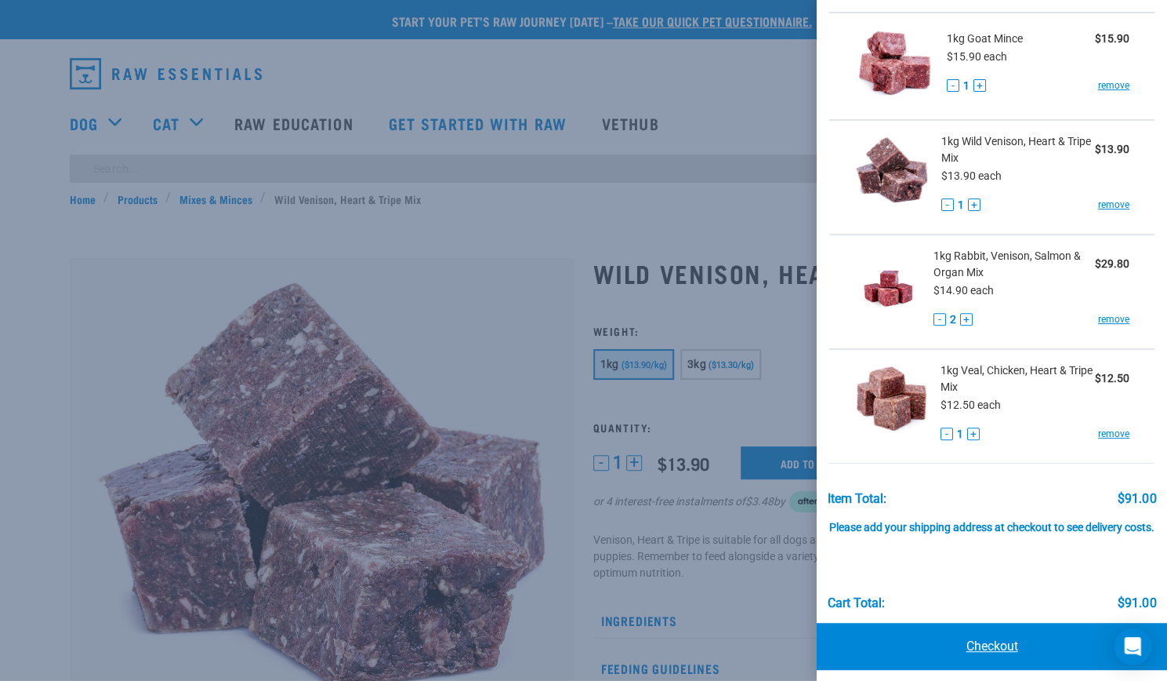
scroll to position [213, 0]
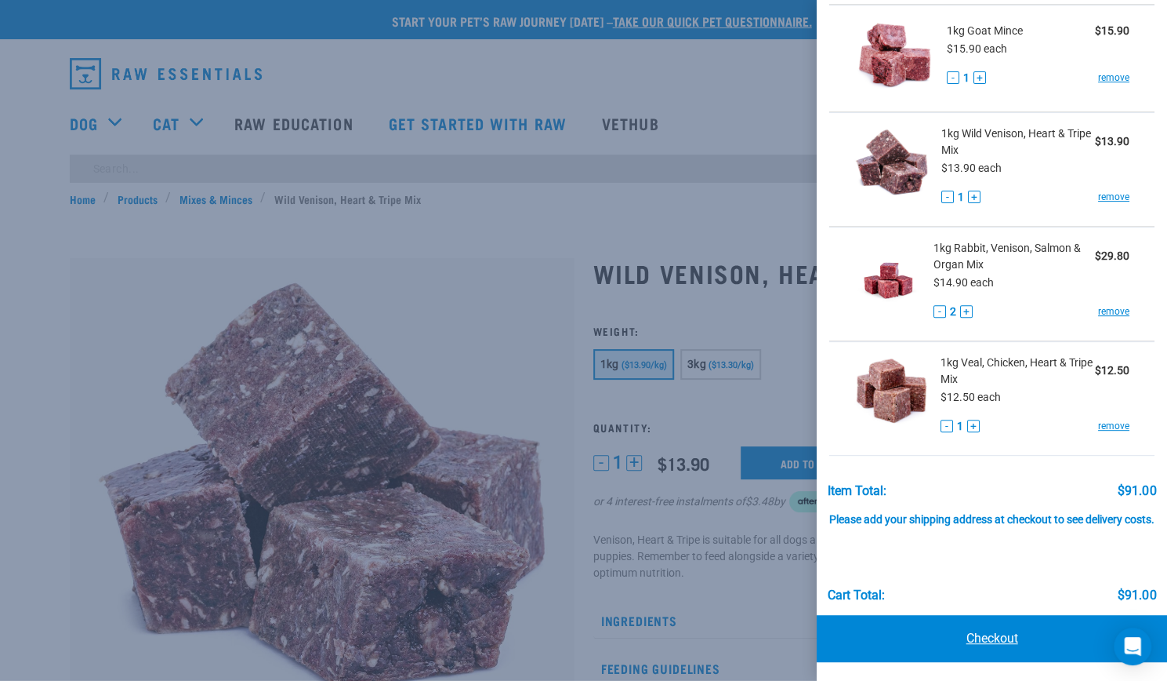
click at [964, 635] on link "Checkout" at bounding box center [992, 638] width 350 height 47
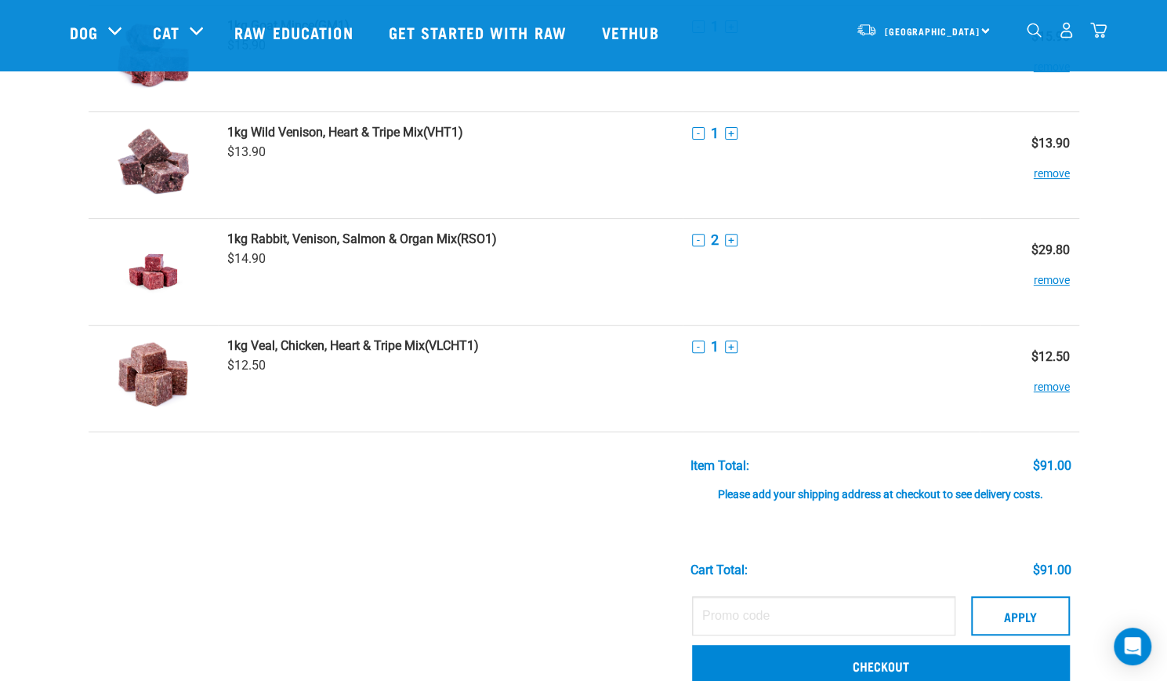
scroll to position [314, 0]
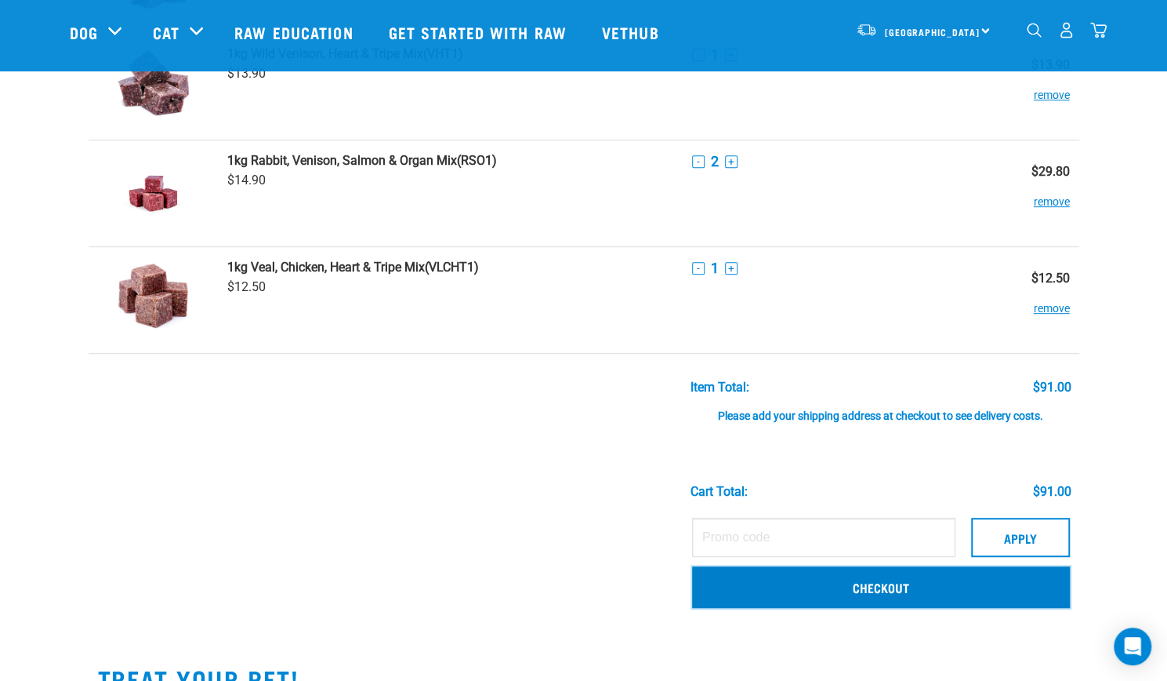
click at [829, 587] on link "Checkout" at bounding box center [881, 586] width 378 height 41
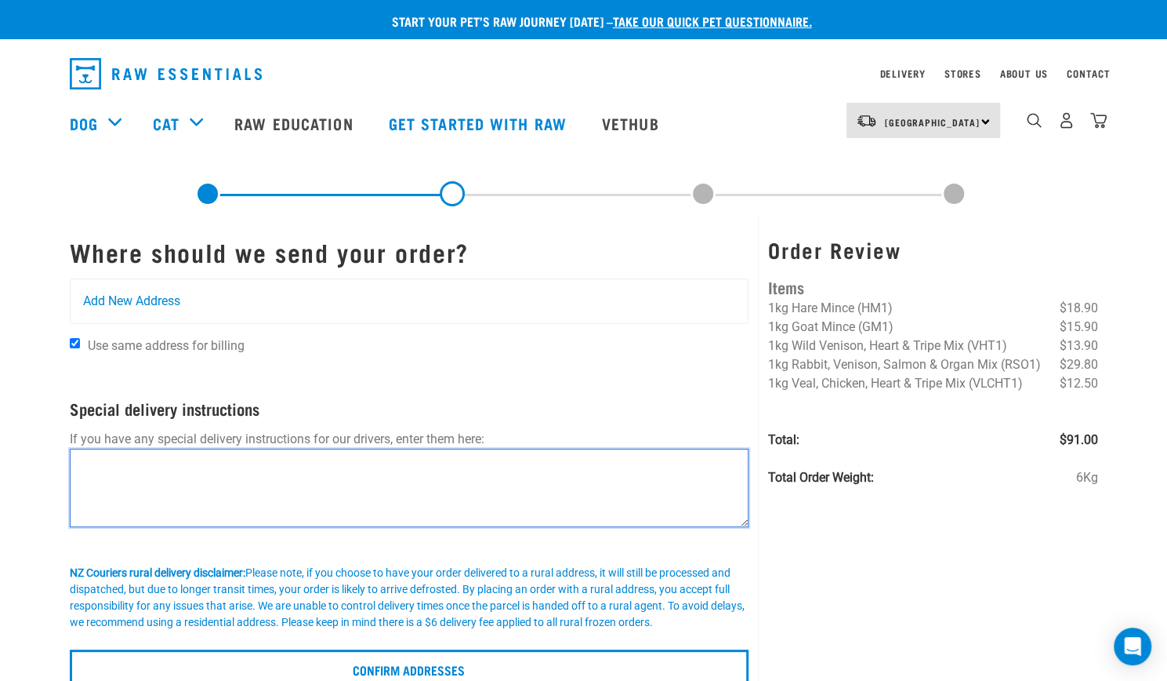
click at [217, 492] on textarea at bounding box center [410, 487] width 680 height 78
click at [153, 458] on textarea "Please put on bark to right of house in shade" at bounding box center [410, 487] width 680 height 78
click at [219, 466] on textarea "Please put on the bark to right of house in shade" at bounding box center [410, 487] width 680 height 78
click at [368, 463] on textarea "Please put on the bark to the right of house in shade" at bounding box center [410, 487] width 680 height 78
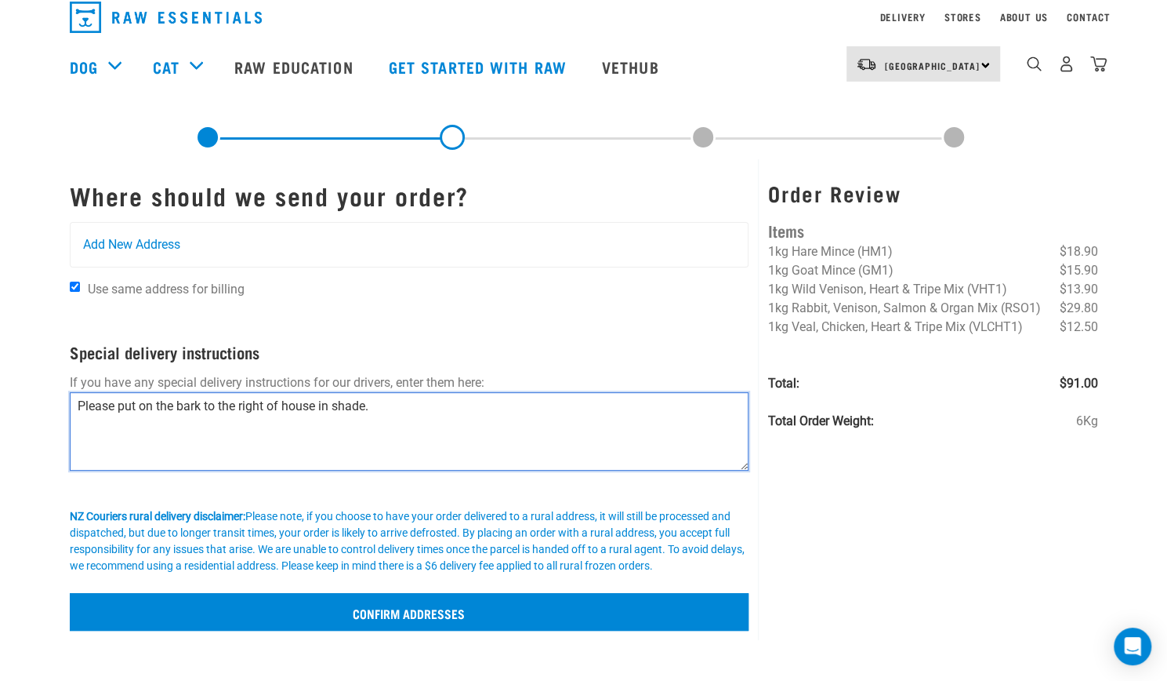
scroll to position [157, 0]
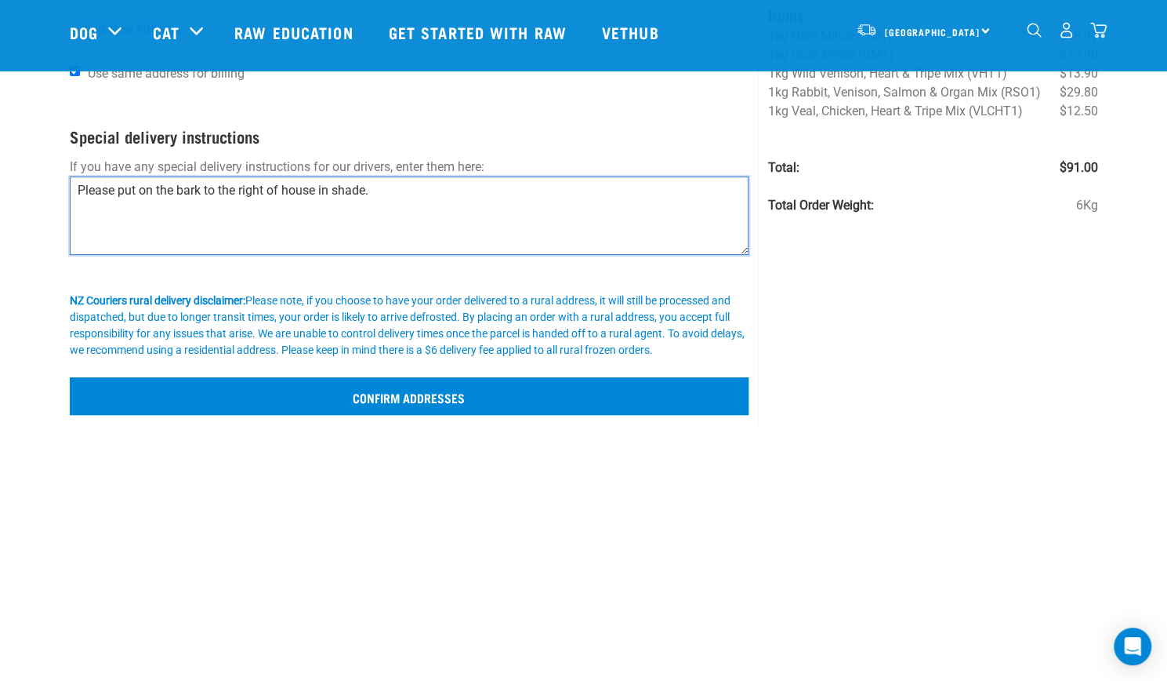
type textarea "Please put on the bark to the right of house in shade."
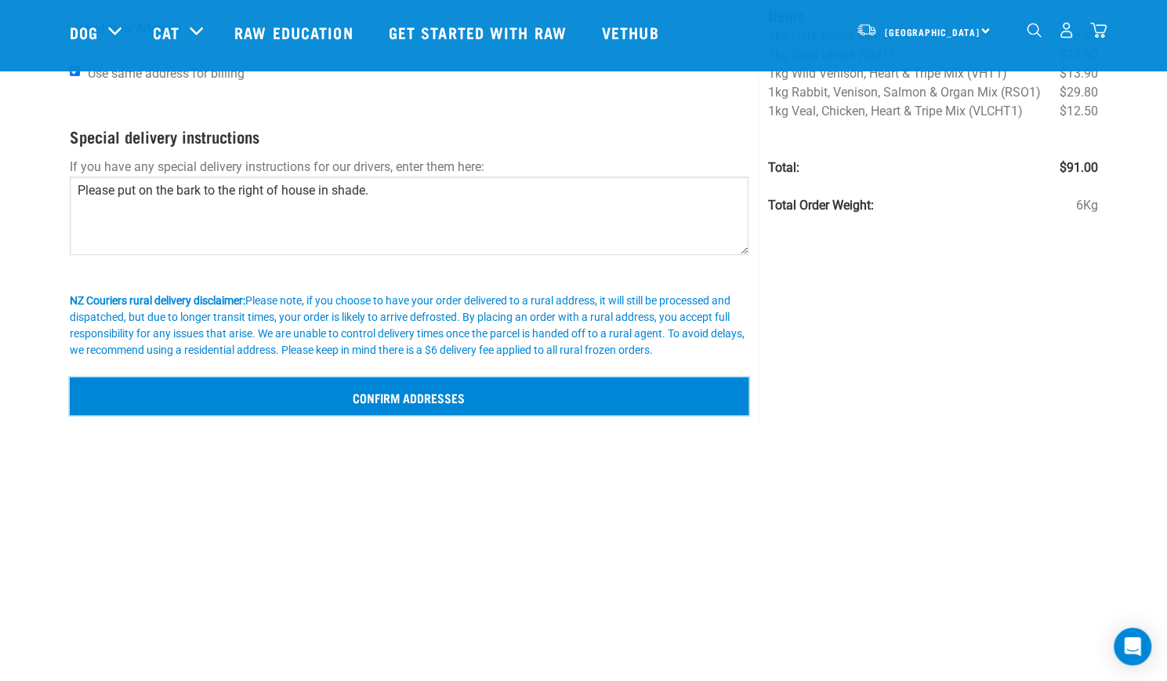
click at [447, 396] on input "Confirm addresses" at bounding box center [410, 396] width 680 height 38
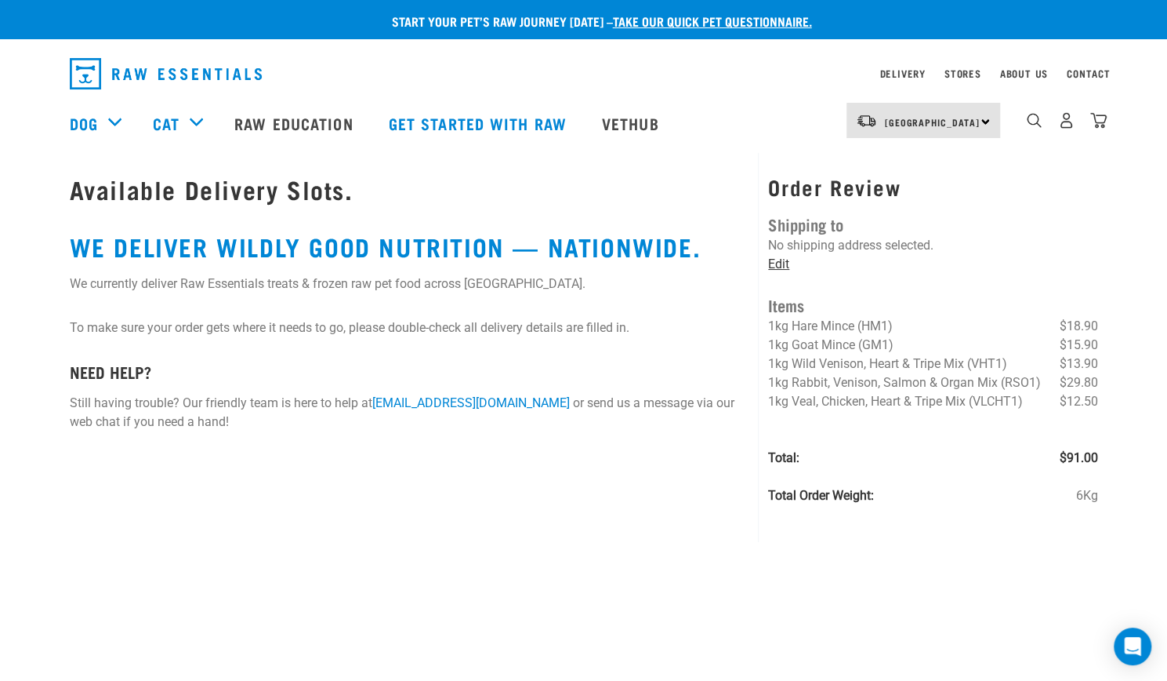
click at [781, 261] on link "Edit" at bounding box center [778, 263] width 21 height 15
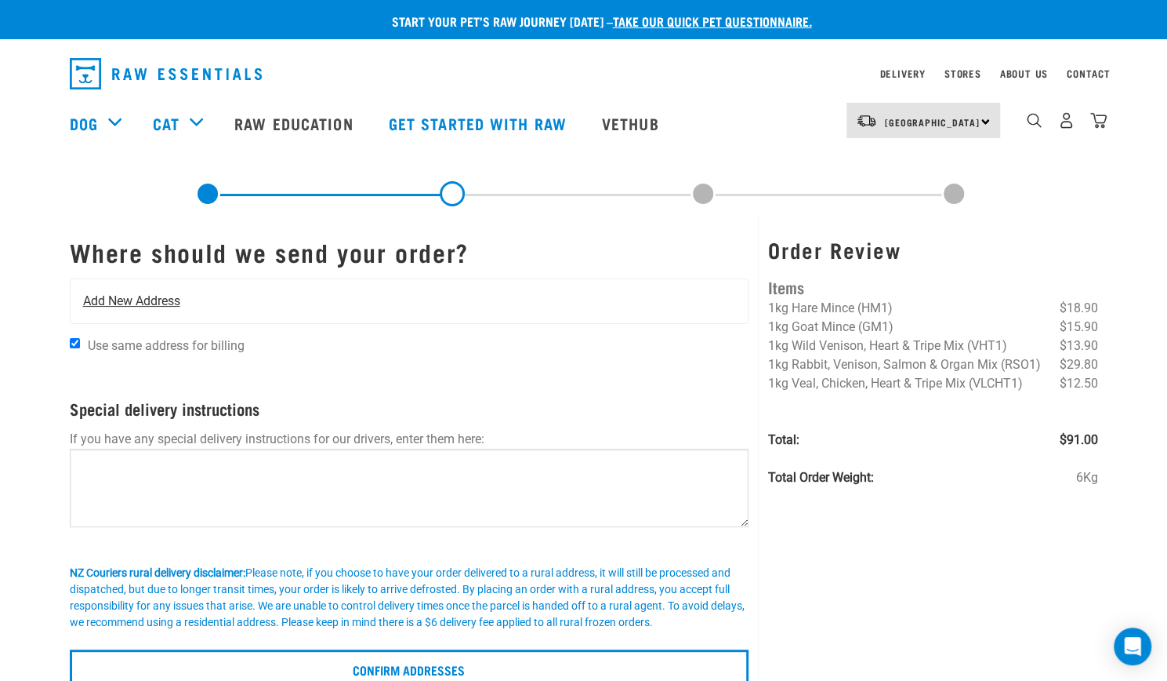
click at [129, 302] on span "Add New Address" at bounding box center [131, 301] width 97 height 19
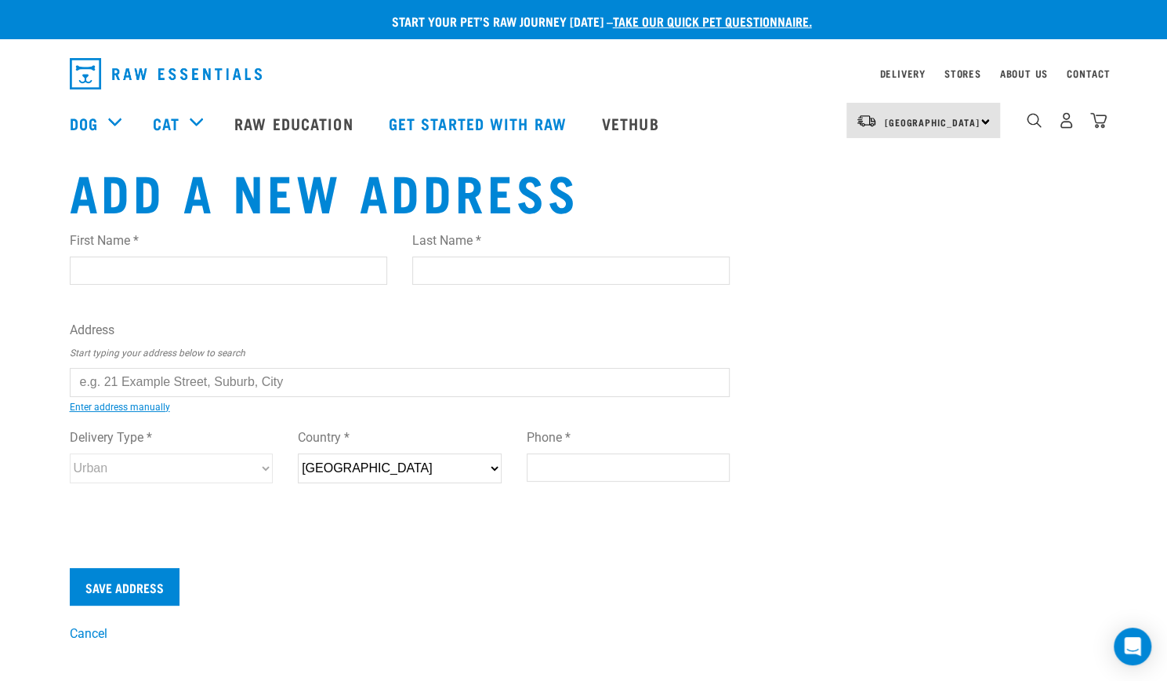
click at [132, 277] on input "First Name *" at bounding box center [229, 270] width 318 height 28
type input "Clare"
type input "Fairbrother"
type input "256A Rutherford Street"
type input "Nelson"
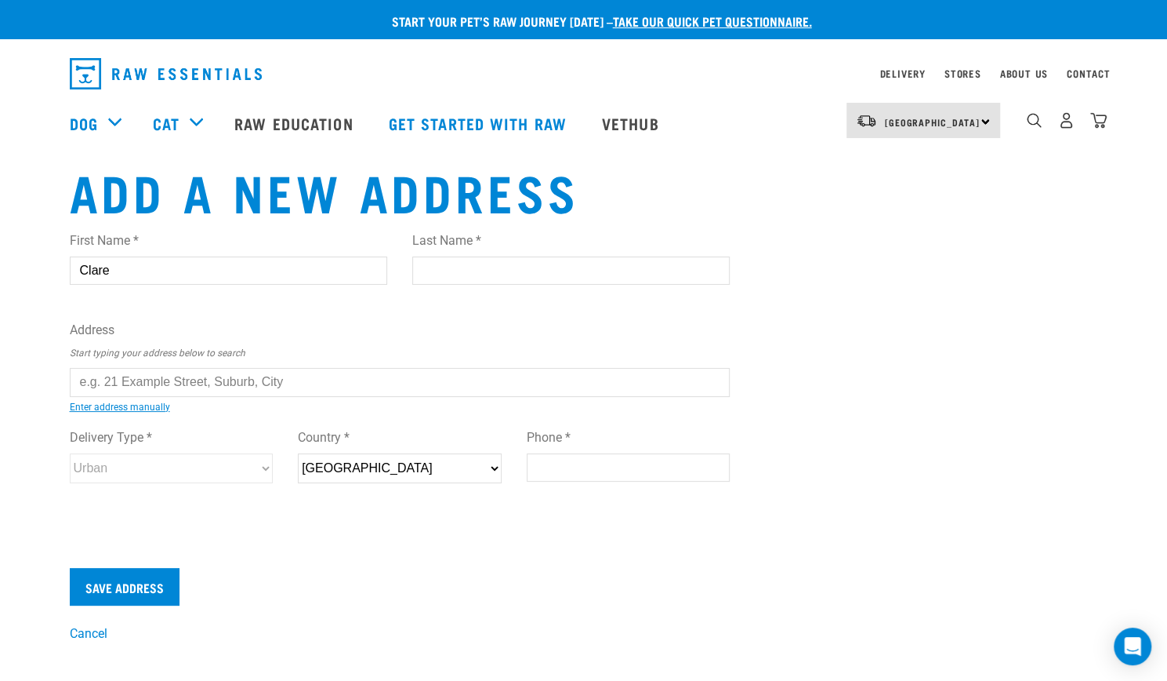
type input "7010"
type input "0279428147"
click at [254, 388] on input "text" at bounding box center [400, 382] width 661 height 28
click at [307, 388] on input "text" at bounding box center [400, 382] width 661 height 28
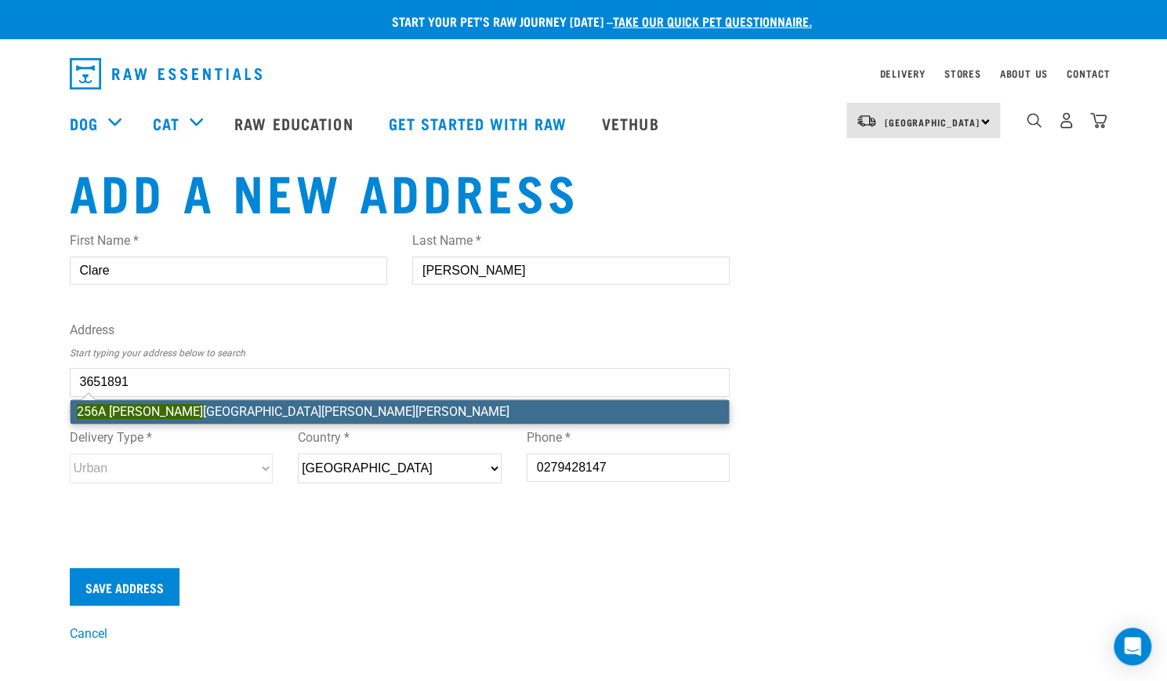
click at [165, 407] on li "256A Ruther ford Street, Nelson South, Nelson 7010" at bounding box center [400, 412] width 659 height 24
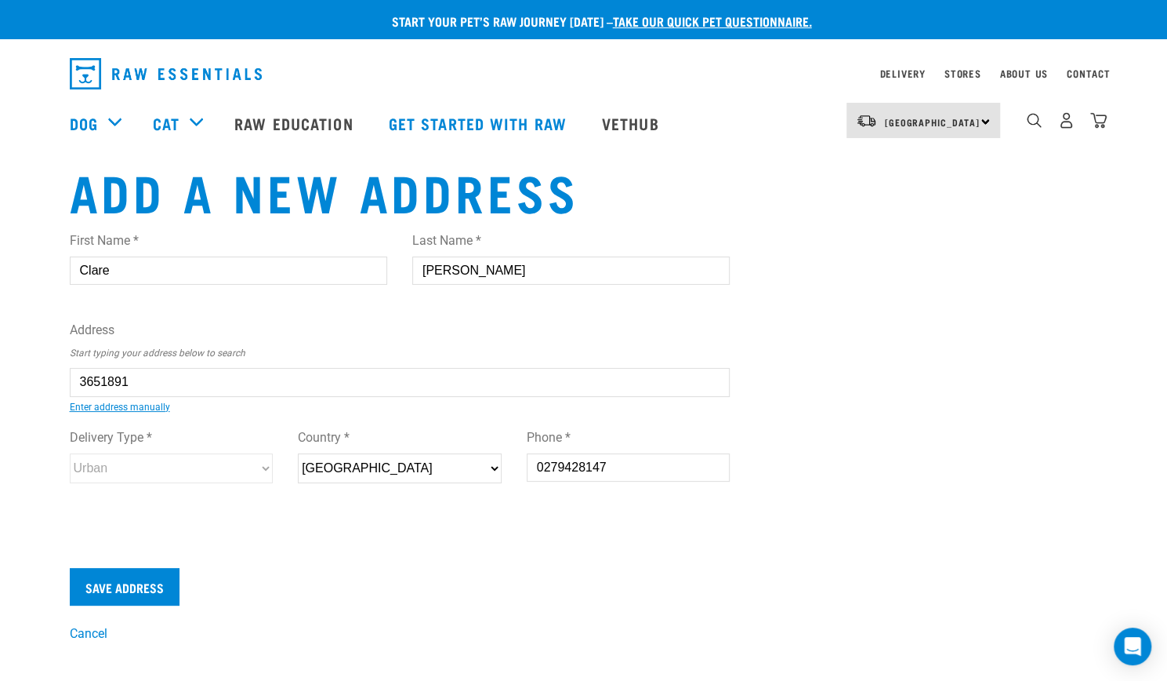
type input "256A Rutherford Street, Nelson South, Nelson 7010"
type input "Nelson South"
select select "NSN"
select select "Urban"
type input "256A Rutherford Street, Nelson South, Nelson 7010"
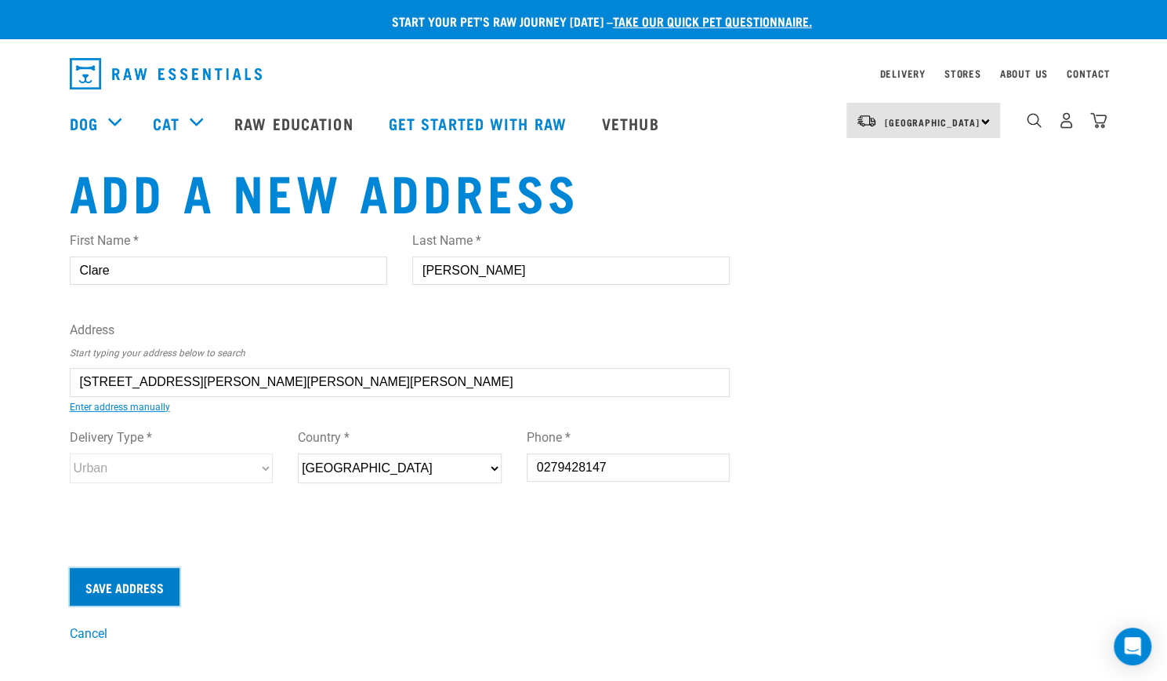
click at [134, 589] on input "Save Address" at bounding box center [125, 587] width 110 height 38
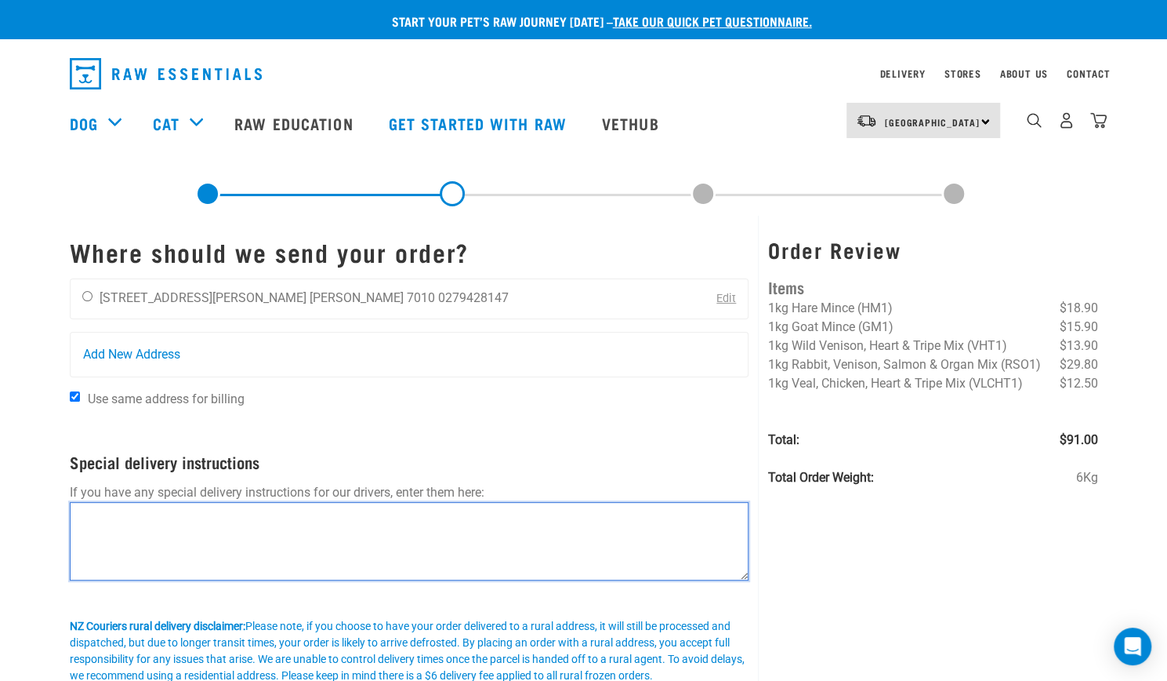
click at [374, 536] on textarea at bounding box center [410, 541] width 680 height 78
type textarea "Please put to the right of the house on the bark in the shade."
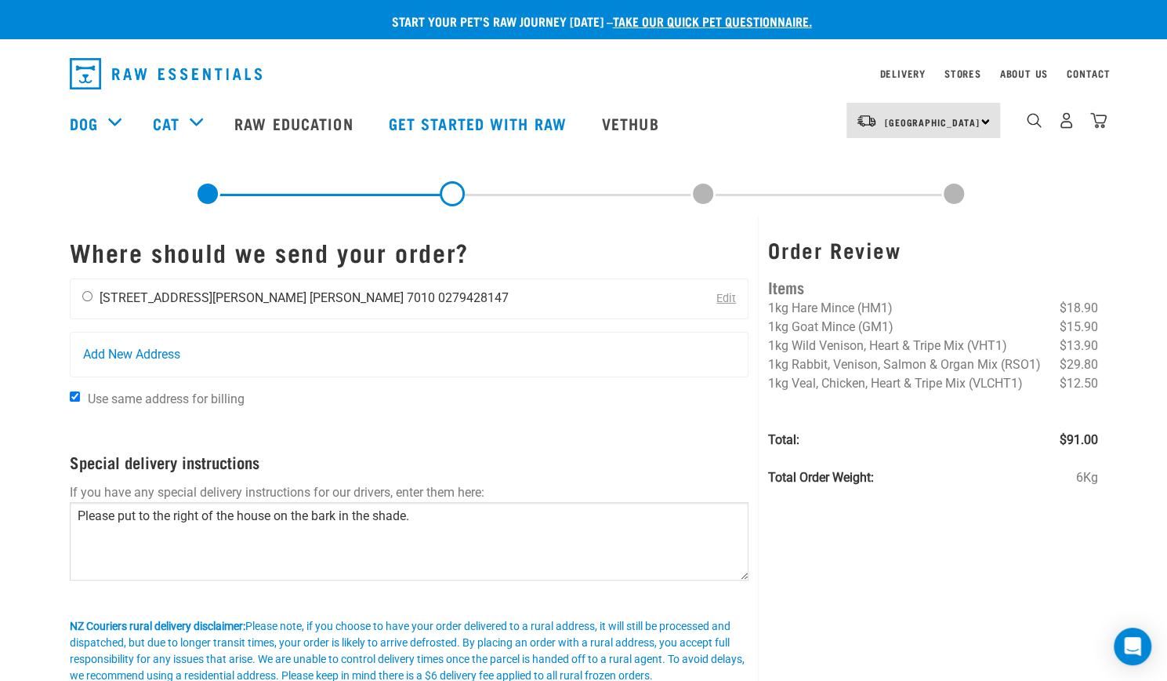
click at [92, 294] on div "Clare Fairbrother 256A Rutherford Street Nelson 7010 0279428147" at bounding box center [296, 298] width 450 height 39
click at [85, 295] on input "radio" at bounding box center [87, 296] width 10 height 10
radio input "true"
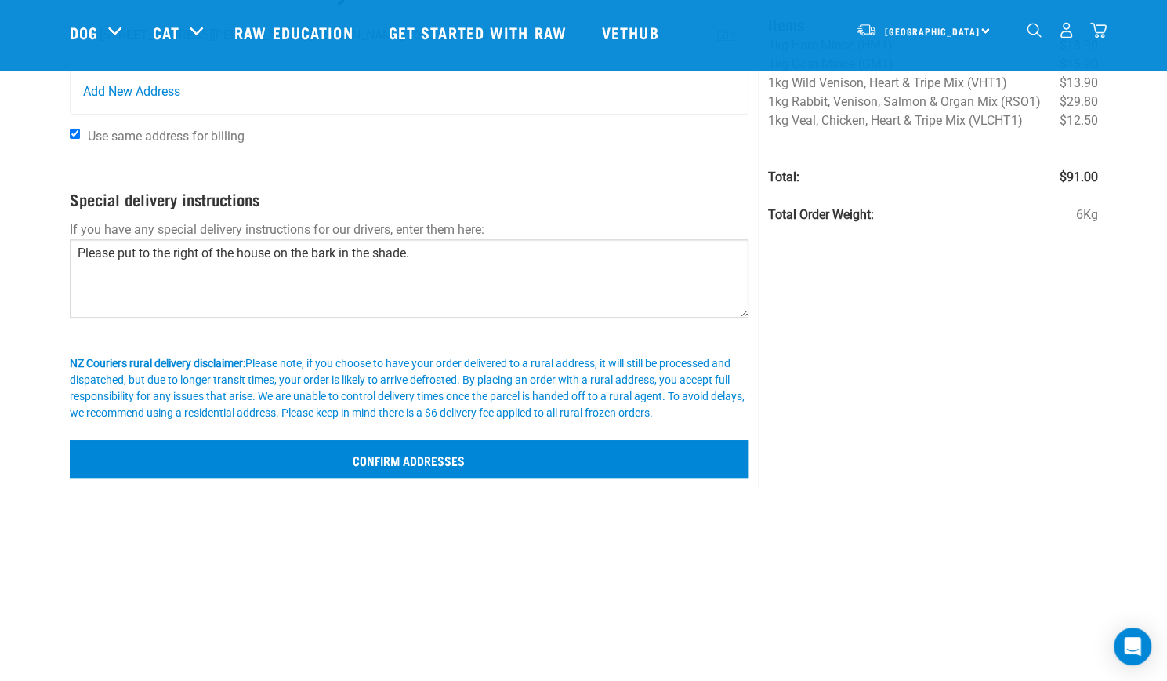
scroll to position [157, 0]
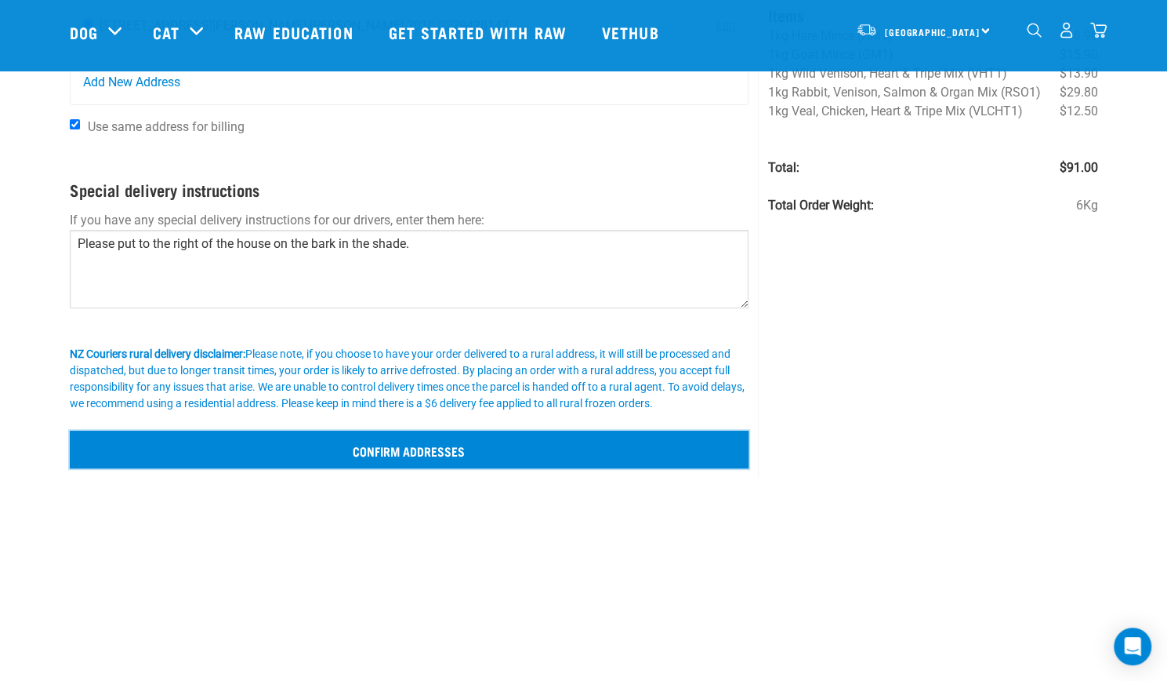
click at [486, 441] on input "Confirm addresses" at bounding box center [410, 449] width 680 height 38
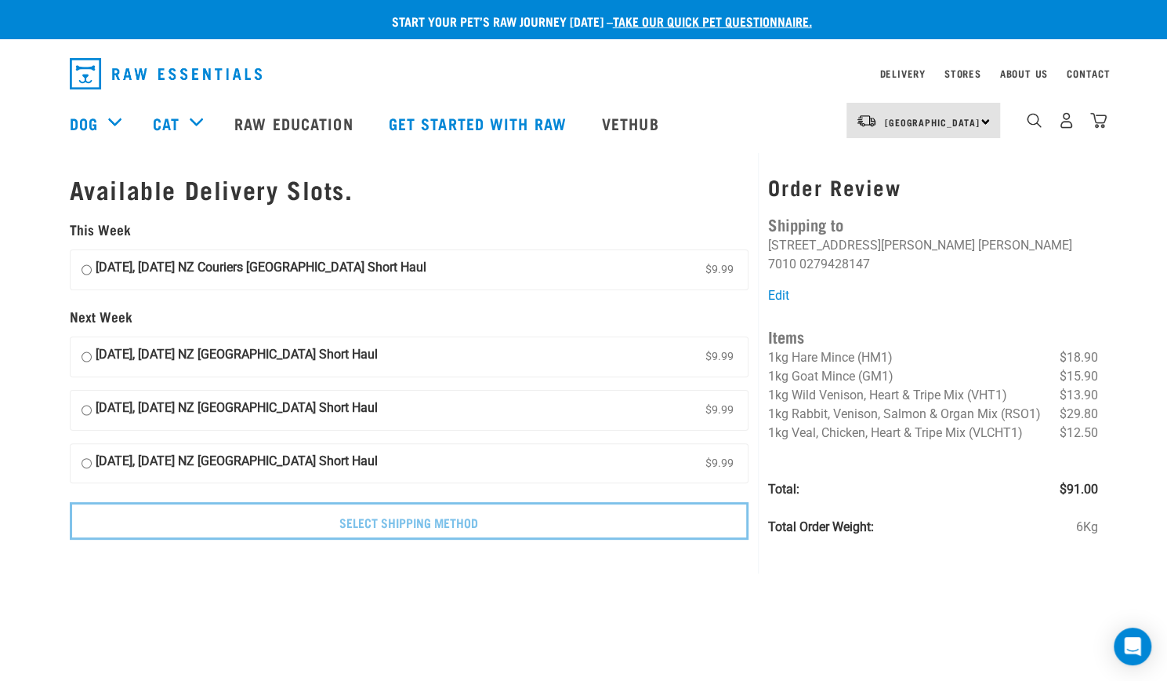
click at [83, 269] on input "[DATE], [DATE] NZ [GEOGRAPHIC_DATA] Short Haul $9.99" at bounding box center [87, 270] width 10 height 24
radio input "true"
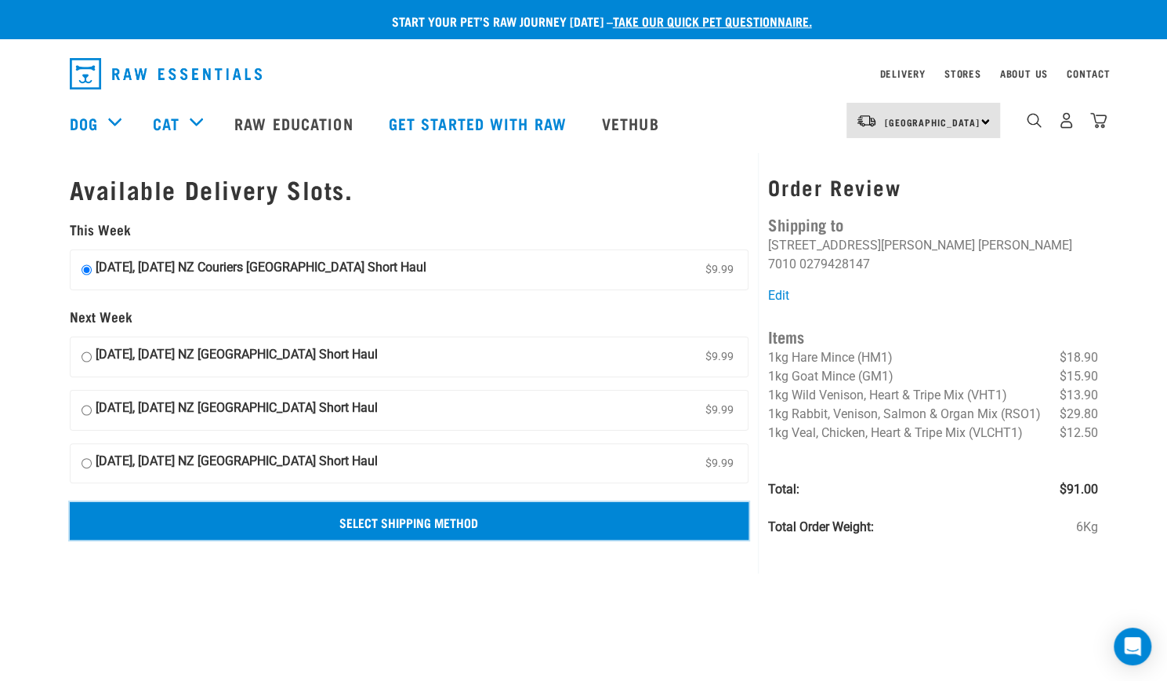
click at [494, 518] on input "Select Shipping Method" at bounding box center [410, 521] width 680 height 38
